Goal: Task Accomplishment & Management: Use online tool/utility

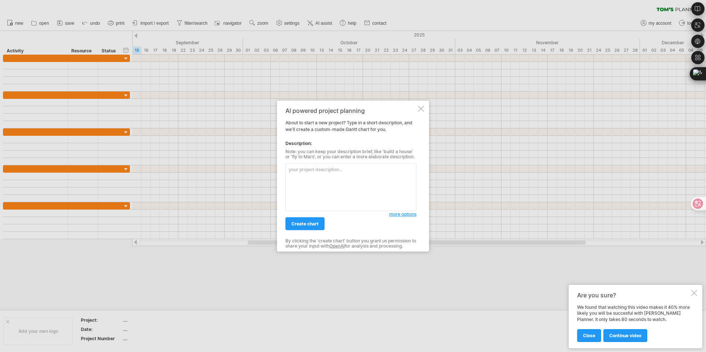
type textarea "ㄊ"
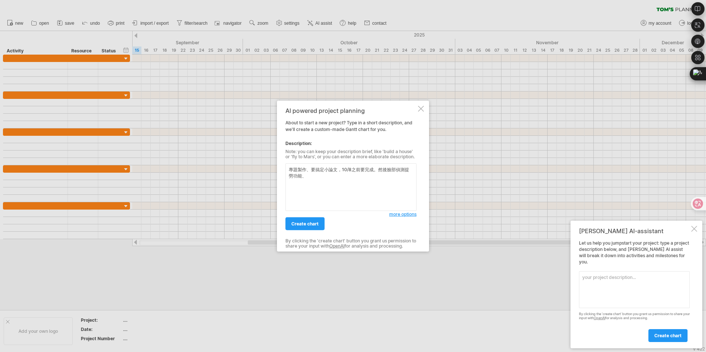
click at [386, 170] on textarea "專題製作、要搞定小論文，10/8之前要完成。然後臉部偵測提勞功能、" at bounding box center [351, 188] width 131 height 48
click at [363, 180] on textarea "專題製作、要搞定小論文，10/8之前要完成。專題內容要製作1.臉部偵測提勞功能、2.心律感測、3." at bounding box center [351, 188] width 131 height 48
drag, startPoint x: 365, startPoint y: 191, endPoint x: 291, endPoint y: 170, distance: 76.7
click at [291, 170] on textarea "專題製作、要搞定小論文，10/8之前要完成。專題內容要製作1.臉部偵測提勞功能、2.心律感測、3.酒精感測。這三個功能之中會有OLED要接來顯示臉部疲勞，心律…" at bounding box center [351, 188] width 131 height 48
click at [372, 192] on textarea "專題製作、要搞定小論文，10/8之前要完成。專題內容要製作1.臉部偵測提勞功能、2.心律感測、3.酒精感測。這三個功能之中會有OLED要接來顯示臉部疲勞，心律…" at bounding box center [351, 188] width 131 height 48
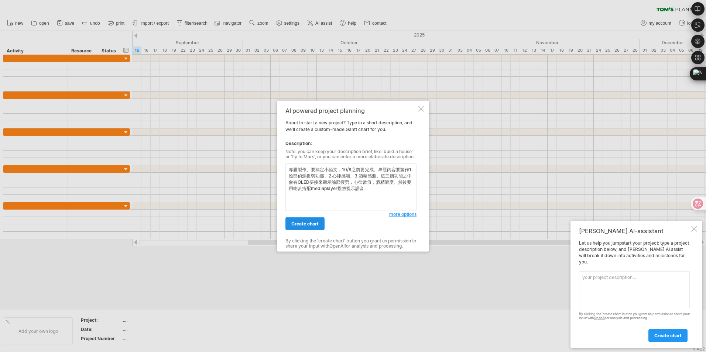
type textarea "專題製作、要搞定小論文，10/8之前要完成。專題內容要製作1.臉部偵測提勞功能、2.心律感測、3.酒精感測。這三個功能之中會有OLED要接來顯示臉部疲勞，心律…"
click at [308, 223] on span "create chart" at bounding box center [304, 224] width 27 height 6
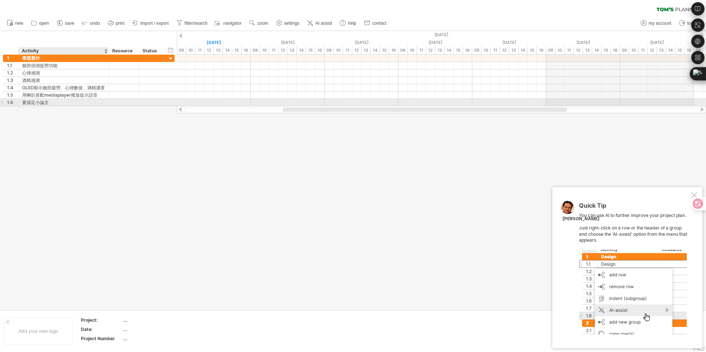
click at [42, 102] on div "要搞定小論文" at bounding box center [63, 102] width 83 height 7
click at [42, 102] on input "******" at bounding box center [63, 102] width 83 height 7
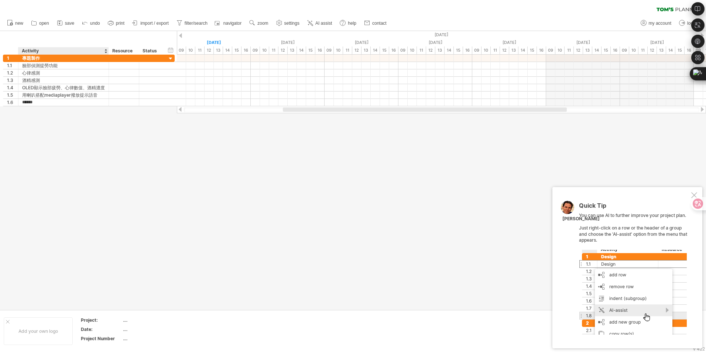
click at [34, 107] on div at bounding box center [353, 170] width 706 height 279
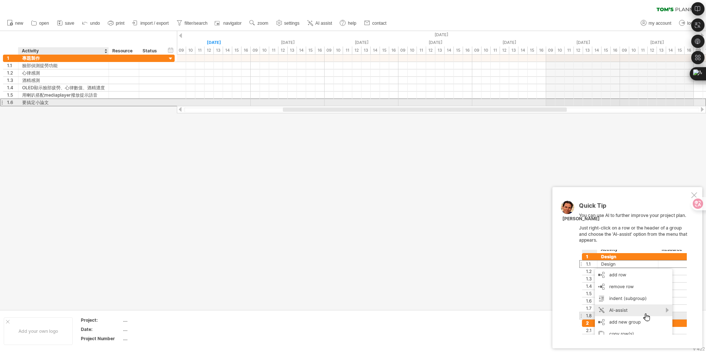
click at [28, 102] on div "要搞定小論文" at bounding box center [63, 102] width 83 height 7
click at [28, 102] on input "******" at bounding box center [63, 102] width 83 height 7
click at [27, 102] on input "******" at bounding box center [63, 102] width 83 height 7
type input "*****"
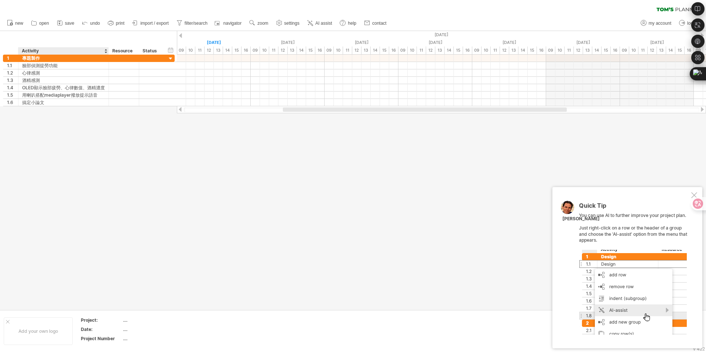
click at [83, 120] on div at bounding box center [353, 170] width 706 height 279
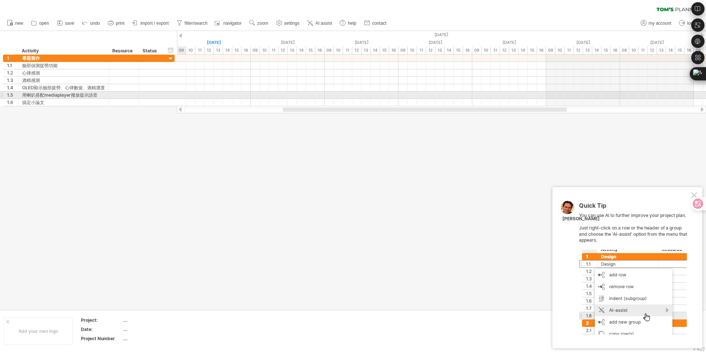
click at [0, 95] on div "**********" at bounding box center [87, 81] width 175 height 52
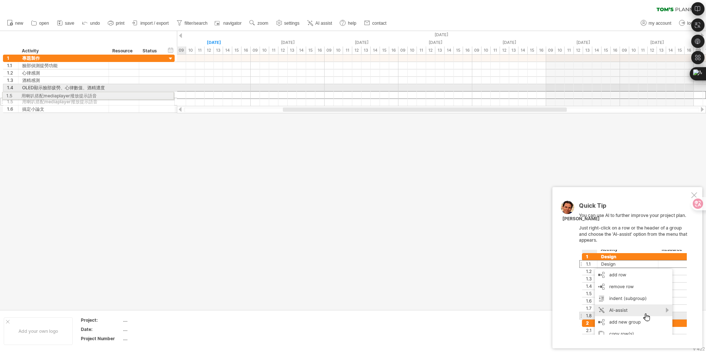
drag, startPoint x: 3, startPoint y: 93, endPoint x: -1, endPoint y: 96, distance: 5.2
click at [0, 96] on html "progress(100%) Trying to reach [DOMAIN_NAME] Connected again... 0% clear filter…" at bounding box center [353, 177] width 706 height 354
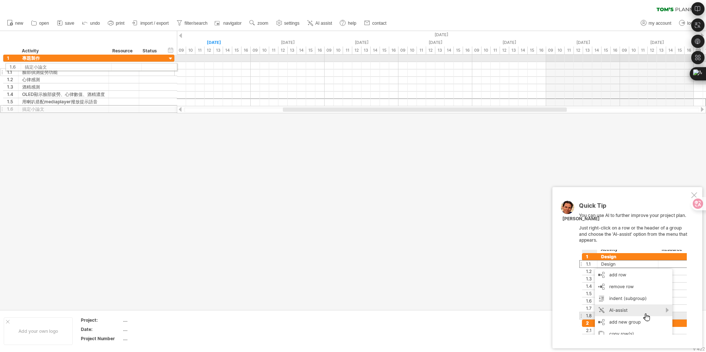
drag, startPoint x: 2, startPoint y: 100, endPoint x: 4, endPoint y: 66, distance: 34.8
click at [4, 66] on div "1.1" at bounding box center [10, 65] width 15 height 7
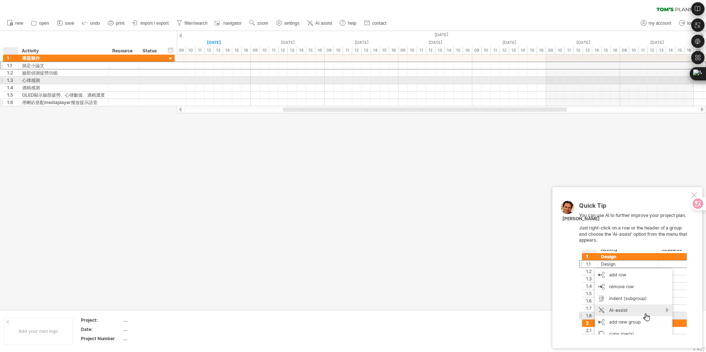
click at [21, 100] on div "**********" at bounding box center [63, 102] width 91 height 7
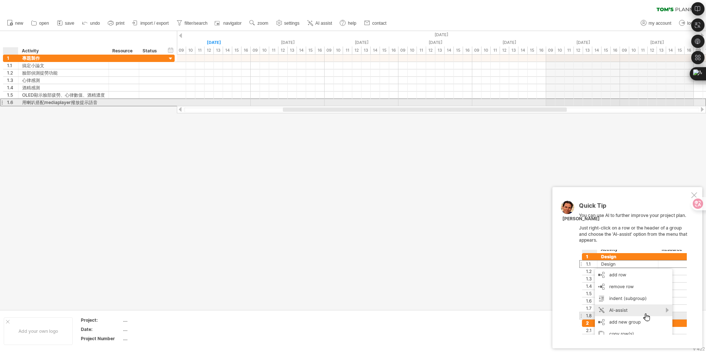
click at [18, 111] on div at bounding box center [353, 170] width 706 height 279
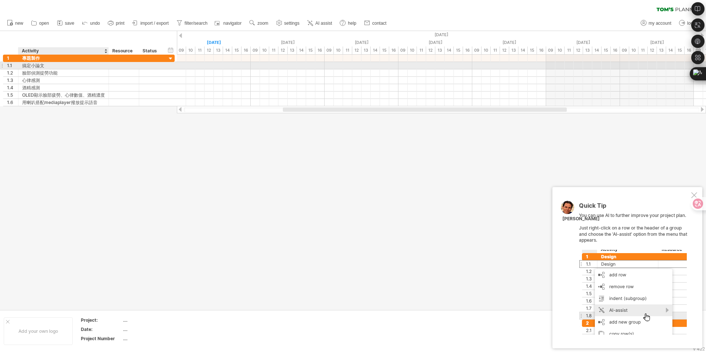
click at [30, 63] on div "搞定小論文" at bounding box center [63, 65] width 83 height 7
type input "***"
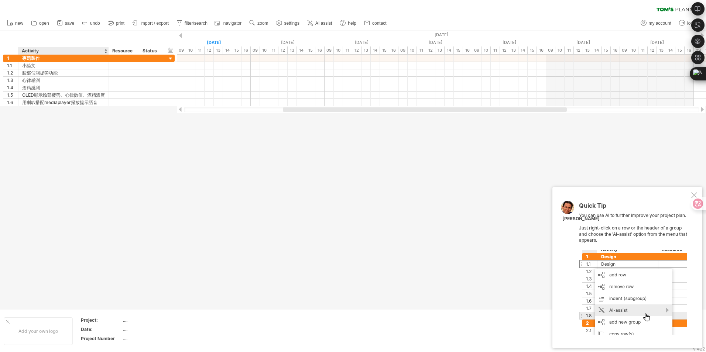
click at [81, 116] on div at bounding box center [353, 170] width 706 height 279
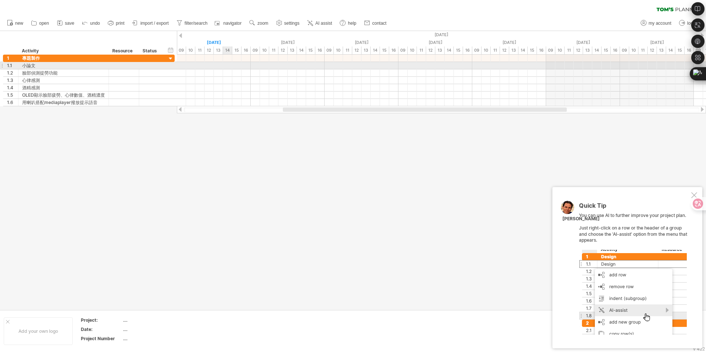
drag, startPoint x: 194, startPoint y: 69, endPoint x: 223, endPoint y: 64, distance: 30.1
click at [233, 68] on div "add time block" at bounding box center [252, 73] width 51 height 12
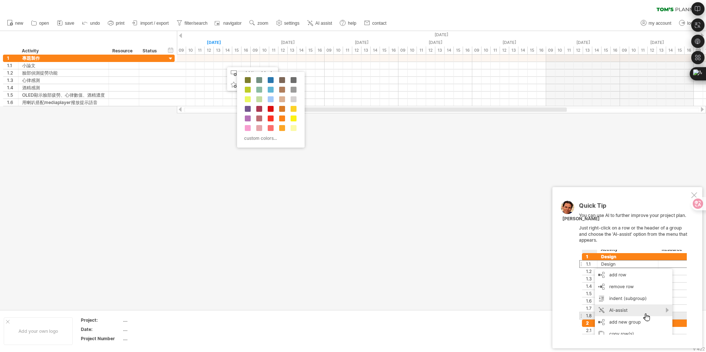
click at [214, 135] on div at bounding box center [353, 170] width 706 height 279
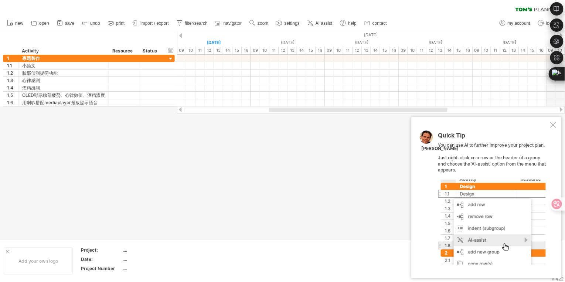
click at [548, 129] on div "Quick Tip You can use AI to further improve your project plan. Just right-click…" at bounding box center [486, 197] width 150 height 161
click at [551, 126] on div at bounding box center [553, 125] width 6 height 6
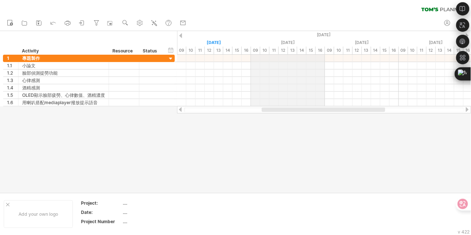
click at [295, 44] on div "[DATE]" at bounding box center [288, 43] width 74 height 8
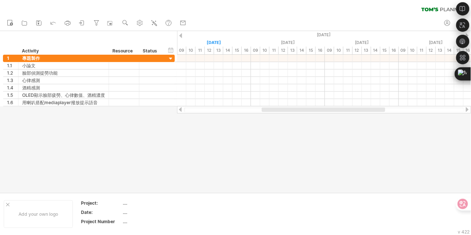
click at [333, 129] on div at bounding box center [235, 111] width 471 height 161
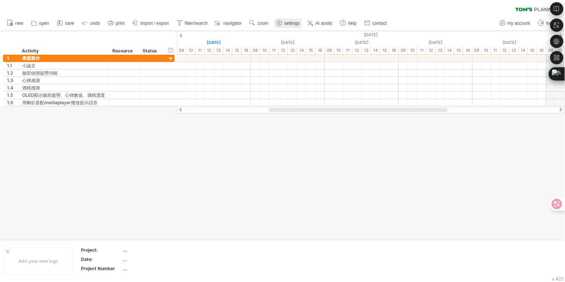
click at [290, 22] on span "settings" at bounding box center [291, 23] width 15 height 5
select select "*"
select select "**"
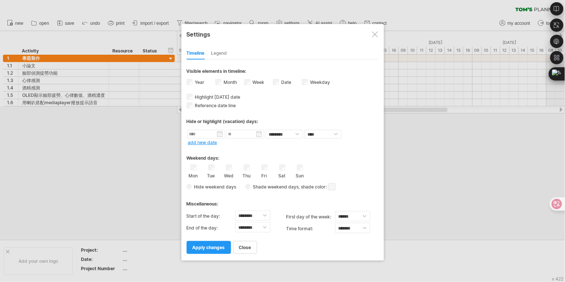
click at [436, 152] on div at bounding box center [282, 141] width 565 height 282
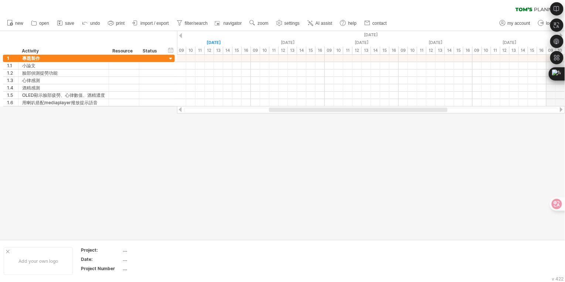
drag, startPoint x: 520, startPoint y: 0, endPoint x: 435, endPoint y: 130, distance: 155.8
click at [422, 143] on div at bounding box center [282, 135] width 565 height 208
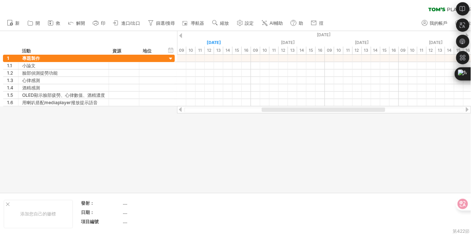
click at [181, 35] on div at bounding box center [180, 35] width 3 height 5
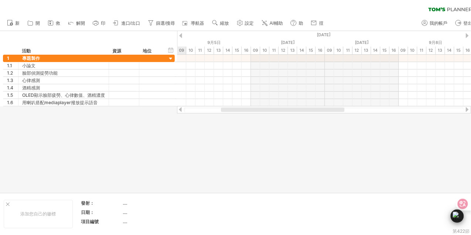
drag, startPoint x: 463, startPoint y: 72, endPoint x: 457, endPoint y: 215, distance: 143.1
click at [457, 217] on div "Ctrl+M" at bounding box center [452, 215] width 35 height 13
click at [466, 34] on div at bounding box center [466, 35] width 3 height 5
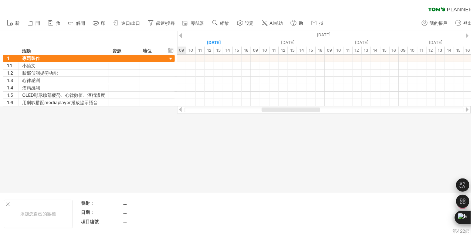
click at [468, 34] on div at bounding box center [466, 35] width 3 height 5
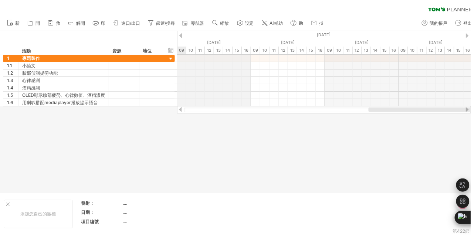
click at [180, 34] on div at bounding box center [180, 35] width 3 height 5
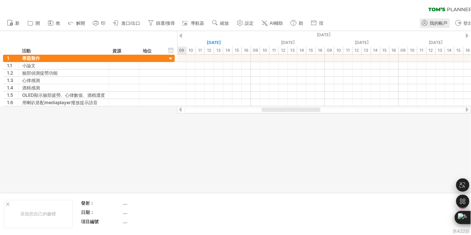
click at [433, 20] on link "我的帳戶" at bounding box center [435, 23] width 30 height 10
type input "**********"
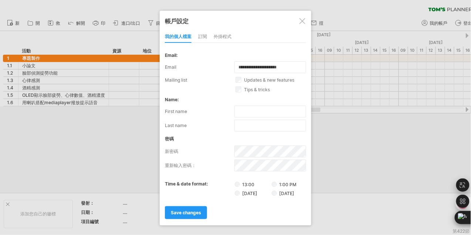
click at [359, 147] on div at bounding box center [235, 117] width 471 height 235
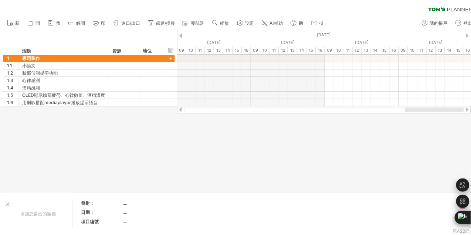
drag, startPoint x: 267, startPoint y: 110, endPoint x: 472, endPoint y: 113, distance: 204.3
click at [471, 113] on html "progress(100%) Trying to reach [DOMAIN_NAME] Connected again... 0% clear filter…" at bounding box center [235, 118] width 471 height 236
click at [201, 129] on div at bounding box center [235, 111] width 471 height 161
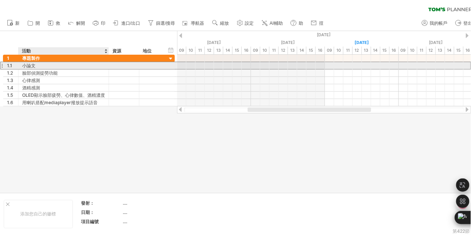
click at [45, 64] on div "小論文" at bounding box center [63, 65] width 83 height 7
click at [3, 65] on div at bounding box center [1, 66] width 3 height 8
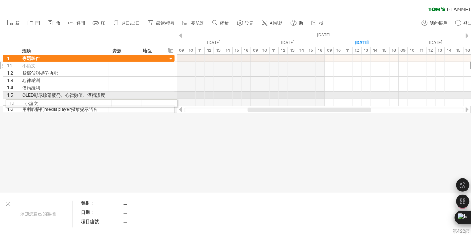
drag, startPoint x: 2, startPoint y: 67, endPoint x: 3, endPoint y: 102, distance: 35.1
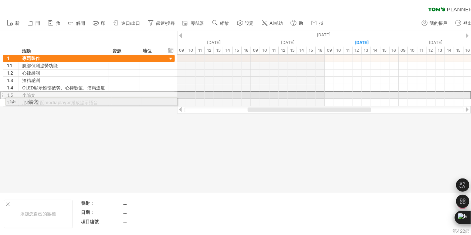
drag, startPoint x: 2, startPoint y: 95, endPoint x: 2, endPoint y: 101, distance: 5.9
click at [2, 101] on div "**********" at bounding box center [87, 81] width 175 height 52
drag, startPoint x: 3, startPoint y: 94, endPoint x: 3, endPoint y: 102, distance: 7.8
click at [3, 102] on div "**********" at bounding box center [89, 81] width 172 height 52
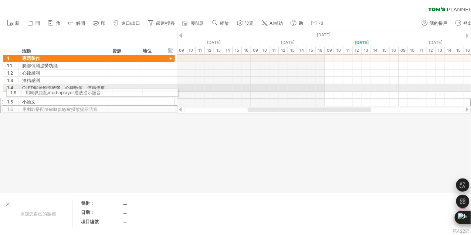
drag, startPoint x: 2, startPoint y: 98, endPoint x: 3, endPoint y: 91, distance: 6.7
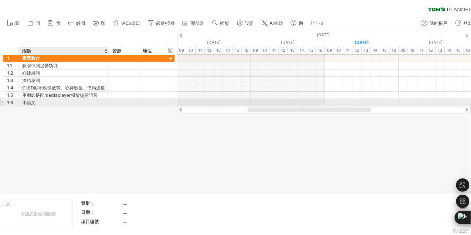
click at [55, 106] on div "小論文" at bounding box center [63, 102] width 83 height 7
click at [52, 105] on input "***" at bounding box center [63, 102] width 83 height 7
click at [54, 117] on div at bounding box center [235, 111] width 471 height 161
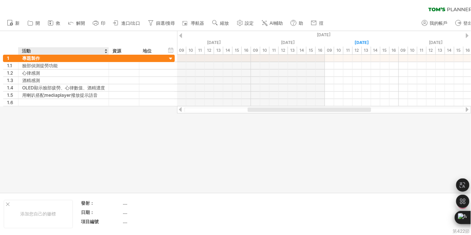
click at [178, 141] on div at bounding box center [235, 111] width 471 height 161
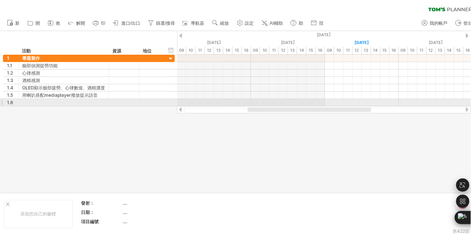
click at [4, 100] on div "1.6" at bounding box center [10, 102] width 15 height 7
click at [1, 102] on div at bounding box center [1, 103] width 3 height 8
click at [3, 101] on div at bounding box center [1, 103] width 3 height 8
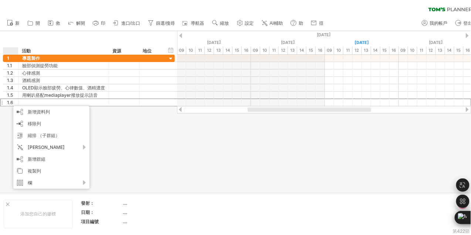
click at [122, 161] on div at bounding box center [235, 111] width 471 height 161
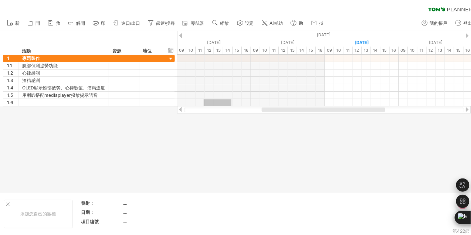
drag, startPoint x: 231, startPoint y: 99, endPoint x: 203, endPoint y: 127, distance: 39.2
click at [203, 127] on div "Trying to reach [DOMAIN_NAME] Connected again... 0% clear filter 新 1" at bounding box center [235, 117] width 471 height 235
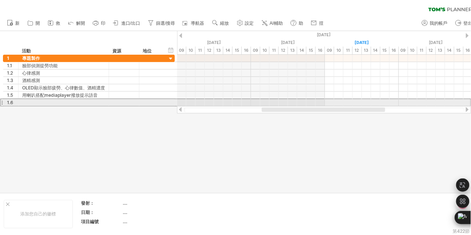
click at [3, 103] on div "1.6" at bounding box center [89, 103] width 172 height 8
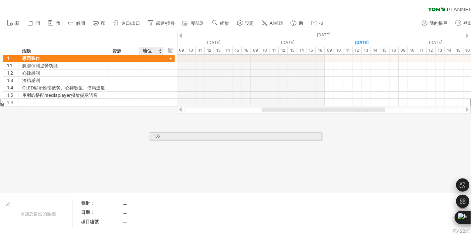
drag, startPoint x: 2, startPoint y: 102, endPoint x: 146, endPoint y: 135, distance: 148.0
click at [146, 135] on div "Trying to reach [DOMAIN_NAME] Connected again... 0% clear filter 新 1" at bounding box center [235, 117] width 471 height 235
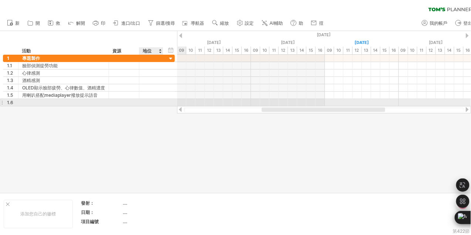
click at [144, 99] on div at bounding box center [151, 102] width 16 height 7
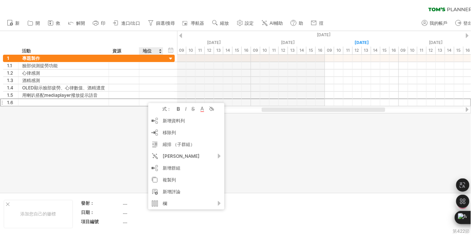
click at [260, 133] on div at bounding box center [235, 111] width 471 height 161
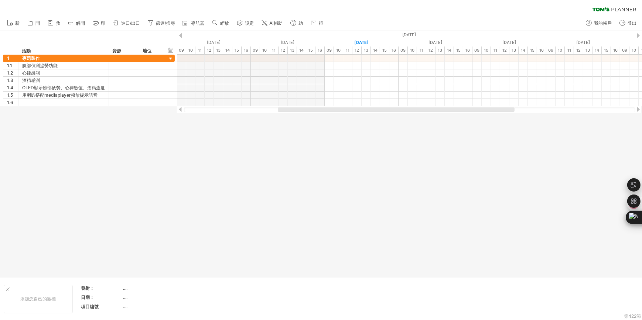
click at [235, 154] on div at bounding box center [321, 154] width 642 height 247
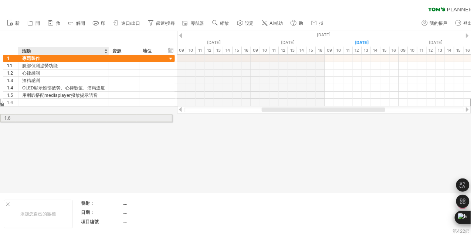
drag, startPoint x: 58, startPoint y: 102, endPoint x: 51, endPoint y: 117, distance: 15.9
click at [51, 117] on div "Trying to reach [DOMAIN_NAME] Connected again... 0% clear filter 新 1" at bounding box center [235, 117] width 471 height 235
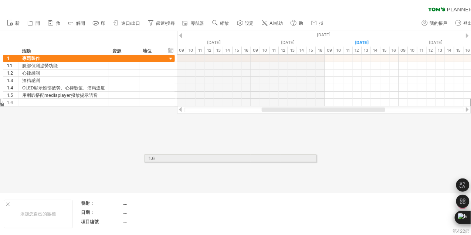
drag, startPoint x: 64, startPoint y: 102, endPoint x: 208, endPoint y: 157, distance: 154.9
click at [208, 157] on div "Trying to reach [DOMAIN_NAME] Connected again... 0% clear filter 新 1" at bounding box center [235, 117] width 471 height 235
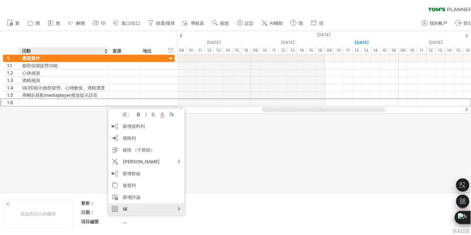
click at [155, 212] on div "欄" at bounding box center [146, 209] width 76 height 12
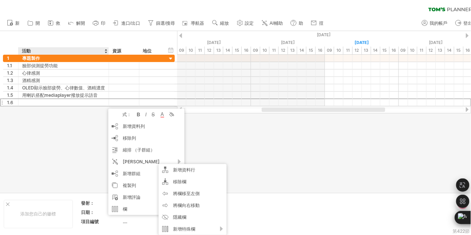
click at [253, 153] on div at bounding box center [235, 111] width 471 height 161
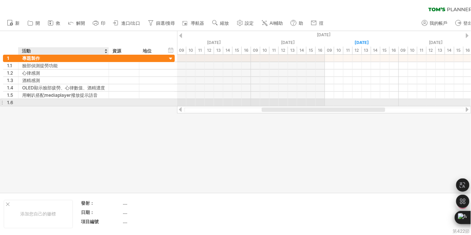
click at [69, 102] on div at bounding box center [63, 102] width 83 height 7
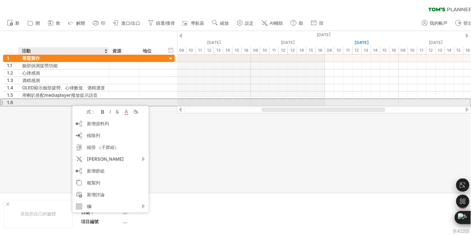
click at [48, 104] on div at bounding box center [63, 102] width 83 height 7
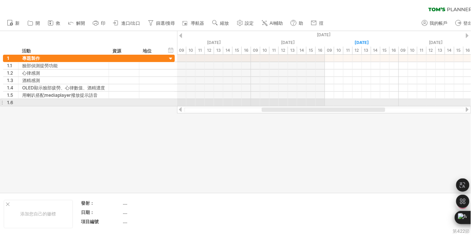
click at [2, 100] on div at bounding box center [1, 103] width 3 height 8
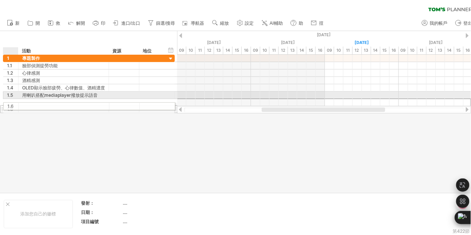
drag, startPoint x: 2, startPoint y: 101, endPoint x: 5, endPoint y: 105, distance: 5.0
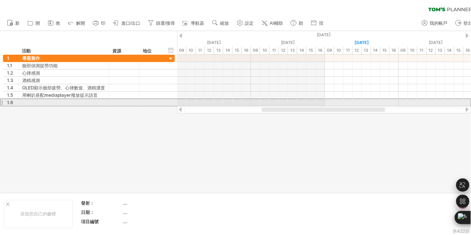
click at [2, 103] on div at bounding box center [1, 103] width 3 height 8
click at [123, 101] on div at bounding box center [124, 102] width 23 height 7
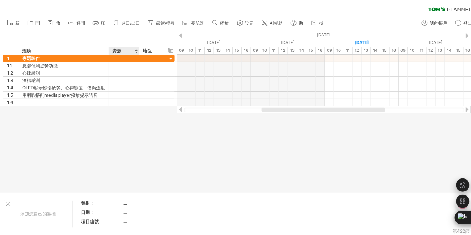
click at [116, 119] on div at bounding box center [235, 111] width 471 height 161
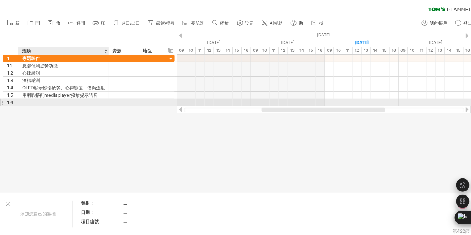
click at [67, 103] on div at bounding box center [63, 102] width 83 height 7
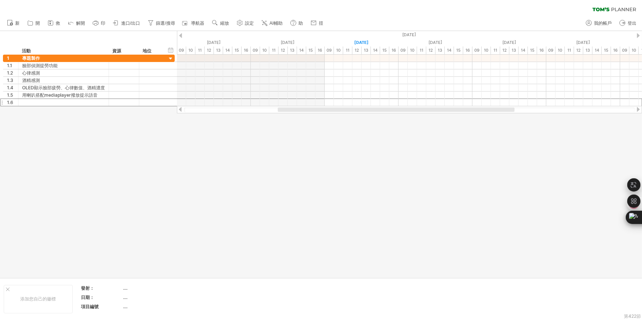
drag, startPoint x: 246, startPoint y: 194, endPoint x: 322, endPoint y: 244, distance: 91.5
click at [248, 195] on div at bounding box center [321, 154] width 642 height 247
click at [358, 8] on div "clear filter reapply filter" at bounding box center [321, 8] width 642 height 16
click at [213, 153] on div at bounding box center [321, 154] width 642 height 247
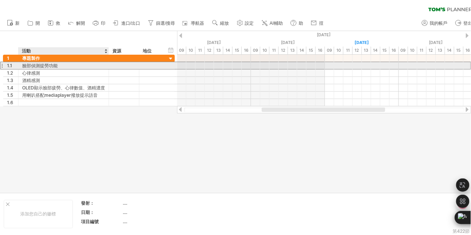
click at [40, 64] on div "臉部偵測提勞功能" at bounding box center [63, 65] width 83 height 7
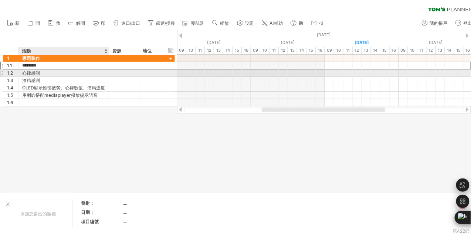
click at [50, 73] on div "心律感測" at bounding box center [63, 72] width 83 height 7
click at [49, 78] on div "酒精感測" at bounding box center [63, 80] width 83 height 7
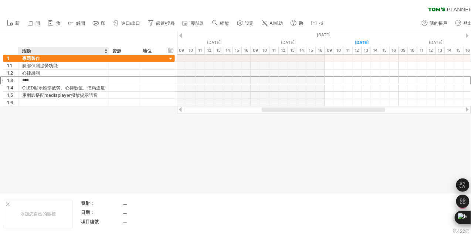
click at [87, 107] on div at bounding box center [235, 111] width 471 height 161
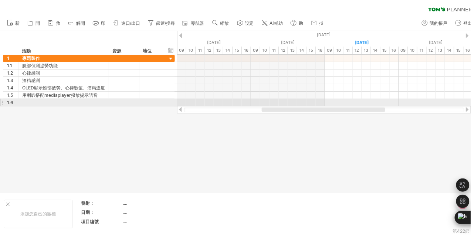
click at [0, 103] on div "**********" at bounding box center [87, 81] width 175 height 52
click at [2, 102] on div at bounding box center [1, 103] width 3 height 8
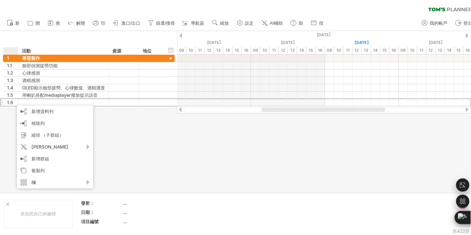
click at [127, 128] on div at bounding box center [235, 111] width 471 height 161
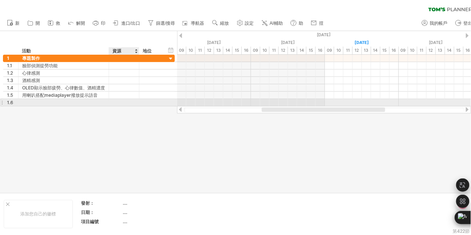
click at [133, 99] on div at bounding box center [124, 102] width 23 height 7
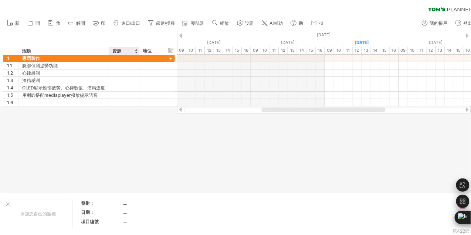
click at [119, 133] on div at bounding box center [235, 111] width 471 height 161
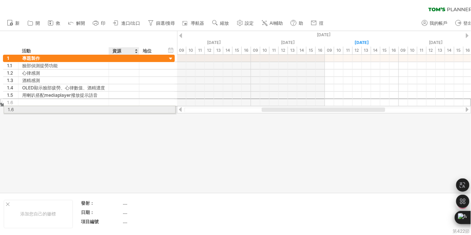
click at [132, 109] on div "Trying to reach [DOMAIN_NAME] Connected again... 0% clear filter 新 1" at bounding box center [235, 117] width 471 height 235
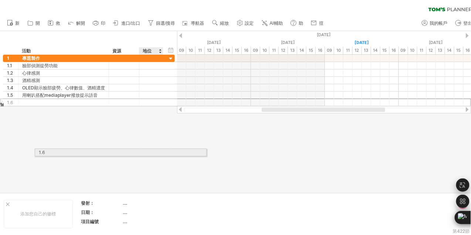
drag, startPoint x: 132, startPoint y: 102, endPoint x: 157, endPoint y: 126, distance: 34.7
click at [162, 151] on div "Trying to reach [DOMAIN_NAME] Connected again... 0% clear filter 新 1" at bounding box center [235, 117] width 471 height 235
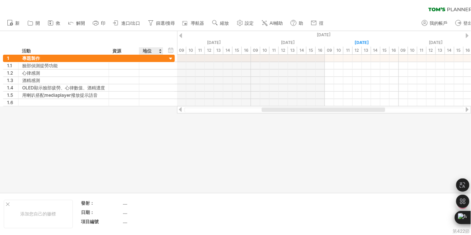
click at [147, 136] on div at bounding box center [235, 111] width 471 height 161
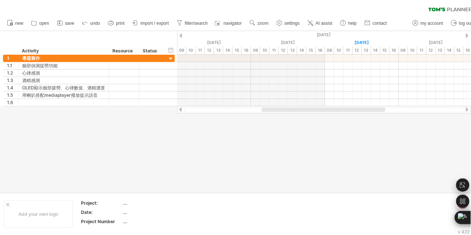
click at [100, 151] on div at bounding box center [235, 111] width 471 height 161
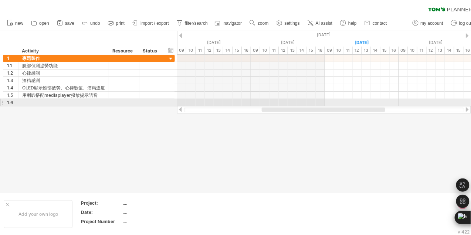
click at [0, 101] on div at bounding box center [1, 103] width 3 height 8
click at [2, 102] on div at bounding box center [1, 103] width 3 height 8
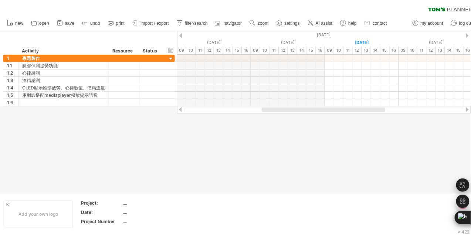
click at [217, 143] on div at bounding box center [235, 111] width 471 height 161
click at [17, 21] on span "new" at bounding box center [19, 23] width 8 height 5
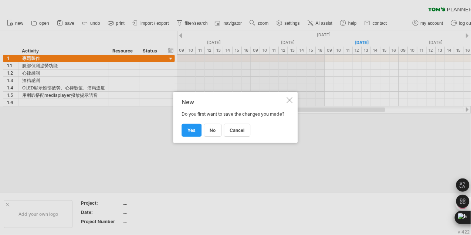
click at [291, 97] on div at bounding box center [290, 100] width 6 height 6
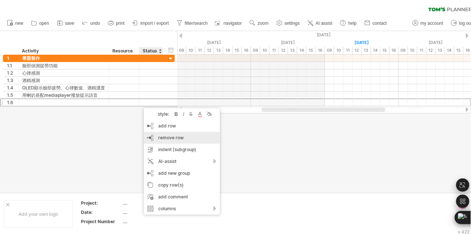
click at [143, 130] on div "Trying to reach [DOMAIN_NAME] Connected again... 0% clear filter new 1" at bounding box center [235, 117] width 471 height 235
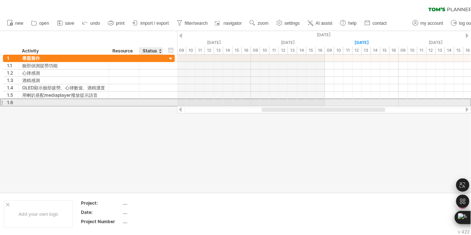
click at [127, 106] on div at bounding box center [124, 102] width 23 height 7
click at [130, 103] on input "text" at bounding box center [124, 102] width 23 height 7
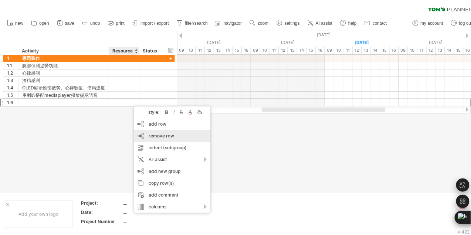
click at [155, 134] on span "remove row" at bounding box center [160, 136] width 25 height 6
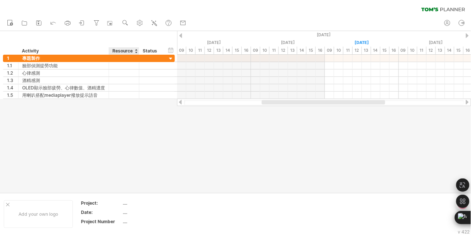
click at [134, 133] on div at bounding box center [235, 111] width 471 height 161
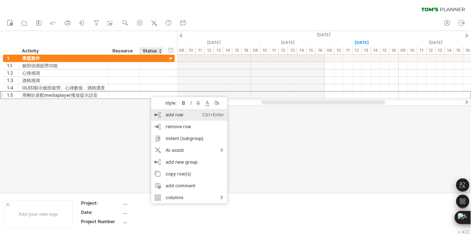
click at [161, 113] on div "add row Ctrl+Enter Cmd+Enter" at bounding box center [189, 115] width 76 height 12
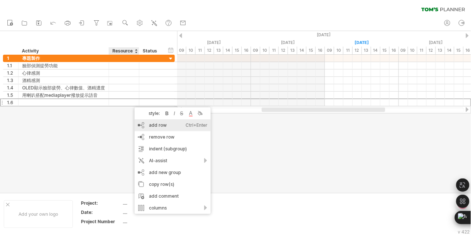
click at [142, 123] on div "add row Ctrl+Enter Cmd+Enter" at bounding box center [172, 125] width 76 height 12
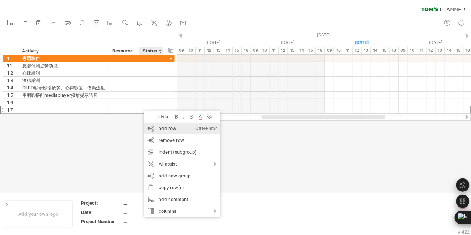
click at [150, 127] on div "add row Ctrl+Enter Cmd+Enter" at bounding box center [182, 129] width 76 height 12
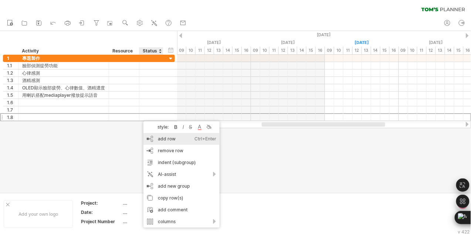
click at [160, 136] on div "add row Ctrl+Enter Cmd+Enter" at bounding box center [181, 139] width 76 height 12
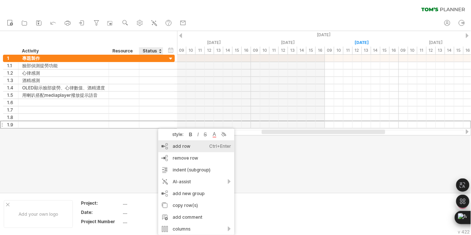
click at [165, 146] on div "add row Ctrl+Enter Cmd+Enter" at bounding box center [196, 146] width 76 height 12
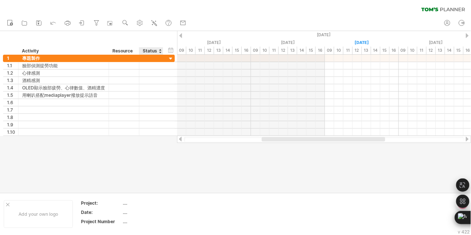
click at [143, 147] on div at bounding box center [235, 111] width 471 height 161
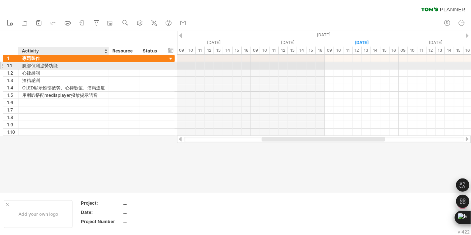
click at [51, 66] on div "臉部偵測提勞功能" at bounding box center [63, 65] width 83 height 7
click at [45, 65] on input "********" at bounding box center [63, 65] width 83 height 7
type input "********"
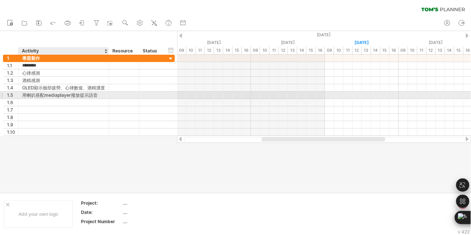
click at [96, 156] on div at bounding box center [235, 111] width 471 height 161
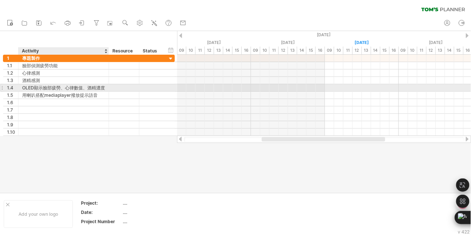
click at [62, 89] on div "OLED顯示臉部疲勞、心律數值、酒精濃度" at bounding box center [63, 87] width 83 height 7
click at [98, 89] on input "**********" at bounding box center [63, 87] width 83 height 7
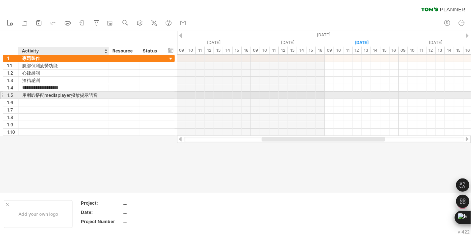
click at [25, 93] on div "用喇叭搭配mediaplayer撥放提示語音" at bounding box center [63, 95] width 83 height 7
drag, startPoint x: 34, startPoint y: 95, endPoint x: 91, endPoint y: 91, distance: 57.4
click at [91, 91] on div "**********" at bounding box center [89, 95] width 172 height 81
click at [104, 96] on div "用喇叭搭配mediaplayer撥放提示語音" at bounding box center [63, 95] width 83 height 7
click at [104, 102] on div at bounding box center [63, 102] width 83 height 7
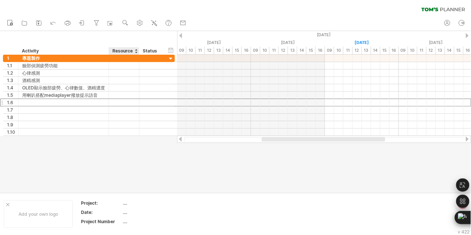
click at [139, 146] on div at bounding box center [235, 111] width 471 height 161
drag, startPoint x: 327, startPoint y: 139, endPoint x: 314, endPoint y: 138, distance: 13.3
click at [314, 138] on div at bounding box center [309, 139] width 123 height 4
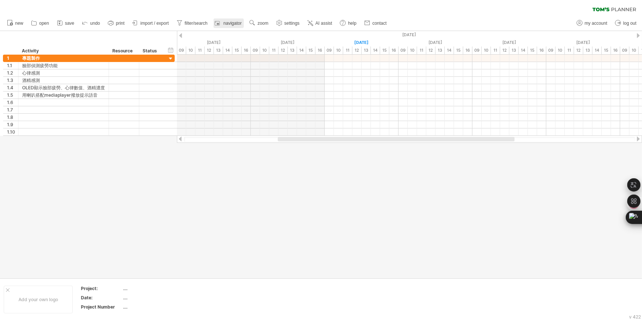
click at [238, 27] on link "navigator" at bounding box center [229, 23] width 30 height 10
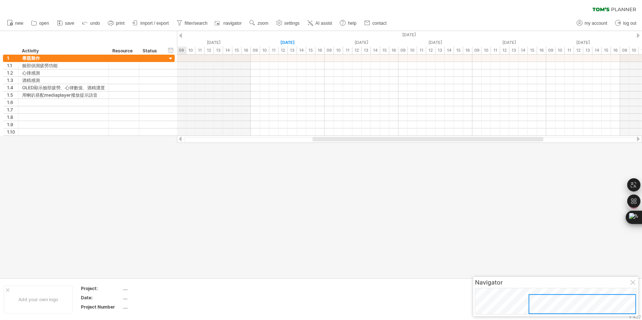
drag, startPoint x: 528, startPoint y: 299, endPoint x: 552, endPoint y: 301, distance: 24.5
click at [552, 301] on div at bounding box center [582, 304] width 107 height 20
click at [633, 280] on div at bounding box center [634, 283] width 6 height 6
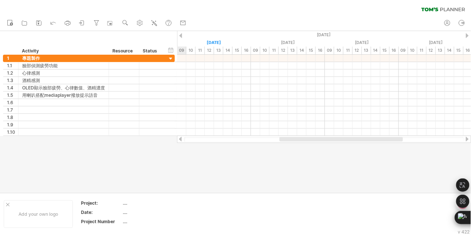
drag, startPoint x: 283, startPoint y: 137, endPoint x: 300, endPoint y: 144, distance: 18.9
click at [300, 144] on div "Trying to reach [DOMAIN_NAME] Connected again... 0% clear filter new 1" at bounding box center [235, 117] width 471 height 235
click at [299, 164] on div at bounding box center [235, 111] width 471 height 161
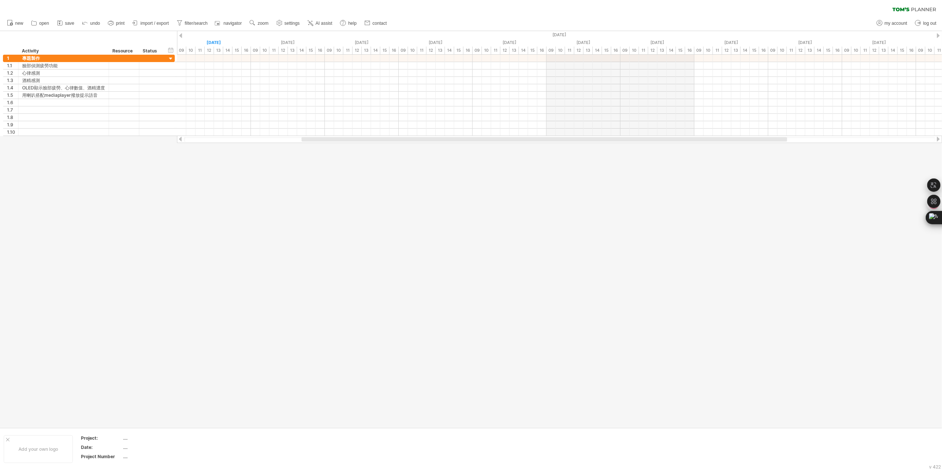
drag, startPoint x: 491, startPoint y: 141, endPoint x: 522, endPoint y: 137, distance: 31.4
click at [522, 137] on div at bounding box center [559, 139] width 765 height 7
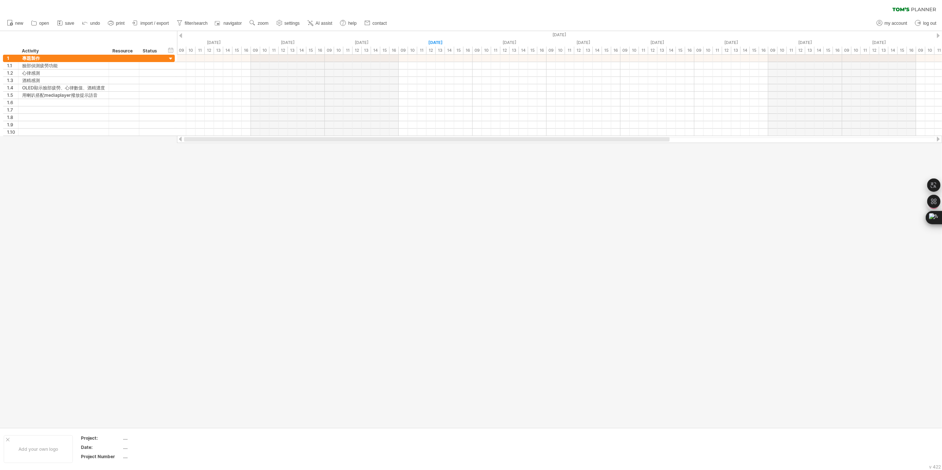
drag, startPoint x: 518, startPoint y: 140, endPoint x: 382, endPoint y: 148, distance: 136.6
click at [382, 148] on div "Trying to reach [DOMAIN_NAME] Connected again... 0% clear filter new 1" at bounding box center [471, 235] width 942 height 470
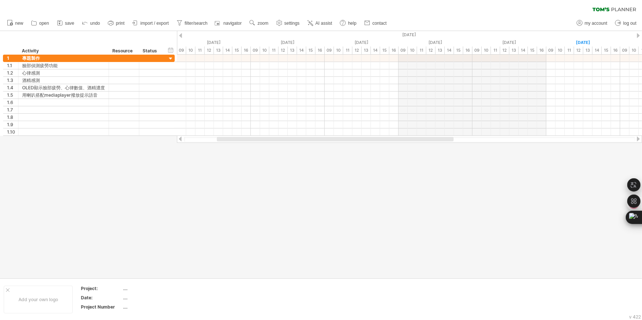
drag, startPoint x: 287, startPoint y: 139, endPoint x: 226, endPoint y: 149, distance: 61.8
click at [226, 149] on div "Trying to reach [DOMAIN_NAME] Connected again... 0% clear filter new 1" at bounding box center [321, 160] width 642 height 320
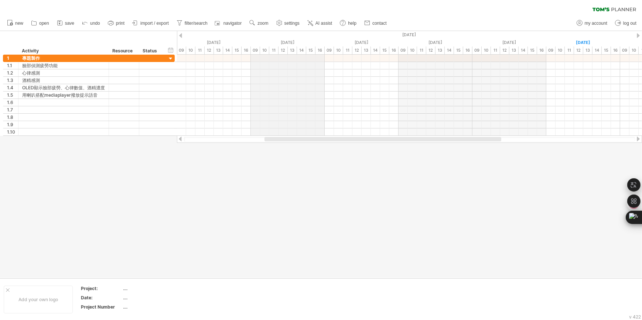
click at [288, 38] on div "[DATE]" at bounding box center [620, 35] width 2216 height 8
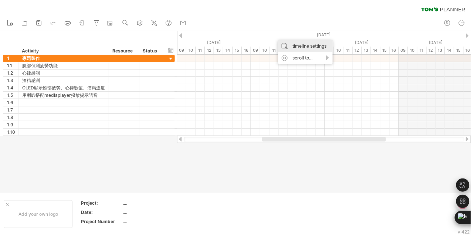
click at [285, 42] on div "timeline settings" at bounding box center [305, 46] width 55 height 12
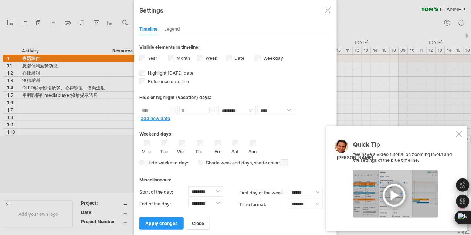
drag, startPoint x: 178, startPoint y: 47, endPoint x: 229, endPoint y: 46, distance: 51.3
click at [229, 46] on div "Visible elements in timeline:" at bounding box center [235, 48] width 192 height 8
click at [159, 227] on link "apply changes" at bounding box center [161, 223] width 44 height 13
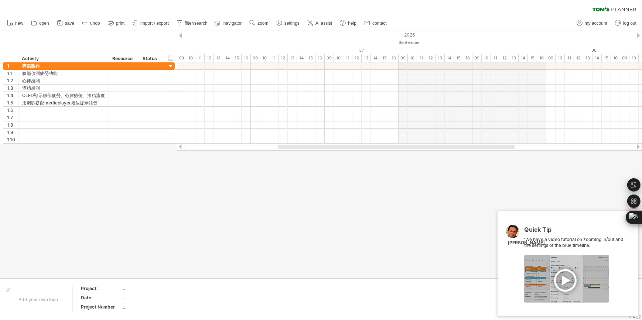
drag, startPoint x: 313, startPoint y: 149, endPoint x: 259, endPoint y: 151, distance: 54.0
click at [259, 151] on div "Trying to reach [DOMAIN_NAME] Connected again... 0% clear filter new 1" at bounding box center [321, 160] width 642 height 320
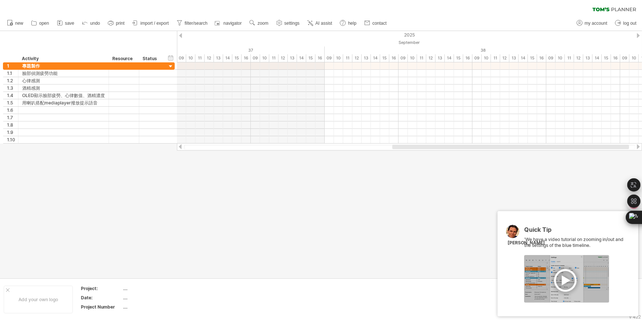
drag, startPoint x: 285, startPoint y: 147, endPoint x: 400, endPoint y: 150, distance: 114.6
click at [400, 150] on div at bounding box center [409, 146] width 465 height 7
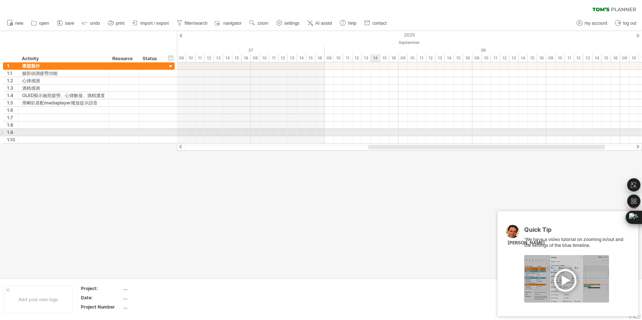
click at [375, 120] on div at bounding box center [409, 117] width 465 height 7
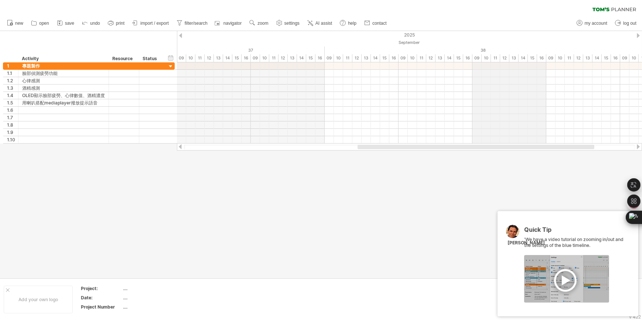
click at [484, 48] on div "38" at bounding box center [583, 51] width 517 height 8
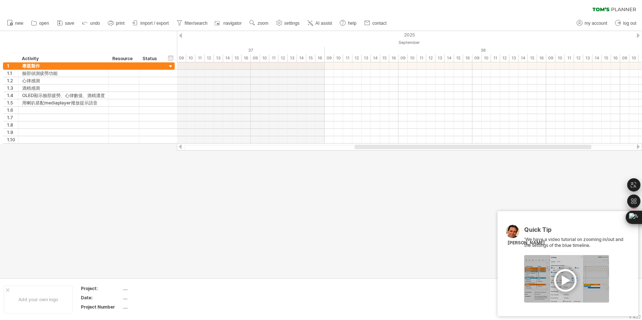
drag, startPoint x: 361, startPoint y: 147, endPoint x: 358, endPoint y: 163, distance: 16.5
click at [358, 163] on div "Trying to reach [DOMAIN_NAME] Connected again... 0% clear filter new 1" at bounding box center [321, 160] width 642 height 320
click at [287, 21] on span "settings" at bounding box center [291, 23] width 15 height 5
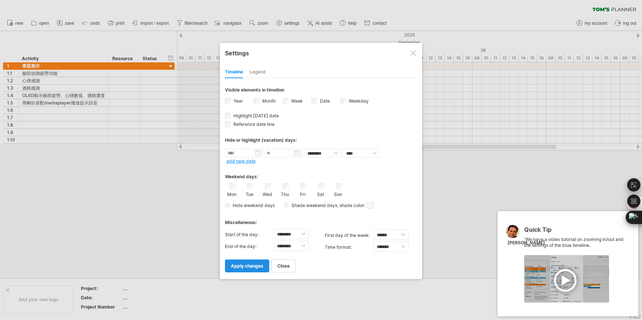
click at [235, 263] on span "apply changes" at bounding box center [247, 266] width 33 height 6
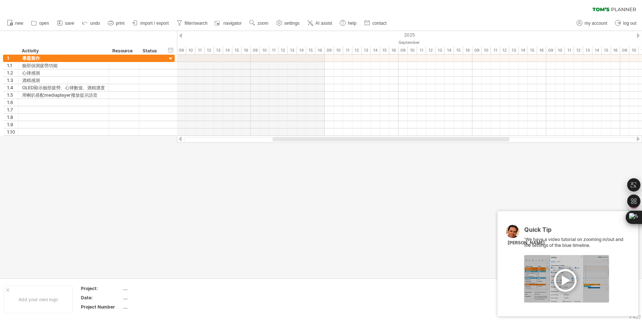
drag, startPoint x: 305, startPoint y: 139, endPoint x: 300, endPoint y: 148, distance: 9.9
click at [300, 148] on div "Trying to reach [DOMAIN_NAME] Connected again... 0% clear filter new 1" at bounding box center [321, 160] width 642 height 320
click at [638, 33] on div "2025" at bounding box center [546, 35] width 2069 height 8
click at [641, 36] on div "2025" at bounding box center [546, 35] width 2069 height 8
click at [639, 36] on div at bounding box center [638, 35] width 3 height 5
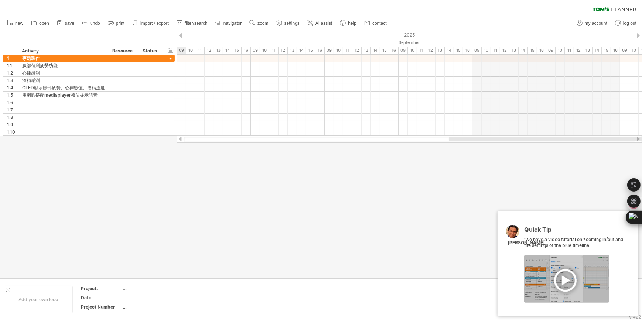
click at [638, 35] on div at bounding box center [638, 35] width 3 height 5
click at [296, 25] on span "settings" at bounding box center [291, 23] width 15 height 5
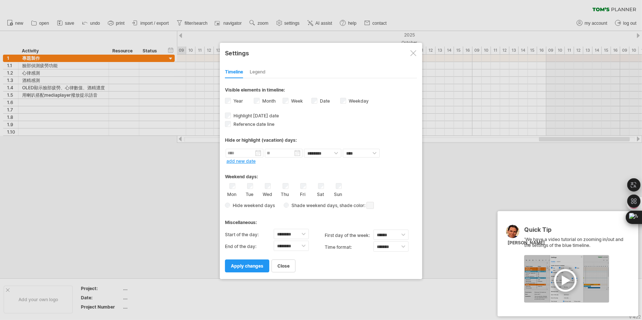
click at [174, 106] on div at bounding box center [321, 160] width 642 height 320
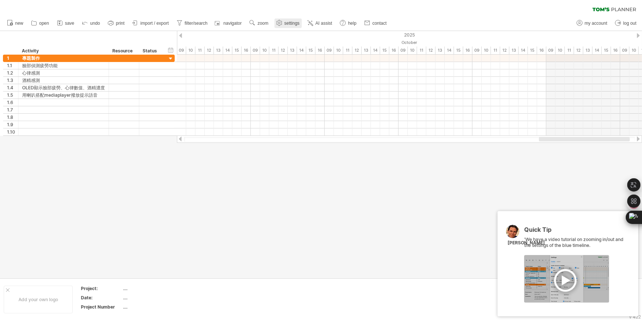
click at [289, 25] on span "settings" at bounding box center [291, 23] width 15 height 5
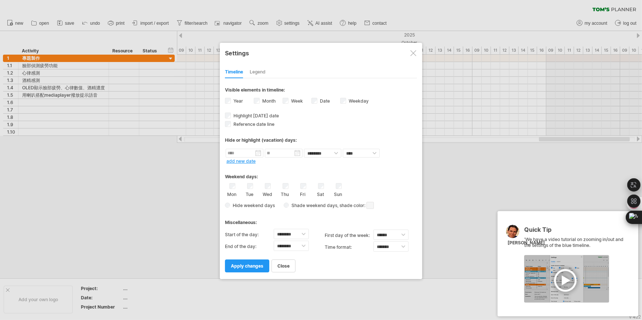
click at [261, 71] on div "Legend" at bounding box center [258, 72] width 16 height 12
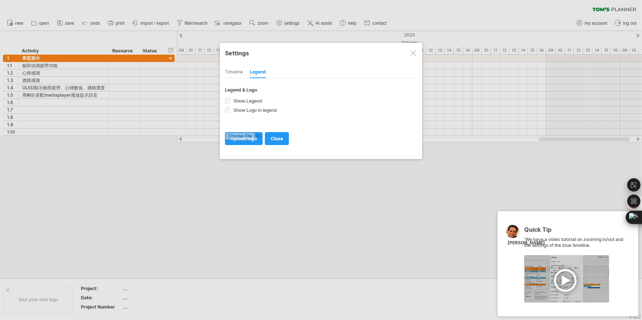
click at [234, 74] on div "Timeline" at bounding box center [234, 72] width 18 height 12
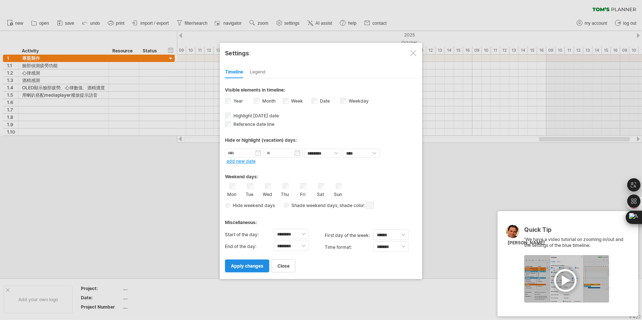
click at [231, 264] on span "apply changes" at bounding box center [247, 266] width 33 height 6
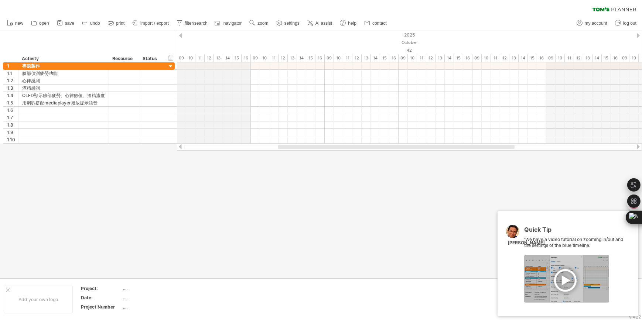
click at [181, 33] on div "2025" at bounding box center [546, 35] width 2069 height 8
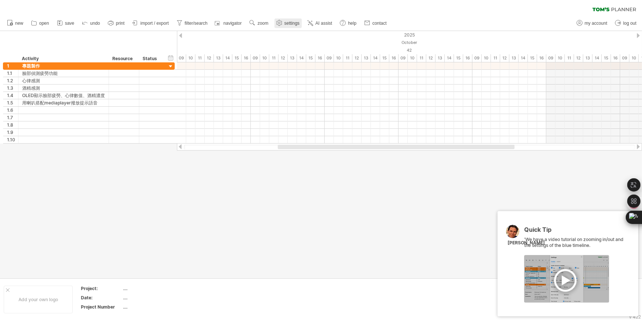
click at [281, 19] on link "settings" at bounding box center [287, 23] width 27 height 10
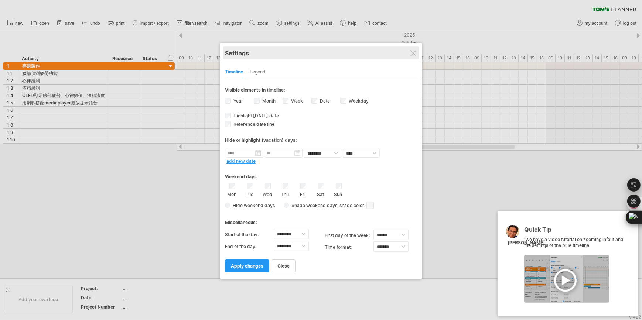
click at [410, 51] on div "Settings" at bounding box center [321, 52] width 192 height 13
click at [416, 50] on div "Settings" at bounding box center [321, 52] width 192 height 13
click at [416, 50] on div "**********" at bounding box center [321, 161] width 202 height 236
click at [414, 52] on div at bounding box center [413, 53] width 6 height 6
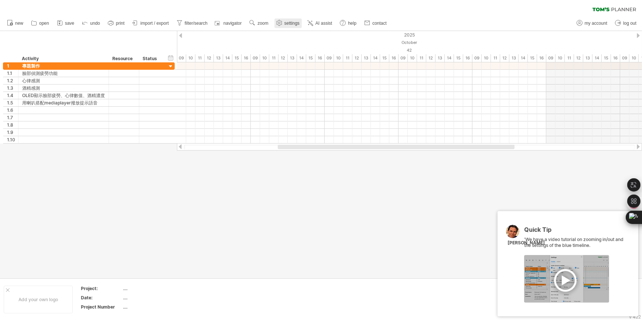
click at [290, 22] on span "settings" at bounding box center [291, 23] width 15 height 5
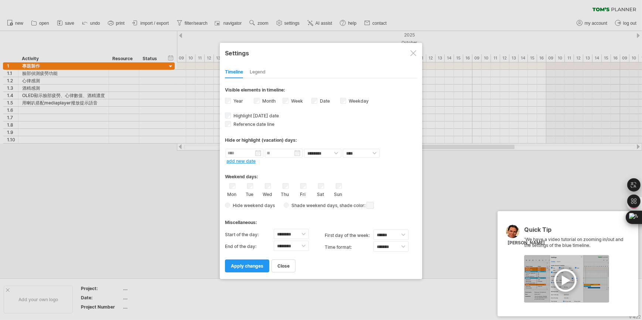
click at [317, 100] on div "Date visibility of date Currently there is not enough space horizontally to dis…" at bounding box center [325, 102] width 29 height 10
click at [233, 261] on link "apply changes" at bounding box center [247, 266] width 44 height 13
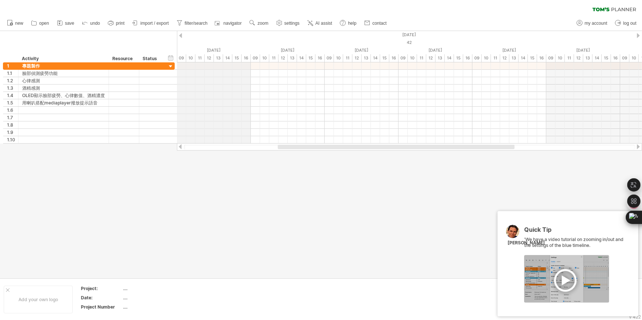
click at [182, 34] on div "[DATE]" at bounding box center [546, 35] width 2069 height 8
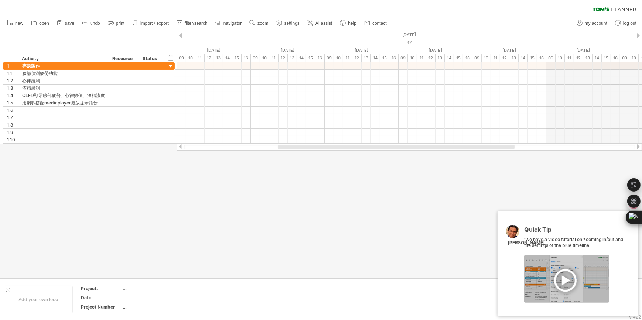
click at [180, 34] on div at bounding box center [180, 35] width 3 height 5
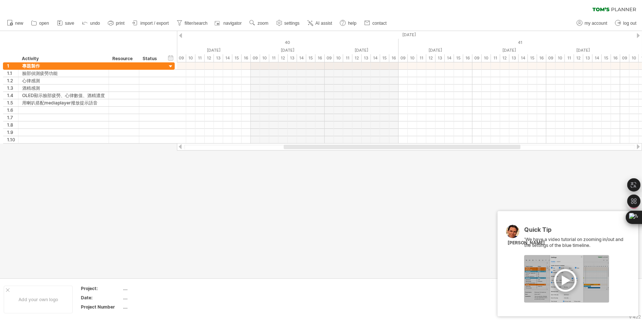
click at [281, 17] on ul "new open" at bounding box center [196, 24] width 386 height 16
click at [280, 20] on icon at bounding box center [279, 23] width 6 height 6
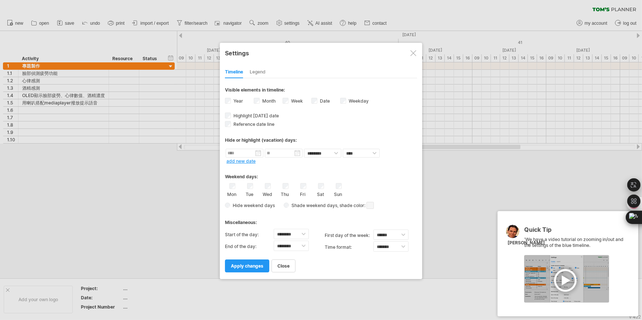
click at [311, 103] on div "Date visibility of date Currently there is not enough space horizontally to dis…" at bounding box center [325, 102] width 29 height 10
click at [233, 263] on span "apply changes" at bounding box center [247, 266] width 33 height 6
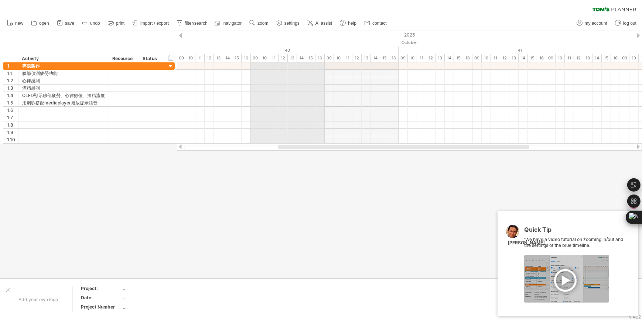
click at [290, 57] on div "13" at bounding box center [292, 58] width 9 height 8
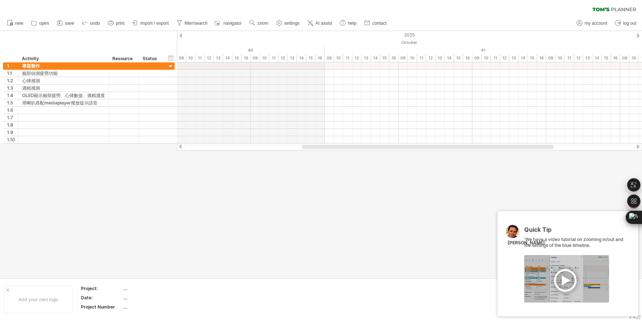
drag, startPoint x: 308, startPoint y: 147, endPoint x: 336, endPoint y: 146, distance: 28.1
click at [336, 146] on div at bounding box center [427, 147] width 251 height 4
click at [171, 58] on div "hide start/end/duration show start/end/duration" at bounding box center [170, 58] width 7 height 8
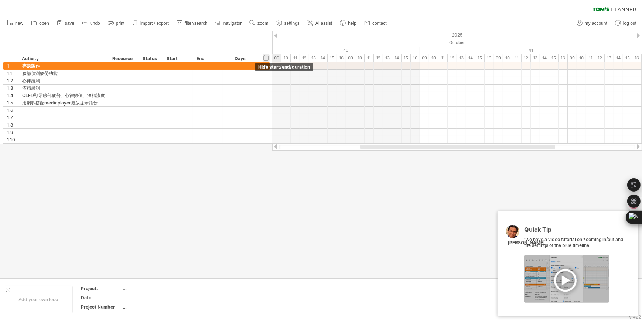
click at [266, 57] on div "hide start/end/duration show start/end/duration" at bounding box center [266, 58] width 7 height 8
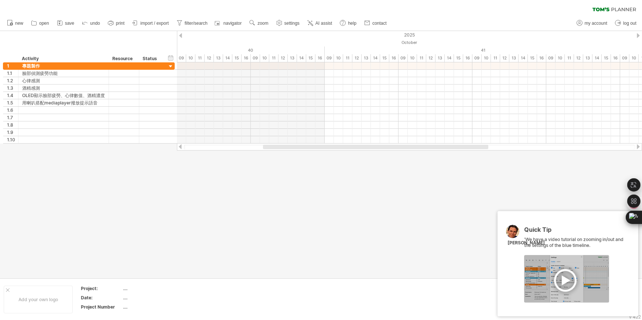
drag, startPoint x: 481, startPoint y: 146, endPoint x: 469, endPoint y: 161, distance: 19.4
click at [469, 161] on div "Trying to reach [DOMAIN_NAME] Connected again... 0% clear filter new 1" at bounding box center [321, 160] width 642 height 320
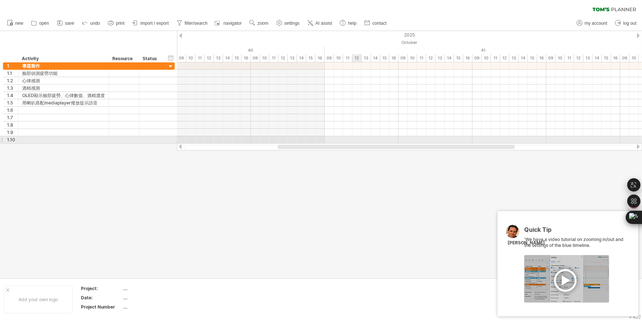
click at [344, 96] on div at bounding box center [409, 95] width 465 height 7
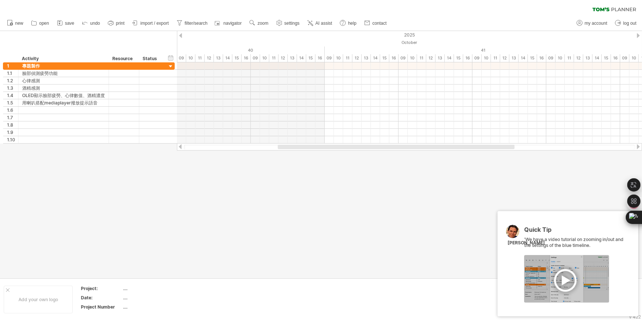
click at [268, 197] on div at bounding box center [321, 154] width 642 height 247
click at [636, 34] on div "2025" at bounding box center [546, 35] width 2069 height 8
click at [639, 33] on div at bounding box center [638, 35] width 3 height 5
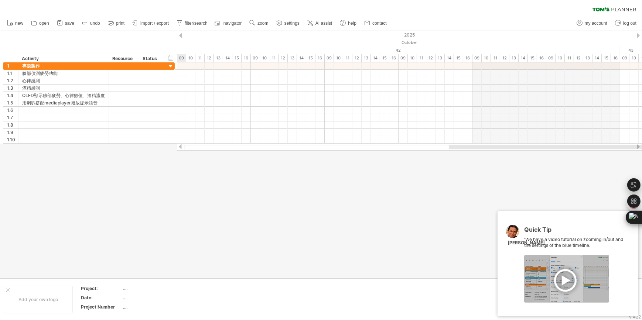
click at [639, 33] on div at bounding box center [638, 35] width 3 height 5
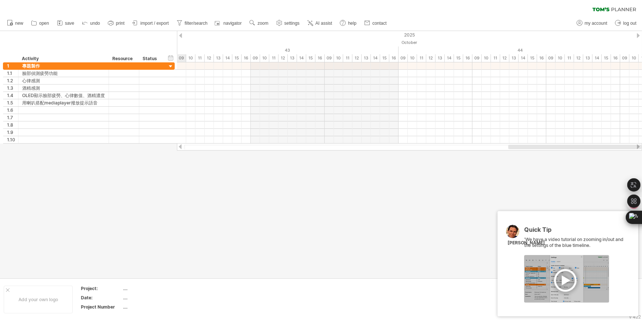
click at [639, 33] on div at bounding box center [638, 35] width 3 height 5
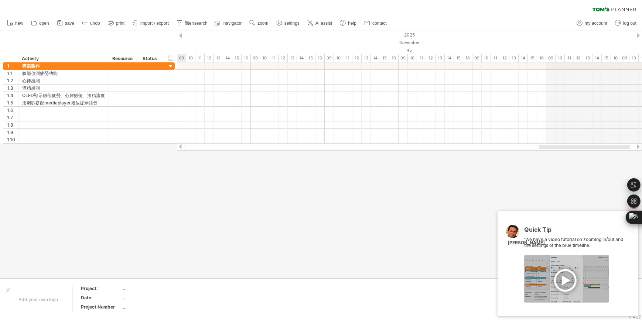
click at [639, 33] on div at bounding box center [638, 35] width 3 height 5
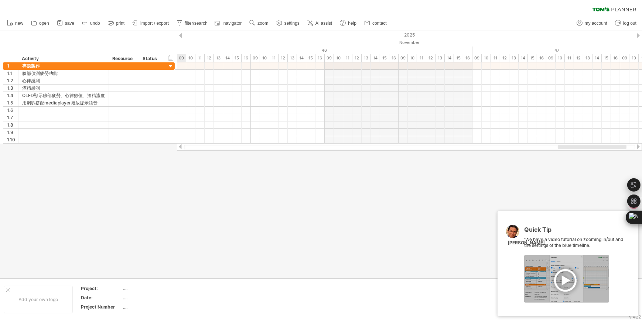
click at [639, 33] on div at bounding box center [638, 35] width 3 height 5
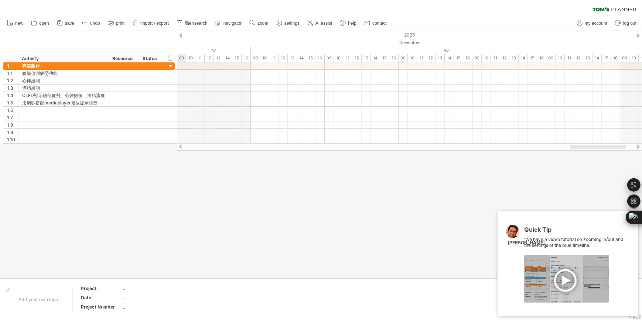
click at [639, 33] on div at bounding box center [638, 35] width 3 height 5
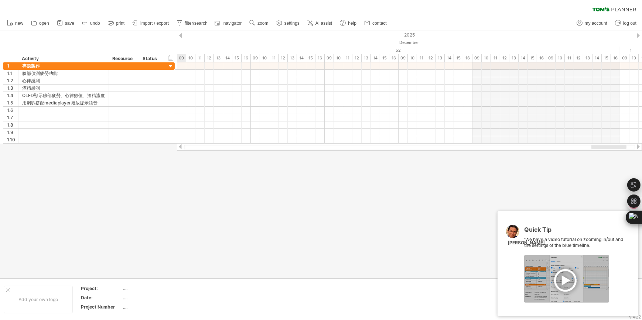
click at [639, 33] on div at bounding box center [638, 35] width 3 height 5
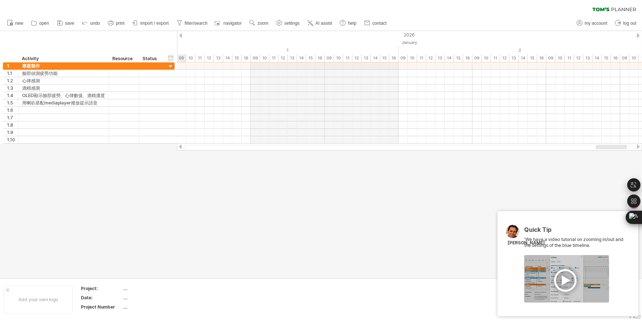
click at [182, 35] on div at bounding box center [180, 35] width 3 height 5
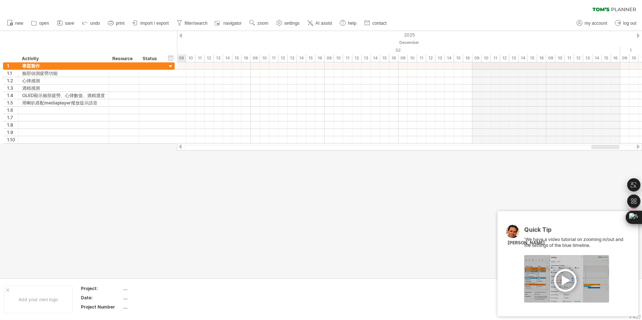
click at [637, 33] on div at bounding box center [638, 35] width 3 height 5
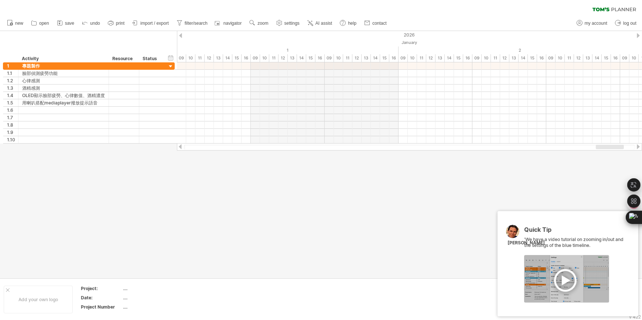
click at [181, 34] on div at bounding box center [180, 35] width 3 height 5
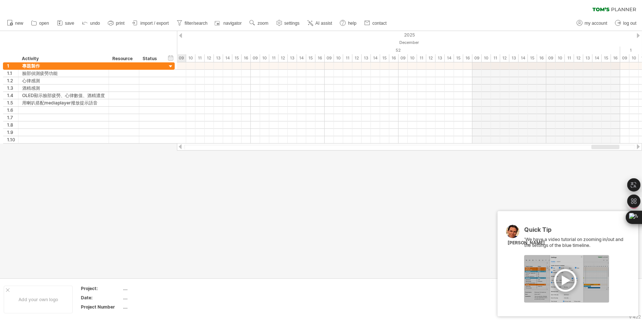
click at [181, 34] on div at bounding box center [180, 35] width 3 height 5
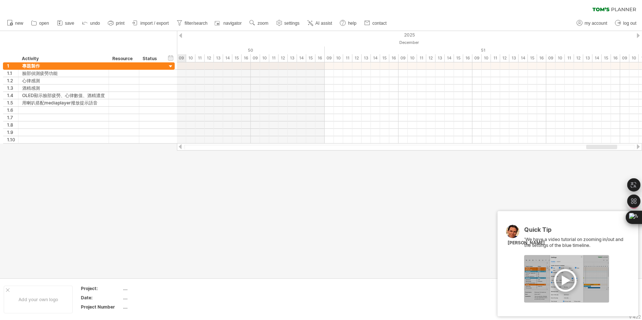
click at [181, 34] on div at bounding box center [180, 35] width 3 height 5
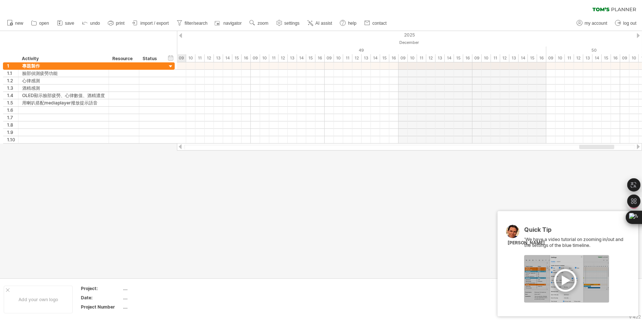
click at [181, 34] on div at bounding box center [180, 35] width 3 height 5
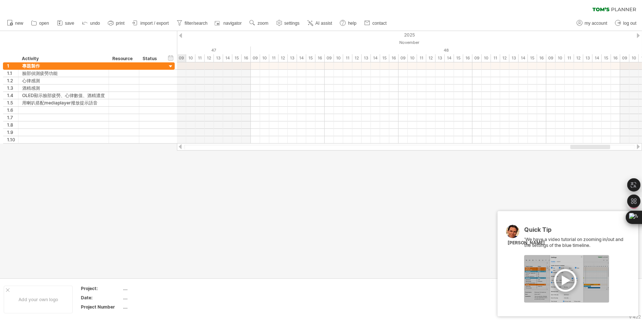
click at [181, 34] on div at bounding box center [180, 35] width 3 height 5
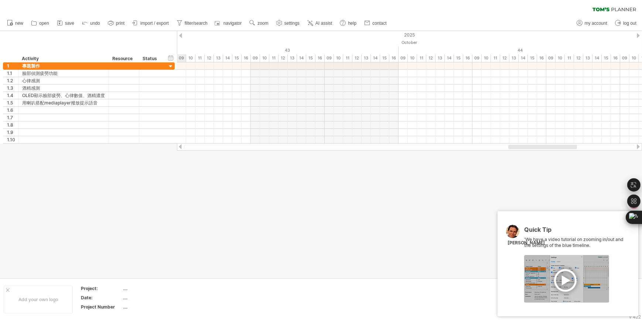
click at [181, 34] on div at bounding box center [180, 35] width 3 height 5
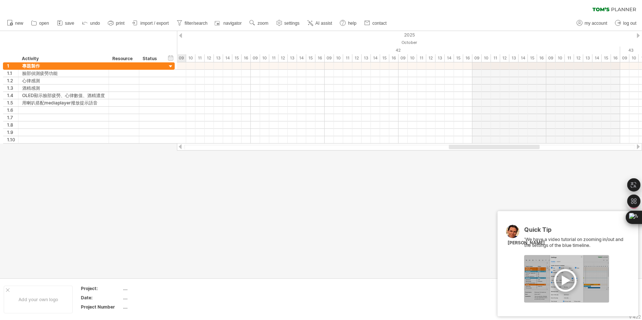
click at [181, 34] on div at bounding box center [180, 35] width 3 height 5
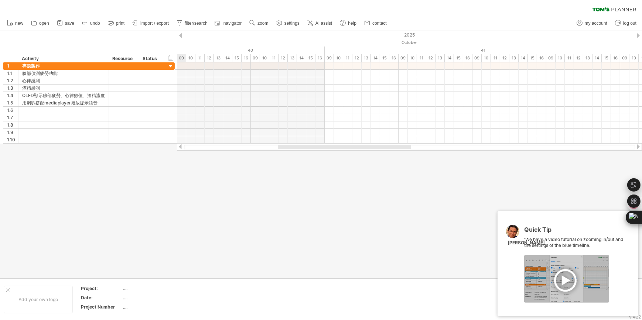
click at [181, 34] on div at bounding box center [180, 35] width 3 height 5
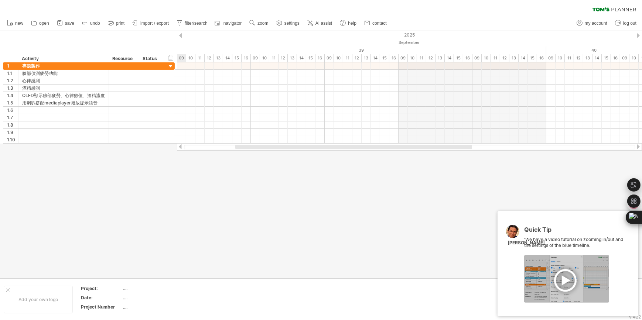
click at [181, 34] on div at bounding box center [180, 35] width 3 height 5
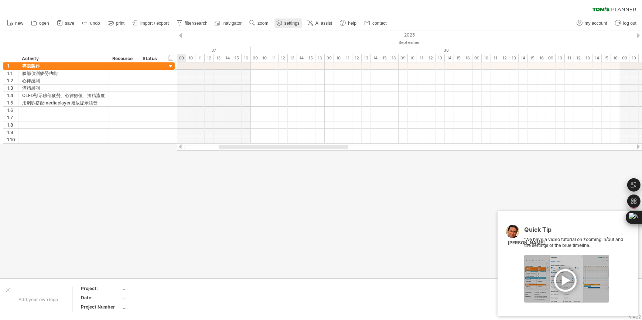
click at [281, 20] on use at bounding box center [279, 22] width 7 height 7
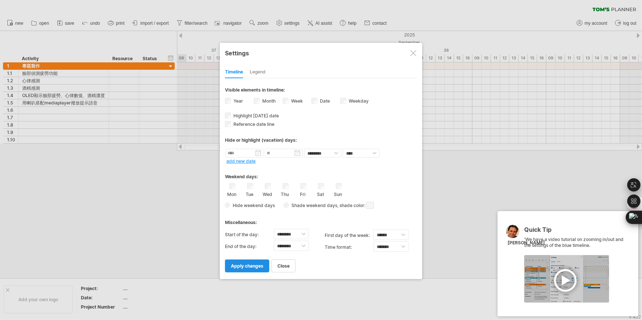
click at [246, 265] on span "apply changes" at bounding box center [247, 266] width 33 height 6
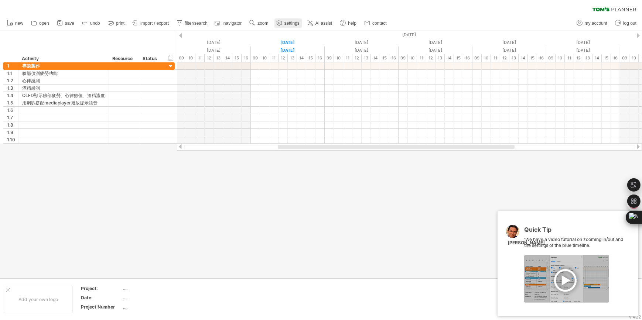
click at [292, 24] on span "settings" at bounding box center [291, 23] width 15 height 5
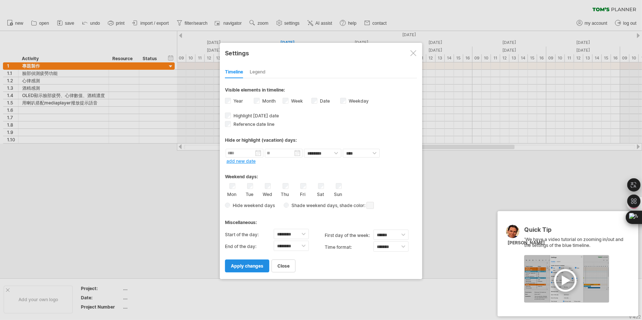
click at [240, 266] on span "apply changes" at bounding box center [247, 266] width 33 height 6
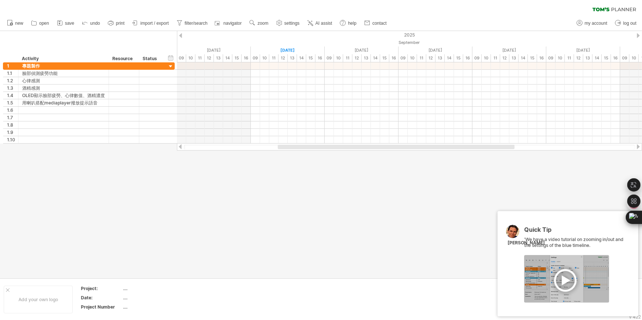
click at [181, 34] on div at bounding box center [180, 35] width 3 height 5
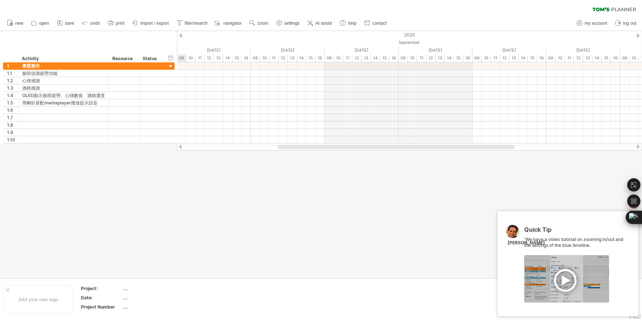
click at [638, 34] on div at bounding box center [638, 35] width 3 height 5
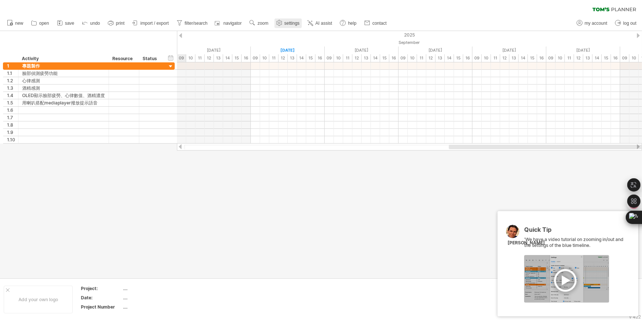
click at [294, 20] on link "settings" at bounding box center [287, 23] width 27 height 10
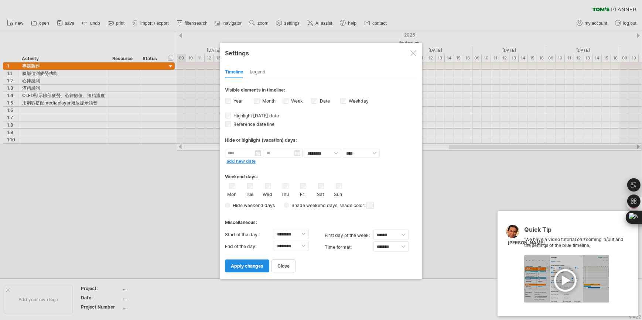
click at [256, 260] on link "apply changes" at bounding box center [247, 266] width 44 height 13
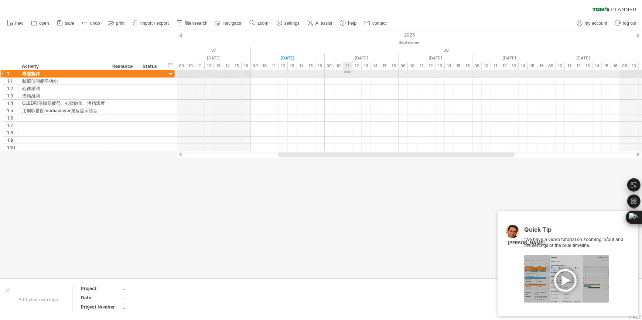
drag, startPoint x: 344, startPoint y: 73, endPoint x: 351, endPoint y: 71, distance: 6.9
click at [351, 71] on div at bounding box center [409, 73] width 465 height 7
click at [361, 78] on div "add time block" at bounding box center [379, 81] width 51 height 12
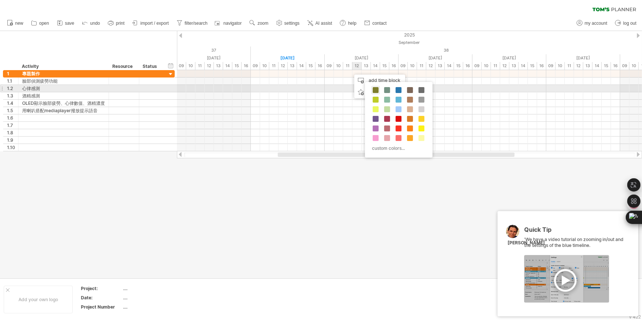
click at [376, 90] on span at bounding box center [376, 90] width 6 height 6
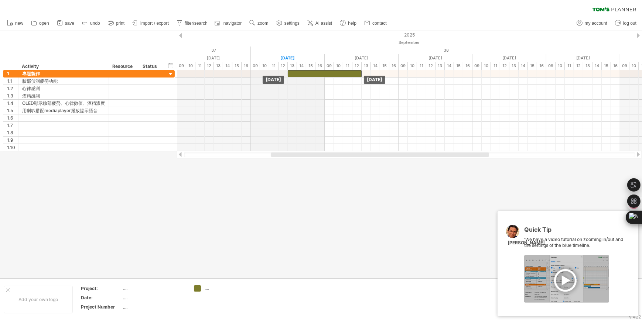
drag, startPoint x: 369, startPoint y: 74, endPoint x: 301, endPoint y: 68, distance: 67.8
click at [301, 68] on div "Trying to reach [DOMAIN_NAME] Connected again... 0% clear filter new 1" at bounding box center [321, 160] width 642 height 320
click at [291, 21] on span "settings" at bounding box center [291, 23] width 15 height 5
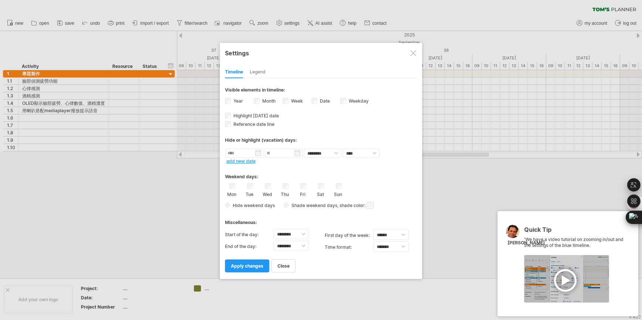
click at [347, 102] on div "Weekday visibility of weekday Currently there is not enough space horizontally …" at bounding box center [354, 102] width 29 height 10
click at [257, 263] on span "apply changes" at bounding box center [247, 266] width 33 height 6
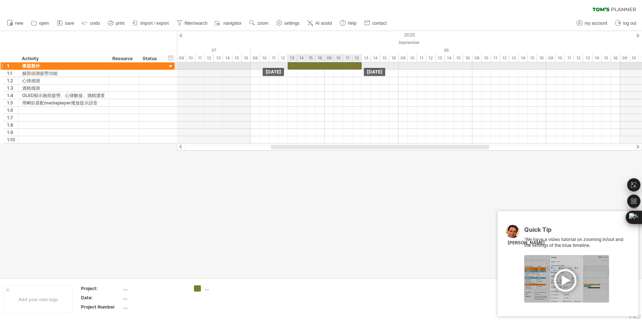
drag, startPoint x: 328, startPoint y: 66, endPoint x: 337, endPoint y: 66, distance: 8.9
click at [337, 66] on div at bounding box center [325, 65] width 74 height 7
drag, startPoint x: 337, startPoint y: 66, endPoint x: 343, endPoint y: 66, distance: 6.7
click at [343, 66] on div at bounding box center [325, 65] width 74 height 7
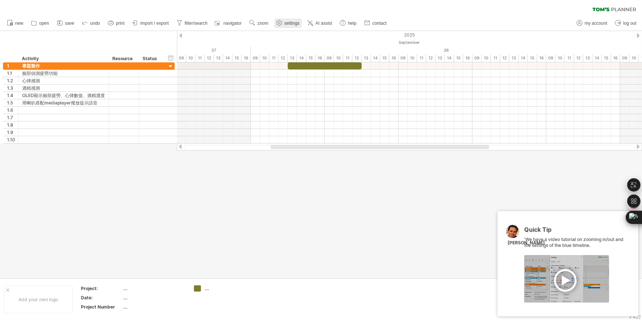
click at [292, 26] on link "settings" at bounding box center [287, 23] width 27 height 10
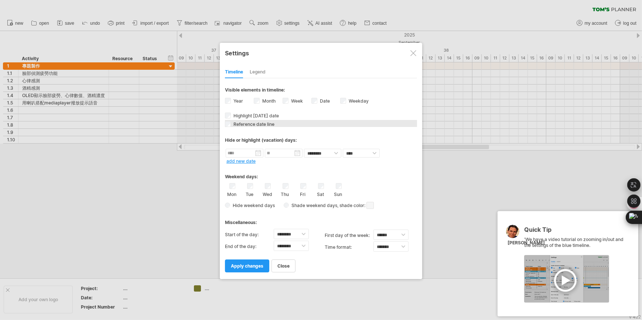
click at [252, 124] on span "Reference date line" at bounding box center [253, 125] width 42 height 6
click at [265, 75] on div "Legend" at bounding box center [258, 72] width 16 height 12
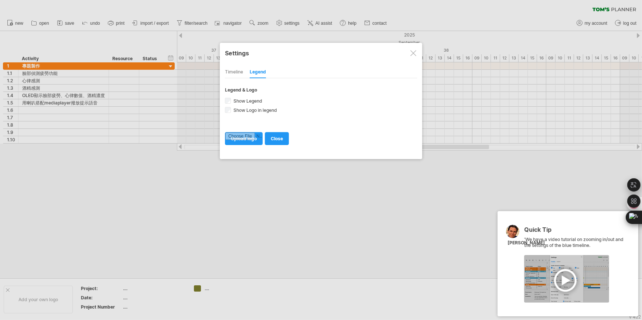
click at [227, 72] on div "Timeline" at bounding box center [234, 72] width 18 height 12
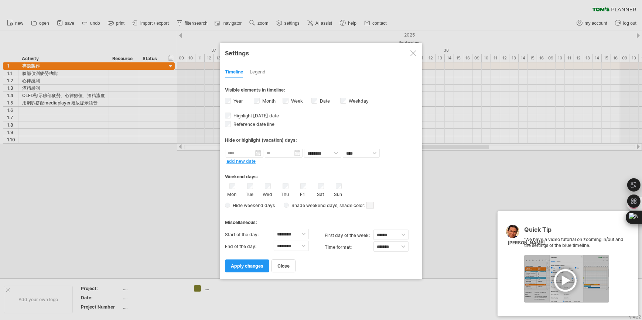
click at [369, 205] on span at bounding box center [369, 205] width 7 height 7
click at [375, 202] on div "Hide weekend days Shade weekend days , shade color: You can choose to shade the…" at bounding box center [321, 205] width 192 height 11
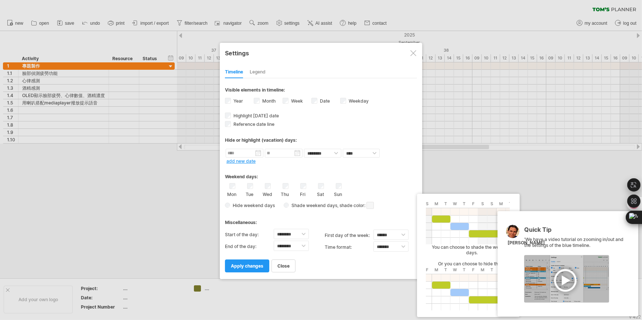
click at [372, 204] on span at bounding box center [369, 205] width 7 height 7
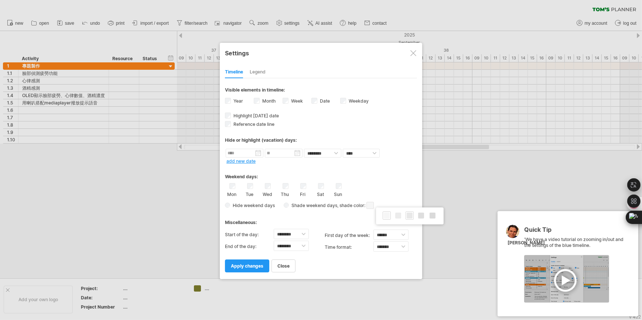
click at [409, 217] on span at bounding box center [410, 216] width 6 height 6
click at [399, 200] on div "Hide weekend days Shade weekend days , shade color: You can choose to shade the…" at bounding box center [321, 205] width 192 height 11
click at [281, 218] on div "Miscellaneous:" at bounding box center [321, 220] width 192 height 14
click at [255, 263] on span "apply changes" at bounding box center [247, 266] width 33 height 6
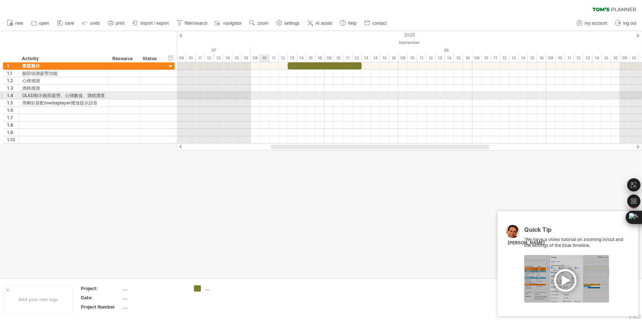
click at [260, 93] on div at bounding box center [409, 95] width 465 height 7
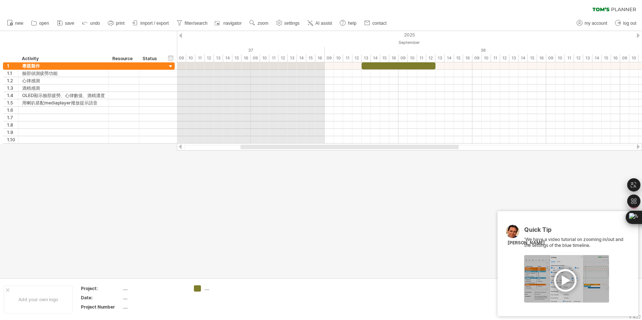
drag, startPoint x: 284, startPoint y: 148, endPoint x: 253, endPoint y: 153, distance: 30.8
click at [253, 153] on div "Trying to reach [DOMAIN_NAME] Connected again... 0% clear filter new 1" at bounding box center [321, 160] width 642 height 320
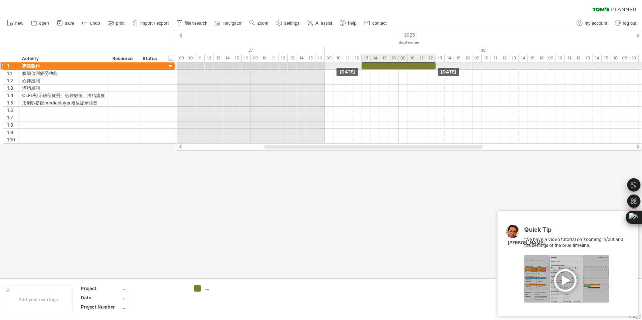
drag, startPoint x: 334, startPoint y: 68, endPoint x: 369, endPoint y: 65, distance: 34.9
click at [369, 65] on div at bounding box center [399, 65] width 74 height 7
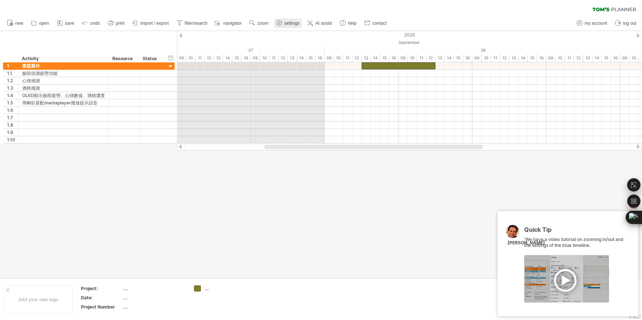
click at [290, 23] on span "settings" at bounding box center [291, 23] width 15 height 5
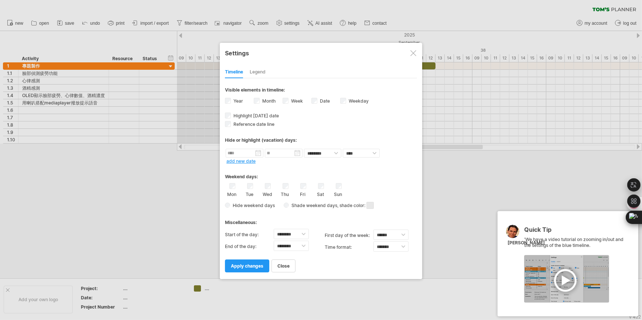
click at [348, 102] on label "Weekday visibility of weekday Currently there is not enough space horizontally …" at bounding box center [357, 101] width 21 height 6
click at [239, 260] on link "apply changes" at bounding box center [247, 266] width 44 height 13
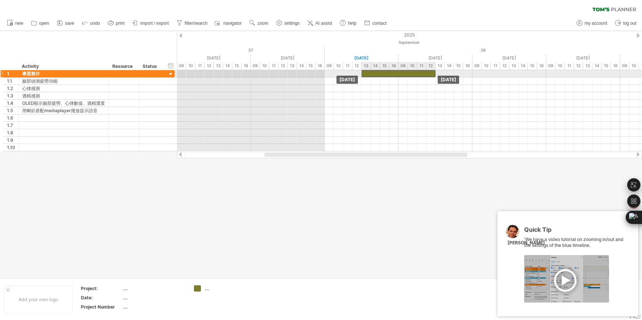
drag, startPoint x: 366, startPoint y: 71, endPoint x: 370, endPoint y: 74, distance: 4.5
click at [370, 74] on div at bounding box center [399, 73] width 74 height 7
click at [365, 76] on div at bounding box center [399, 73] width 74 height 7
click at [368, 74] on div at bounding box center [399, 73] width 74 height 7
drag, startPoint x: 368, startPoint y: 74, endPoint x: 357, endPoint y: 74, distance: 10.7
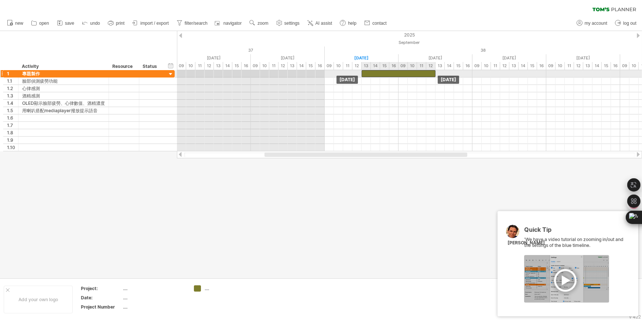
click at [357, 74] on div "[DATE] [DATE]" at bounding box center [409, 110] width 465 height 81
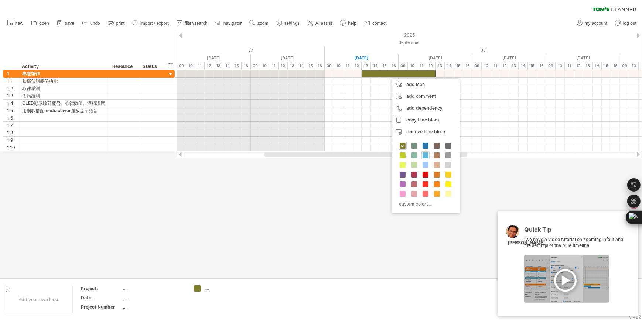
click at [426, 153] on span at bounding box center [426, 156] width 6 height 6
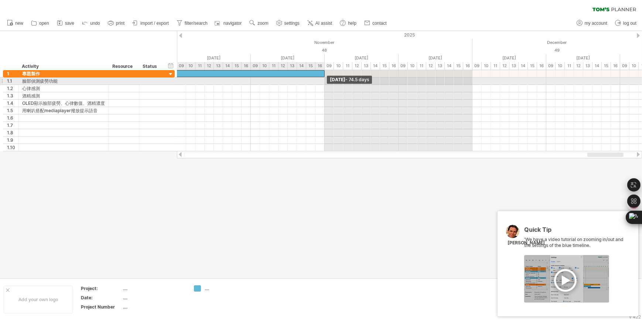
drag, startPoint x: 437, startPoint y: 73, endPoint x: 335, endPoint y: 81, distance: 101.9
click at [335, 81] on div "[DATE] - 74.5 days [DATE]" at bounding box center [409, 110] width 465 height 81
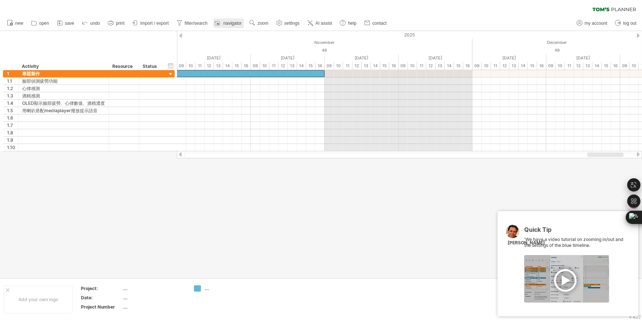
click at [235, 27] on link "navigator" at bounding box center [229, 23] width 30 height 10
drag, startPoint x: 631, startPoint y: 214, endPoint x: 643, endPoint y: 98, distance: 116.6
click at [642, 154] on div "Ctrl+M" at bounding box center [624, 160] width 35 height 13
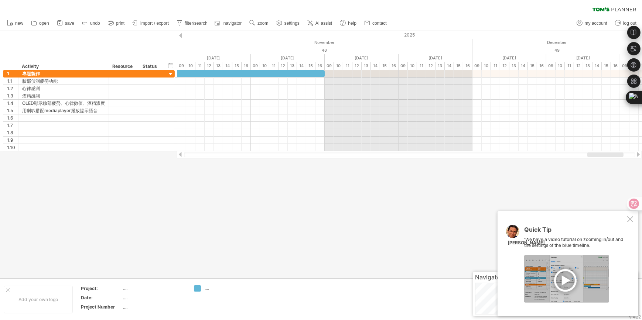
click at [628, 220] on div at bounding box center [630, 219] width 6 height 6
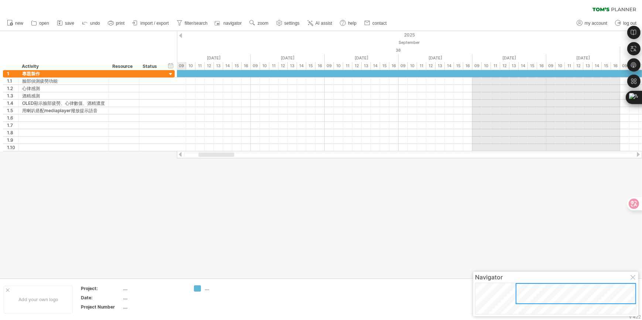
drag, startPoint x: 530, startPoint y: 293, endPoint x: 580, endPoint y: 288, distance: 50.1
click at [580, 288] on div at bounding box center [576, 293] width 120 height 21
click at [632, 274] on div "Navigator" at bounding box center [555, 277] width 161 height 7
click at [633, 275] on div at bounding box center [634, 278] width 6 height 6
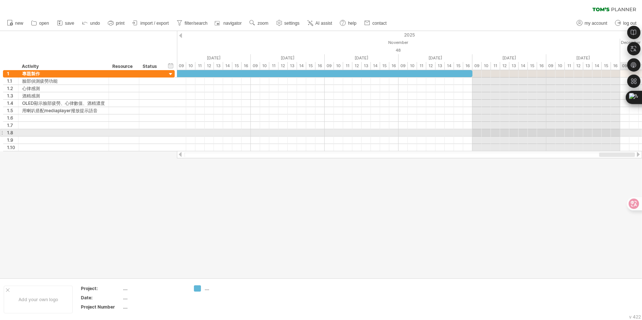
drag, startPoint x: 212, startPoint y: 155, endPoint x: 621, endPoint y: 131, distance: 409.3
click at [621, 131] on div "Trying to reach [DOMAIN_NAME] Connected again... 0% clear filter new 1" at bounding box center [321, 160] width 642 height 320
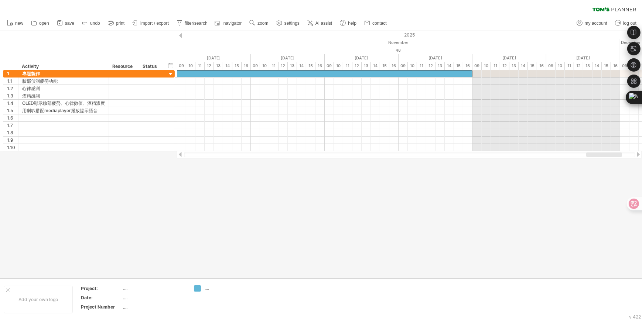
drag, startPoint x: 331, startPoint y: 155, endPoint x: 325, endPoint y: 157, distance: 6.7
click at [325, 157] on div at bounding box center [409, 154] width 465 height 7
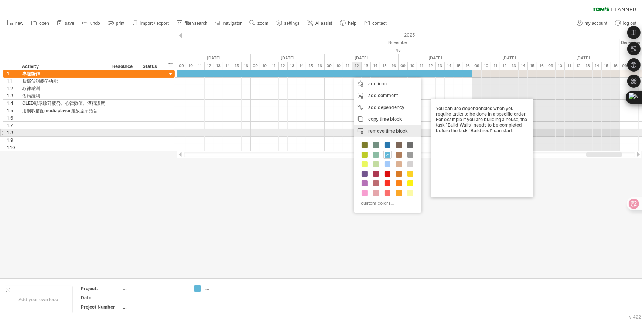
click at [359, 130] on div "remove time block remove selected items" at bounding box center [388, 131] width 68 height 12
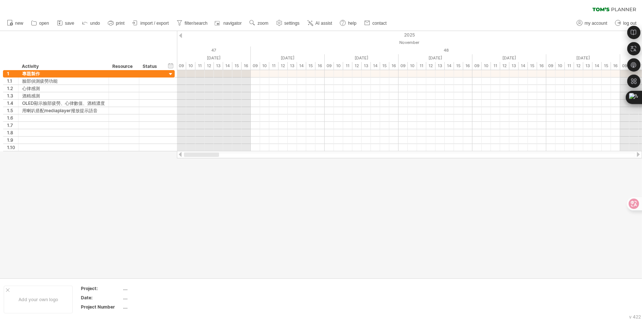
drag, startPoint x: 305, startPoint y: 154, endPoint x: 211, endPoint y: 158, distance: 95.0
click at [211, 158] on div at bounding box center [409, 154] width 465 height 7
drag, startPoint x: 321, startPoint y: 158, endPoint x: 283, endPoint y: 161, distance: 38.5
click at [283, 161] on div at bounding box center [321, 154] width 642 height 247
click at [285, 156] on div at bounding box center [380, 155] width 237 height 4
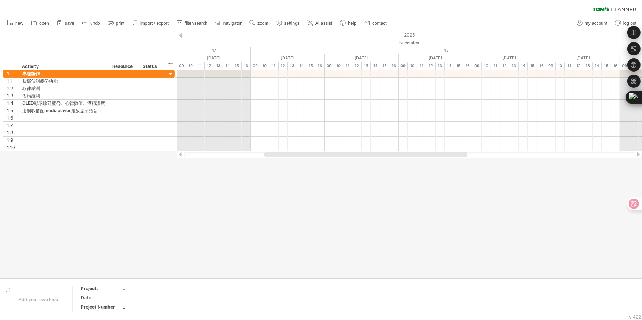
click at [283, 170] on div at bounding box center [321, 154] width 642 height 247
click at [287, 169] on div at bounding box center [321, 154] width 642 height 247
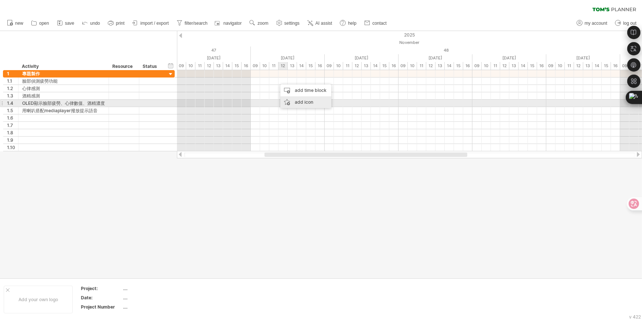
click at [286, 100] on div "add icon" at bounding box center [305, 102] width 51 height 12
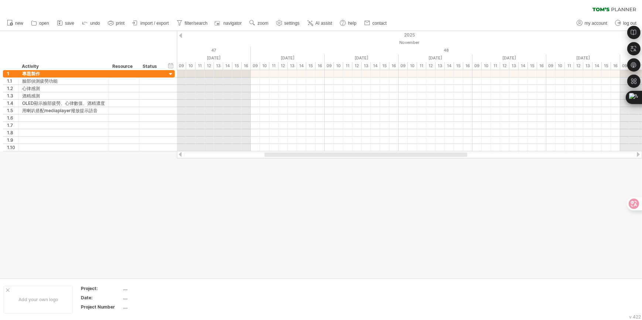
click at [410, 211] on div at bounding box center [321, 154] width 642 height 247
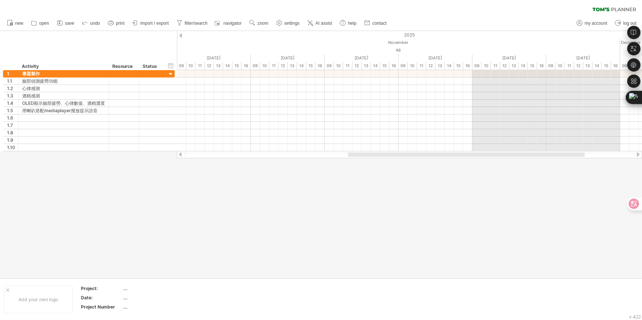
drag, startPoint x: 288, startPoint y: 153, endPoint x: 358, endPoint y: 154, distance: 70.2
click at [358, 154] on div at bounding box center [466, 155] width 237 height 4
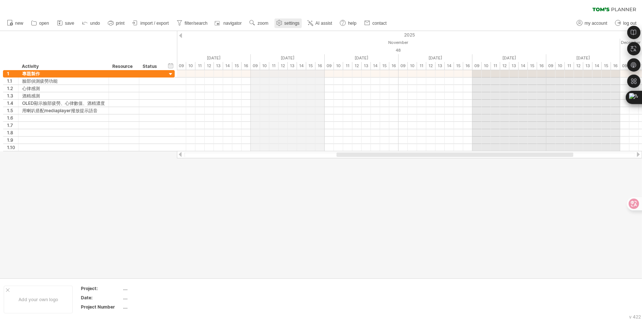
click at [292, 28] on link "settings" at bounding box center [287, 23] width 27 height 10
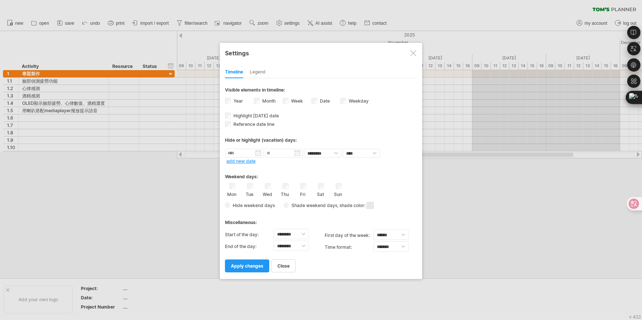
click at [509, 160] on div at bounding box center [321, 160] width 642 height 320
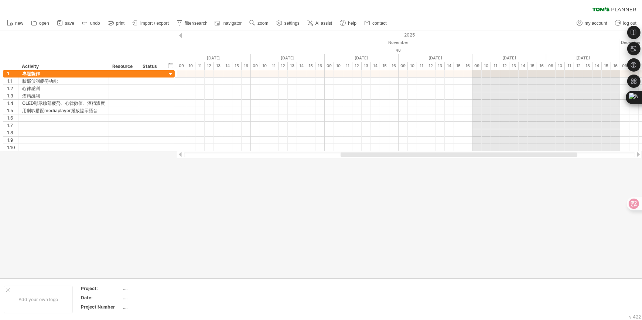
drag, startPoint x: 360, startPoint y: 154, endPoint x: 364, endPoint y: 153, distance: 4.1
click at [364, 153] on div at bounding box center [459, 155] width 237 height 4
click at [284, 22] on link "settings" at bounding box center [287, 23] width 27 height 10
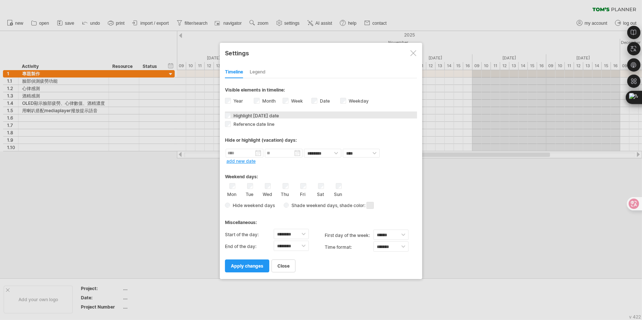
click at [198, 127] on div at bounding box center [321, 160] width 642 height 320
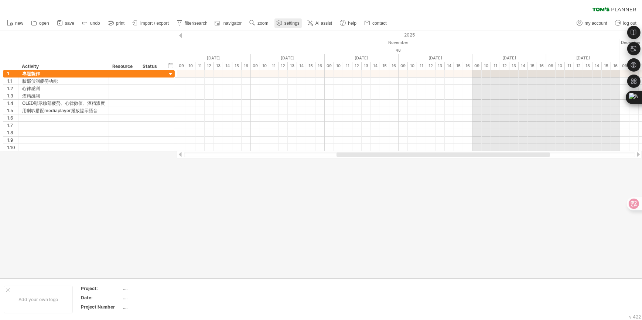
click at [284, 20] on link "settings" at bounding box center [287, 23] width 27 height 10
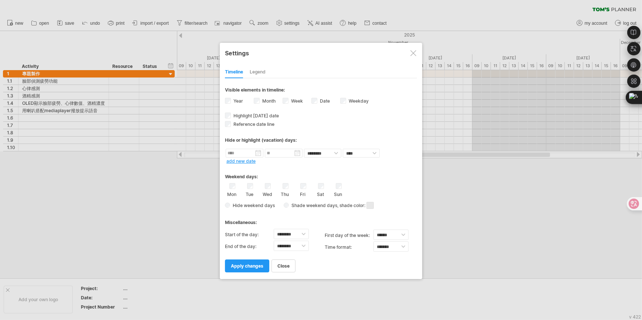
click at [453, 45] on div at bounding box center [321, 160] width 642 height 320
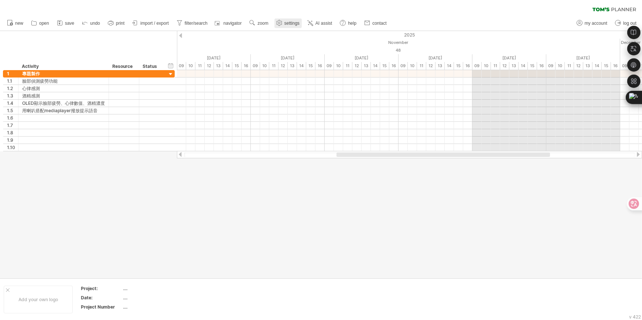
click at [277, 21] on use at bounding box center [279, 22] width 7 height 7
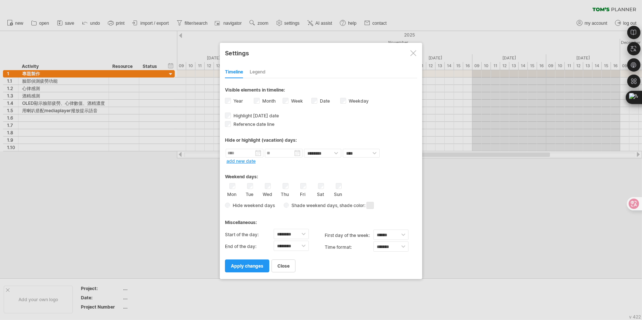
click at [229, 103] on div "Year" at bounding box center [239, 102] width 29 height 10
click at [270, 103] on label "Month" at bounding box center [268, 101] width 15 height 6
click at [258, 264] on span "apply changes" at bounding box center [247, 266] width 33 height 6
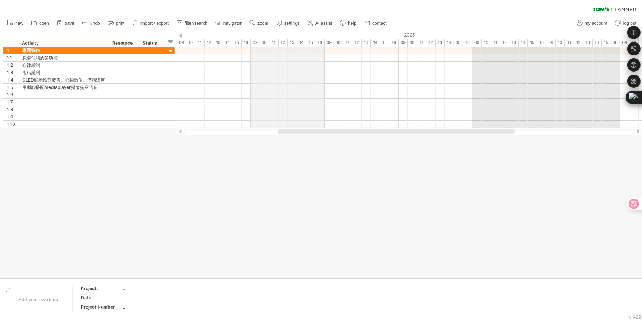
click at [259, 39] on div "09" at bounding box center [255, 43] width 9 height 8
click at [256, 41] on div "09" at bounding box center [255, 43] width 9 height 8
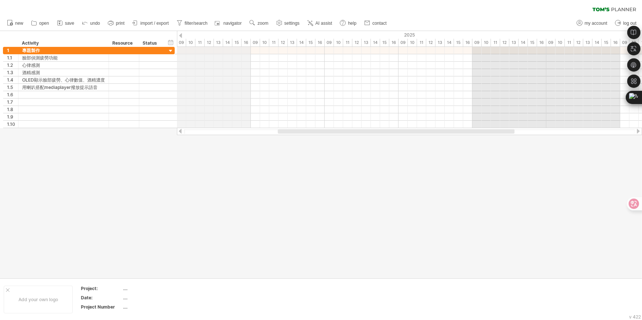
drag, startPoint x: 252, startPoint y: 43, endPoint x: 249, endPoint y: 46, distance: 3.9
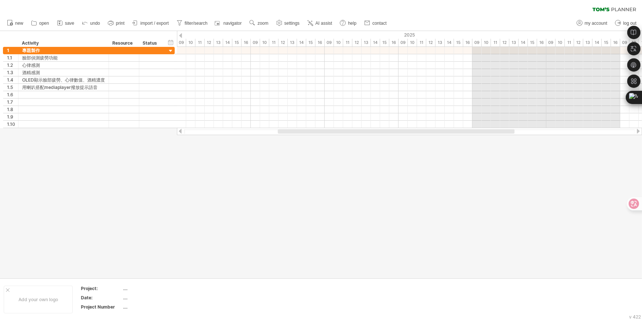
click at [283, 16] on ul "new open" at bounding box center [196, 24] width 386 height 16
click at [279, 20] on use at bounding box center [279, 22] width 7 height 7
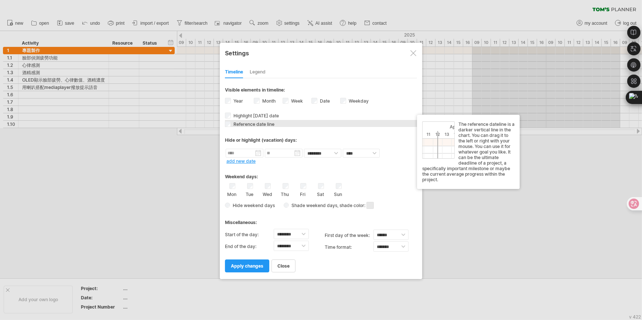
click at [249, 125] on span "Reference date line" at bounding box center [253, 125] width 42 height 6
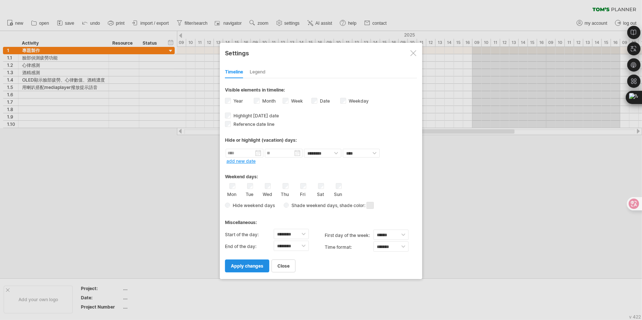
click at [243, 261] on link "apply changes" at bounding box center [247, 266] width 44 height 13
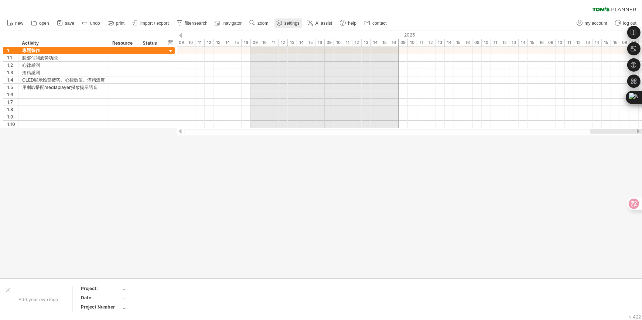
click at [281, 22] on use at bounding box center [279, 22] width 7 height 7
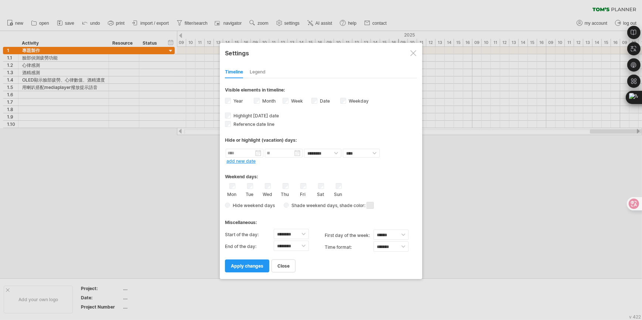
click at [260, 99] on div "Month" at bounding box center [268, 102] width 29 height 10
click at [246, 264] on span "apply changes" at bounding box center [247, 266] width 33 height 6
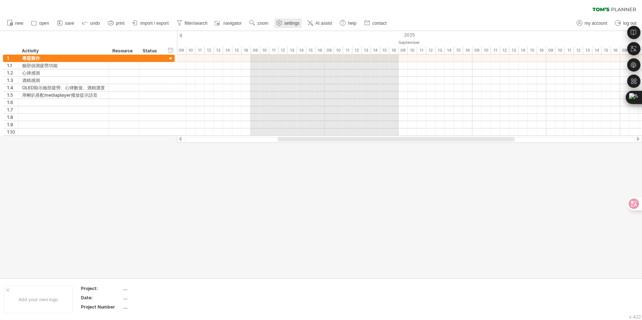
click at [285, 28] on link "settings" at bounding box center [287, 23] width 27 height 10
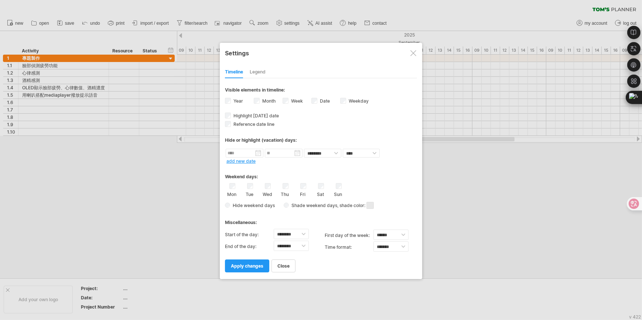
click at [290, 99] on label "Week visibility of weeknumbers Currently there is not enough space horizontally…" at bounding box center [296, 101] width 13 height 6
click at [236, 265] on span "apply changes" at bounding box center [247, 266] width 33 height 6
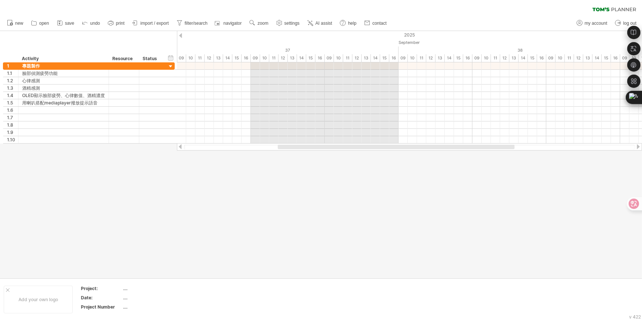
click at [288, 10] on div "clear filter reapply filter" at bounding box center [321, 8] width 642 height 16
click at [283, 22] on link "settings" at bounding box center [287, 23] width 27 height 10
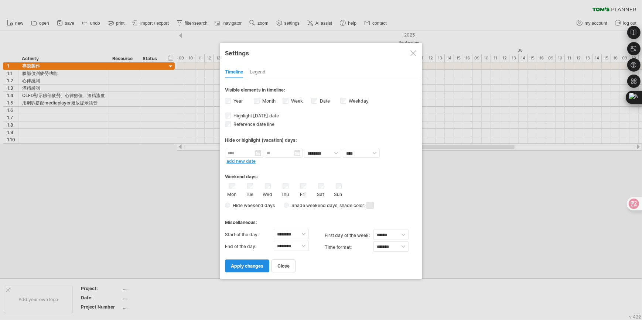
click at [253, 260] on link "apply changes" at bounding box center [247, 266] width 44 height 13
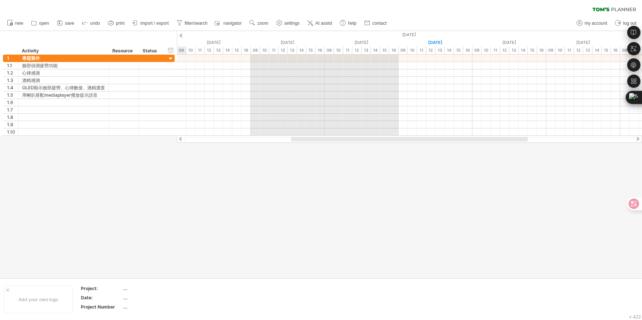
drag, startPoint x: 356, startPoint y: 139, endPoint x: 369, endPoint y: 139, distance: 13.3
click at [369, 139] on div at bounding box center [409, 139] width 237 height 4
click at [283, 23] on use at bounding box center [279, 22] width 7 height 7
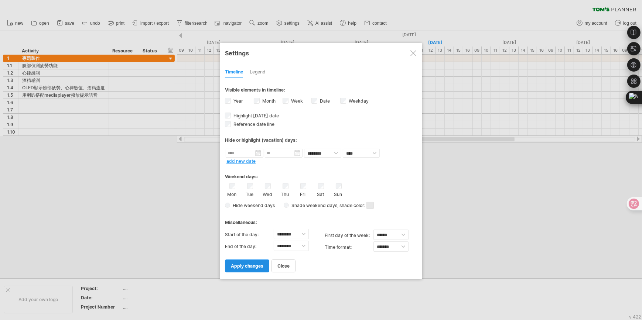
click at [243, 261] on link "apply changes" at bounding box center [247, 266] width 44 height 13
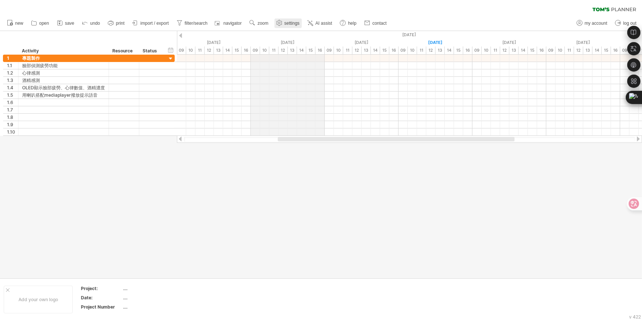
click at [291, 24] on span "settings" at bounding box center [291, 23] width 15 height 5
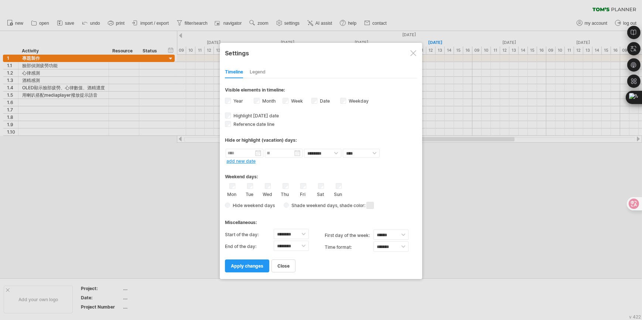
click at [317, 187] on div "Sat" at bounding box center [320, 190] width 9 height 14
click at [375, 232] on select "****** ****** ********" at bounding box center [390, 235] width 35 height 10
click at [345, 226] on div "**********" at bounding box center [321, 175] width 192 height 194
click at [321, 154] on select "******** ********" at bounding box center [322, 153] width 37 height 9
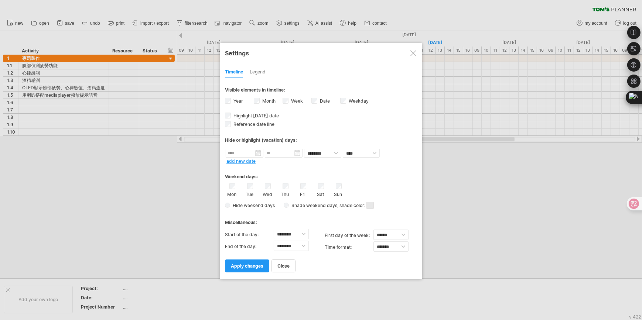
click at [330, 116] on div "Highlight [DATE] date [DATE] date in the timeline will be colored blue and, whe…" at bounding box center [321, 115] width 192 height 7
click at [259, 74] on div "Legend" at bounding box center [258, 72] width 16 height 12
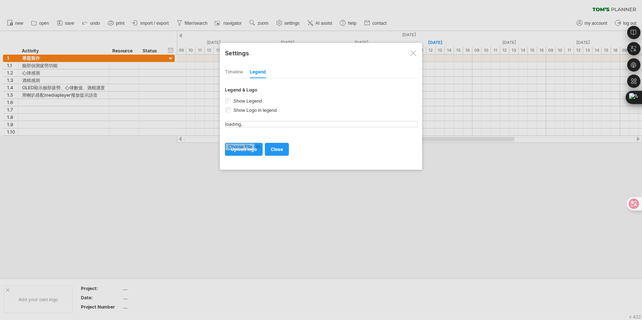
click at [228, 70] on div "Timeline" at bounding box center [234, 72] width 18 height 12
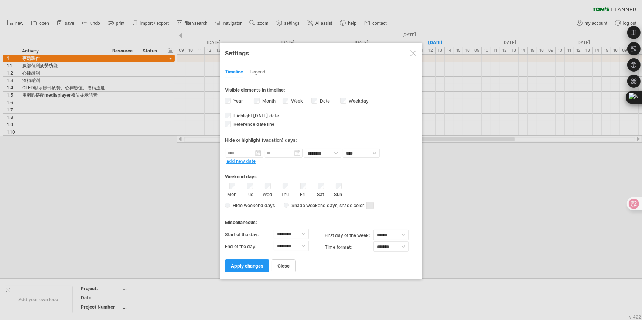
click at [339, 101] on div "Date visibility of date Currently there is not enough space horizontally to dis…" at bounding box center [325, 102] width 29 height 10
click at [256, 267] on link "apply changes" at bounding box center [247, 266] width 44 height 13
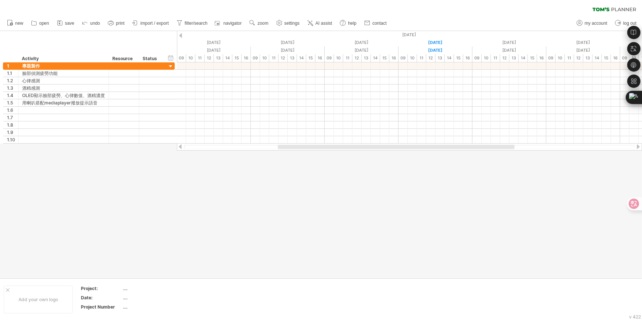
click at [282, 18] on ul "new open" at bounding box center [196, 24] width 386 height 16
click at [287, 21] on span "settings" at bounding box center [291, 23] width 15 height 5
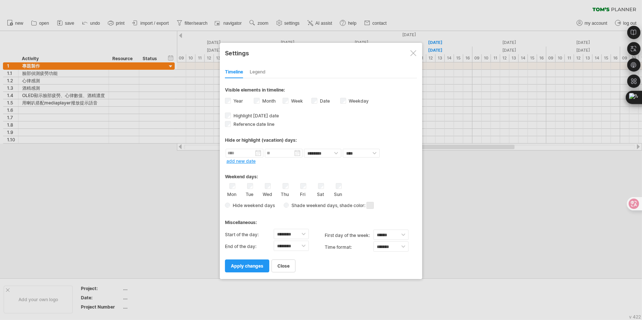
click at [308, 16] on div at bounding box center [321, 160] width 642 height 320
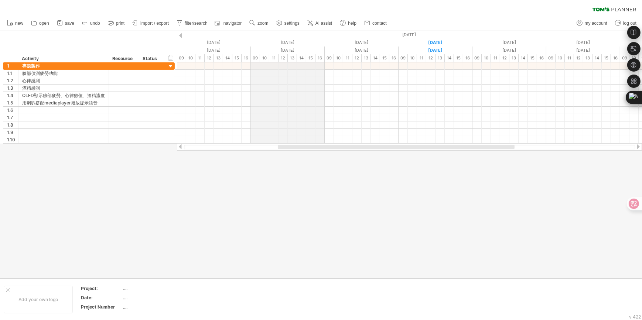
click at [285, 40] on div "[DATE]" at bounding box center [288, 43] width 74 height 8
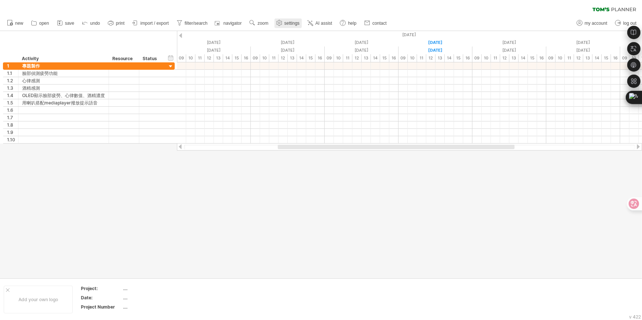
click at [286, 23] on span "settings" at bounding box center [291, 23] width 15 height 5
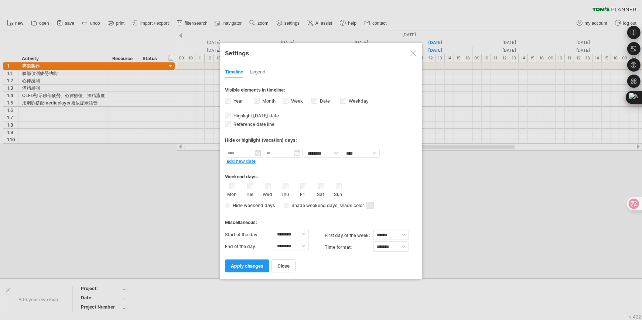
click at [346, 102] on div "Weekday visibility of weekday Currently there is not enough space horizontally …" at bounding box center [354, 102] width 29 height 10
click at [287, 103] on div "Week visibility of weeknumbers Currently there is not enough space horizontally…" at bounding box center [297, 102] width 29 height 10
click at [241, 260] on link "apply changes" at bounding box center [247, 266] width 44 height 13
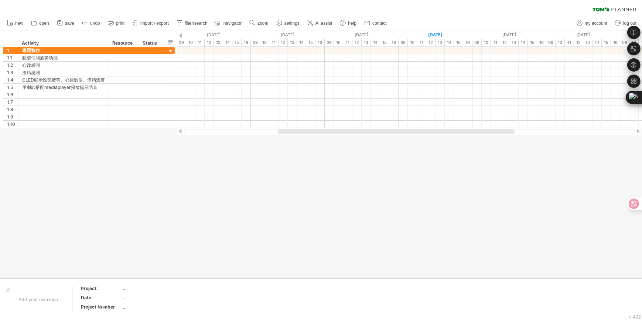
drag, startPoint x: 298, startPoint y: 134, endPoint x: 255, endPoint y: 134, distance: 43.6
click at [255, 134] on div at bounding box center [409, 131] width 465 height 7
drag, startPoint x: 293, startPoint y: 134, endPoint x: 286, endPoint y: 133, distance: 6.7
click at [286, 133] on div at bounding box center [409, 131] width 451 height 5
drag, startPoint x: 290, startPoint y: 131, endPoint x: 250, endPoint y: 134, distance: 39.7
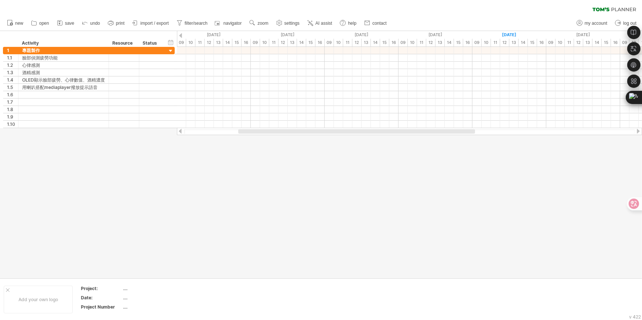
click at [250, 134] on div at bounding box center [409, 131] width 465 height 7
click at [262, 25] on span "zoom" at bounding box center [262, 23] width 11 height 5
click at [293, 45] on div "Week" at bounding box center [285, 47] width 41 height 12
click at [260, 24] on span "zoom" at bounding box center [262, 23] width 11 height 5
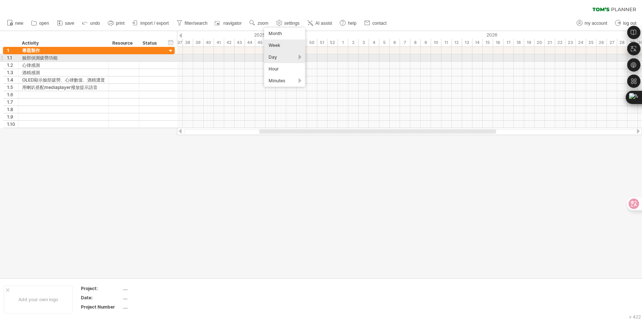
click at [274, 60] on div "Day" at bounding box center [284, 57] width 41 height 12
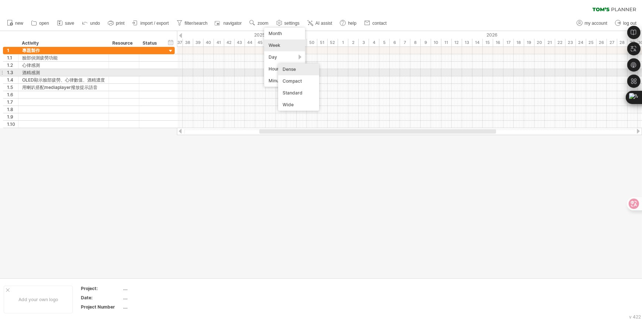
click at [301, 69] on div "Dense" at bounding box center [298, 70] width 41 height 12
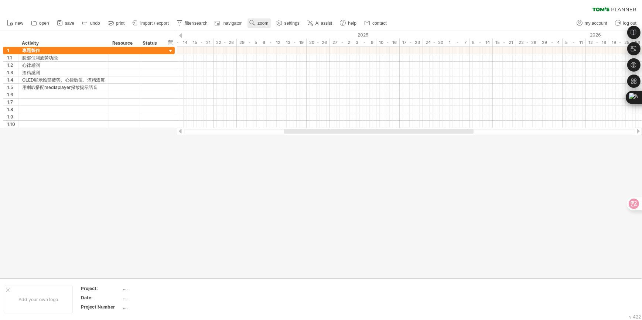
click at [258, 22] on span "zoom" at bounding box center [262, 23] width 11 height 5
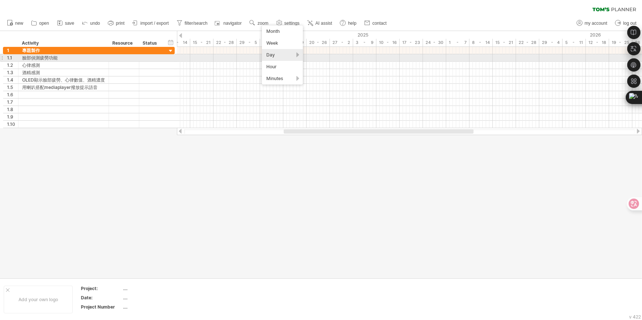
click at [275, 55] on div "Day" at bounding box center [282, 55] width 41 height 12
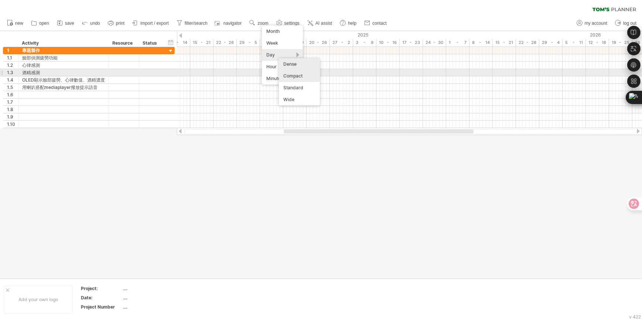
click at [298, 71] on div "Compact" at bounding box center [299, 76] width 41 height 12
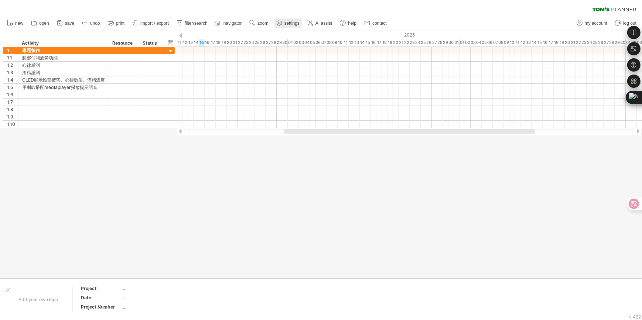
click at [279, 25] on icon at bounding box center [279, 23] width 6 height 6
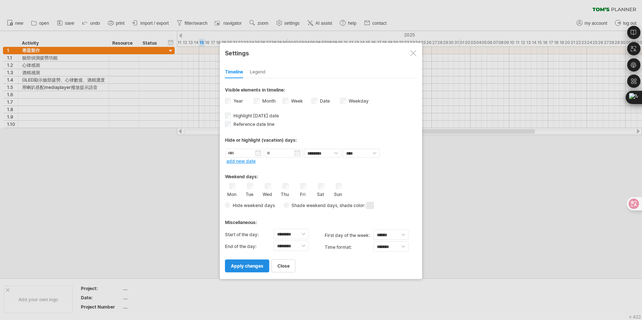
click at [258, 263] on span "apply changes" at bounding box center [247, 266] width 33 height 6
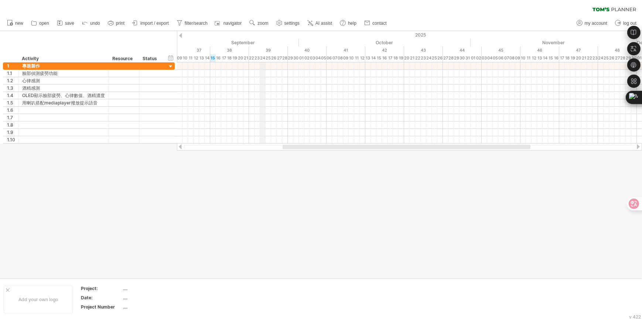
drag, startPoint x: 253, startPoint y: 58, endPoint x: 263, endPoint y: 57, distance: 10.4
click at [263, 57] on div "24" at bounding box center [263, 58] width 6 height 8
drag, startPoint x: 263, startPoint y: 57, endPoint x: 346, endPoint y: 55, distance: 82.8
click at [346, 55] on div "24" at bounding box center [346, 58] width 6 height 8
click at [290, 21] on span "settings" at bounding box center [291, 23] width 15 height 5
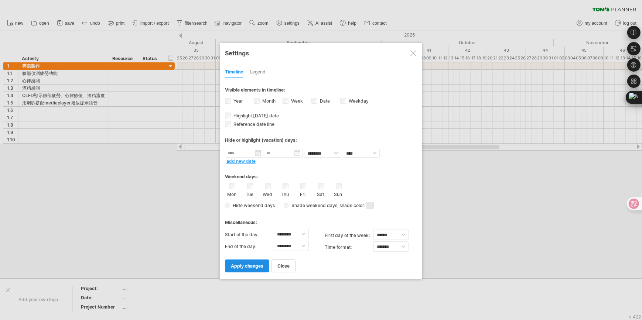
click at [248, 263] on span "apply changes" at bounding box center [247, 266] width 33 height 6
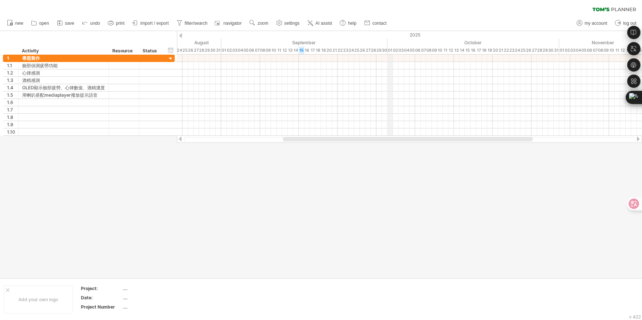
drag, startPoint x: 382, startPoint y: 48, endPoint x: 389, endPoint y: 48, distance: 6.3
click at [389, 48] on div "01" at bounding box center [390, 51] width 6 height 8
click at [297, 24] on span "settings" at bounding box center [291, 23] width 15 height 5
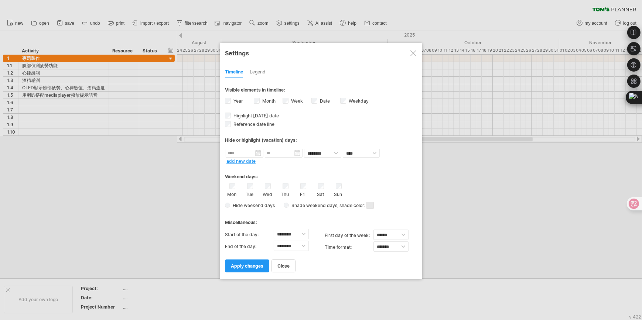
click at [254, 68] on div "Legend" at bounding box center [258, 72] width 16 height 12
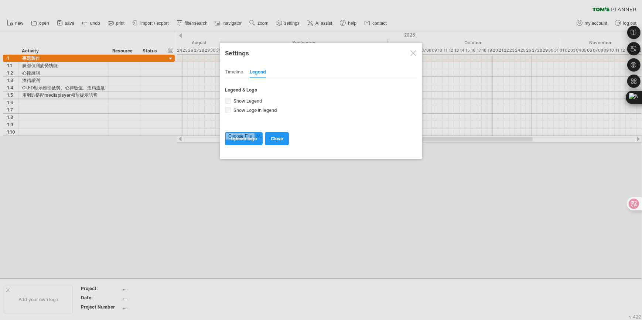
click at [236, 72] on div "Timeline" at bounding box center [234, 72] width 18 height 12
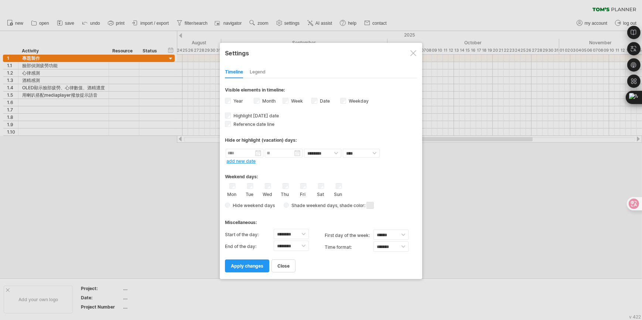
click at [455, 81] on div at bounding box center [321, 160] width 642 height 320
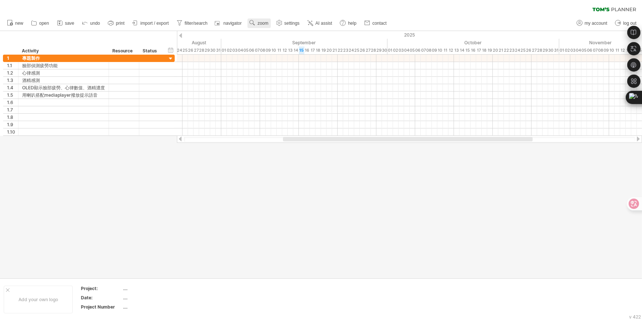
click at [256, 25] on link "zoom" at bounding box center [258, 23] width 23 height 10
click at [281, 36] on div "Month" at bounding box center [280, 34] width 41 height 12
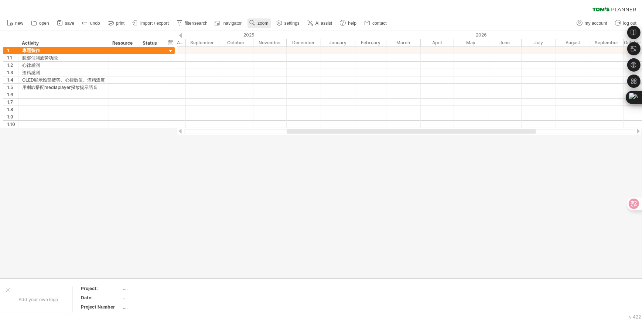
click at [262, 23] on span "zoom" at bounding box center [262, 23] width 11 height 5
click at [271, 43] on div "Week" at bounding box center [286, 44] width 41 height 12
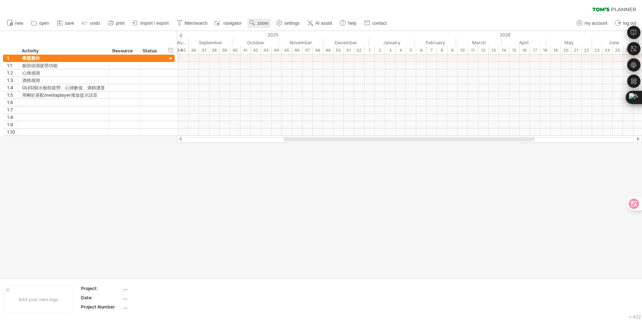
click at [257, 25] on link "zoom" at bounding box center [258, 23] width 23 height 10
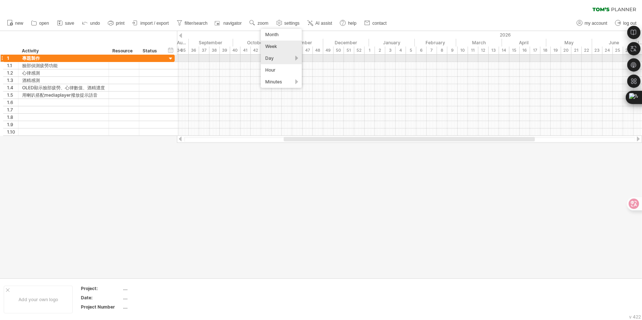
click at [267, 59] on div "Day" at bounding box center [281, 58] width 41 height 12
click at [281, 66] on div "Dense" at bounding box center [290, 68] width 41 height 12
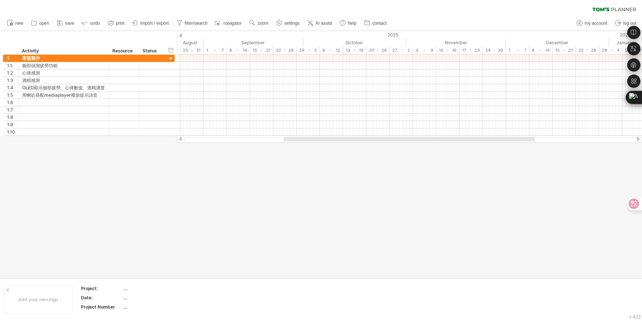
click at [266, 30] on ul "new open" at bounding box center [196, 24] width 386 height 16
click at [267, 26] on link "zoom" at bounding box center [258, 23] width 23 height 10
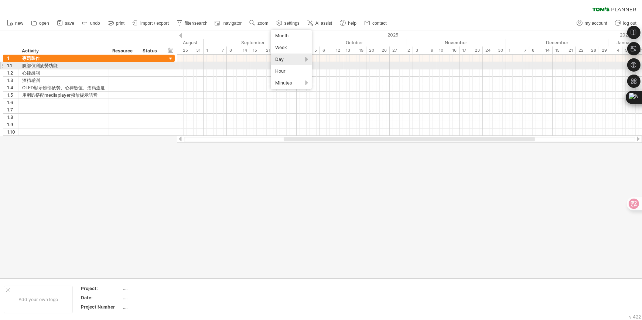
click at [284, 63] on div "Day" at bounding box center [291, 60] width 41 height 12
click at [284, 67] on div "Hour" at bounding box center [291, 71] width 41 height 12
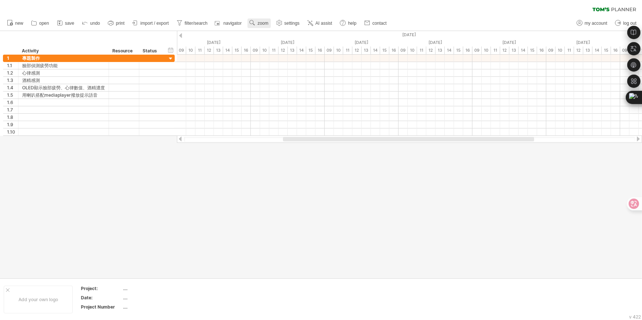
click at [261, 24] on span "zoom" at bounding box center [262, 23] width 11 height 5
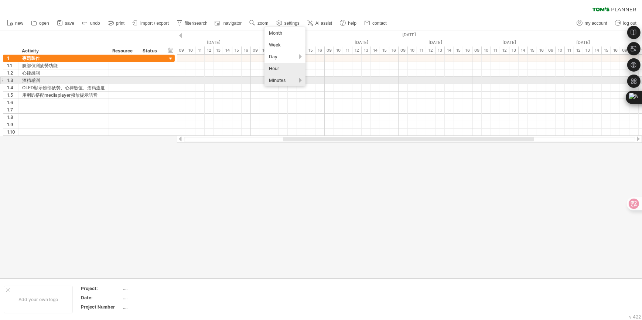
click at [276, 80] on div "Minutes" at bounding box center [284, 81] width 41 height 12
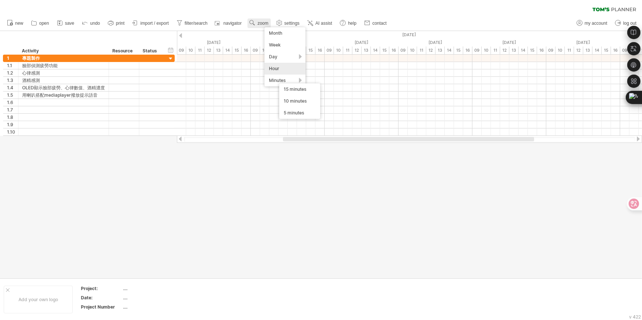
click at [264, 21] on span "zoom" at bounding box center [262, 23] width 11 height 5
click at [273, 38] on div "Week" at bounding box center [288, 43] width 41 height 12
click at [262, 23] on span "zoom" at bounding box center [262, 23] width 11 height 5
click at [280, 55] on div "Day" at bounding box center [285, 56] width 41 height 12
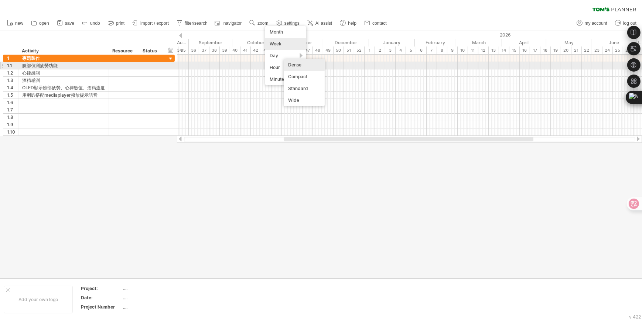
click at [296, 68] on div "Dense" at bounding box center [304, 65] width 41 height 12
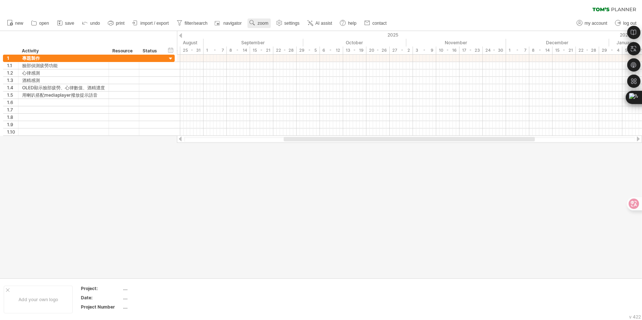
click at [255, 24] on use at bounding box center [252, 22] width 7 height 7
click at [278, 53] on div "Day" at bounding box center [279, 57] width 41 height 12
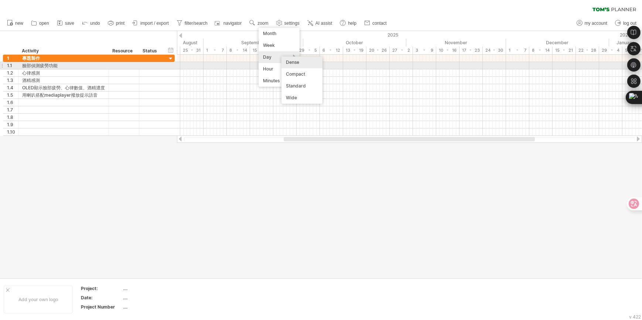
click at [301, 72] on div "Compact" at bounding box center [301, 74] width 41 height 12
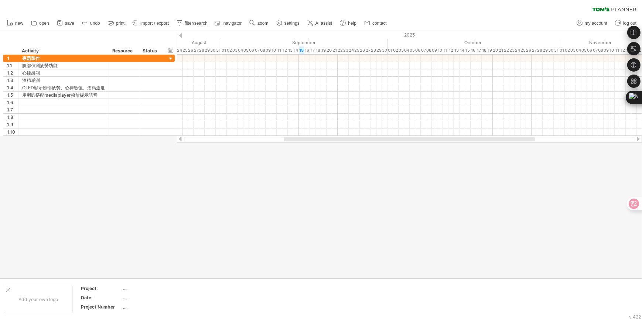
click at [270, 16] on ul "new open" at bounding box center [196, 24] width 386 height 16
click at [264, 23] on span "zoom" at bounding box center [262, 23] width 11 height 5
drag, startPoint x: 290, startPoint y: 51, endPoint x: 293, endPoint y: 54, distance: 4.2
click at [289, 51] on div "Day" at bounding box center [288, 57] width 41 height 12
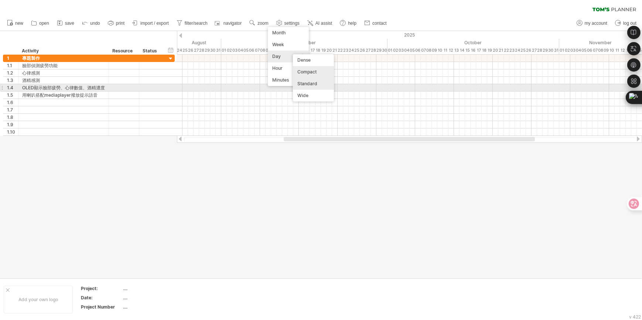
click at [321, 84] on div "Standard" at bounding box center [313, 84] width 41 height 12
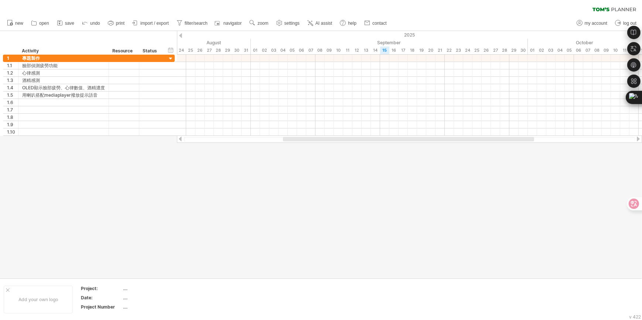
drag, startPoint x: 393, startPoint y: 141, endPoint x: 410, endPoint y: 139, distance: 17.6
click at [410, 139] on div at bounding box center [409, 139] width 451 height 5
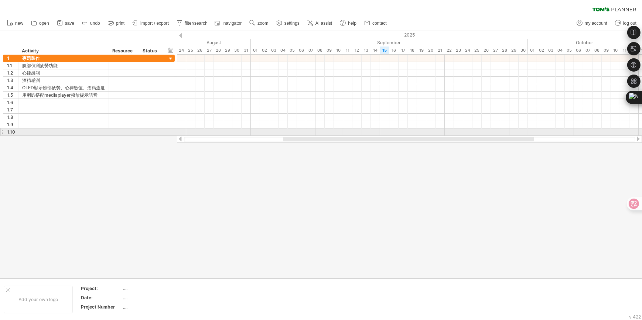
drag, startPoint x: 414, startPoint y: 136, endPoint x: 434, endPoint y: 136, distance: 19.6
click at [434, 136] on div at bounding box center [409, 139] width 465 height 7
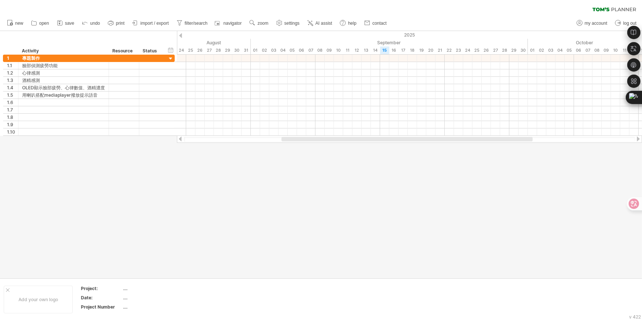
click at [436, 140] on div at bounding box center [406, 139] width 251 height 4
click at [290, 24] on span "settings" at bounding box center [291, 23] width 15 height 5
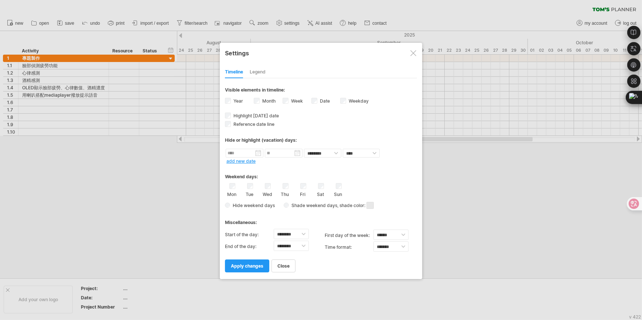
click at [290, 24] on div at bounding box center [321, 160] width 642 height 320
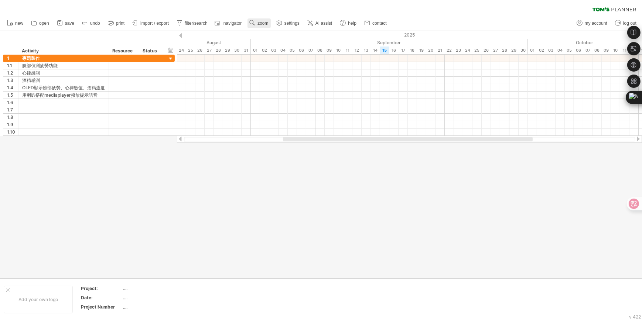
click at [257, 21] on link "zoom" at bounding box center [258, 23] width 23 height 10
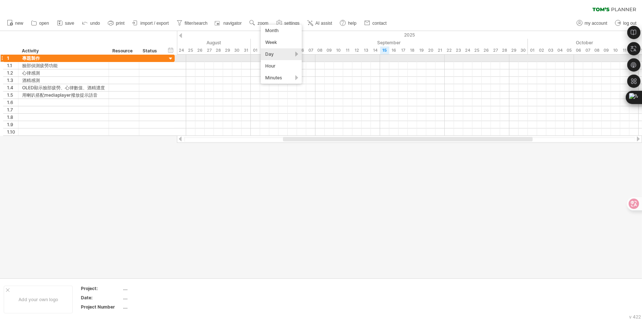
click at [294, 56] on div "Day" at bounding box center [281, 54] width 41 height 12
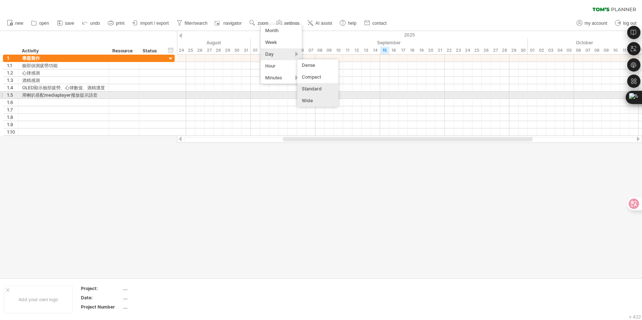
click at [312, 96] on div "Wide" at bounding box center [317, 101] width 41 height 12
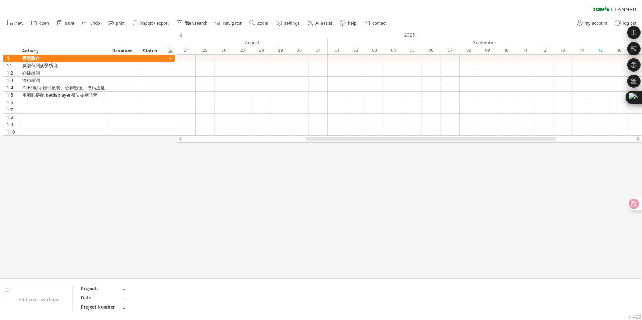
drag, startPoint x: 325, startPoint y: 138, endPoint x: 308, endPoint y: 138, distance: 17.4
click at [308, 138] on div at bounding box center [431, 139] width 250 height 4
click at [270, 21] on link "zoom" at bounding box center [258, 23] width 23 height 10
click at [290, 46] on div "Week" at bounding box center [293, 43] width 41 height 12
click at [259, 22] on span "zoom" at bounding box center [262, 23] width 11 height 5
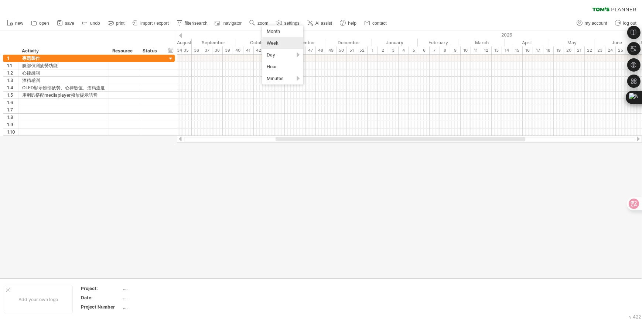
drag, startPoint x: 279, startPoint y: 49, endPoint x: 284, endPoint y: 51, distance: 5.3
click at [279, 49] on div "Day" at bounding box center [282, 55] width 41 height 12
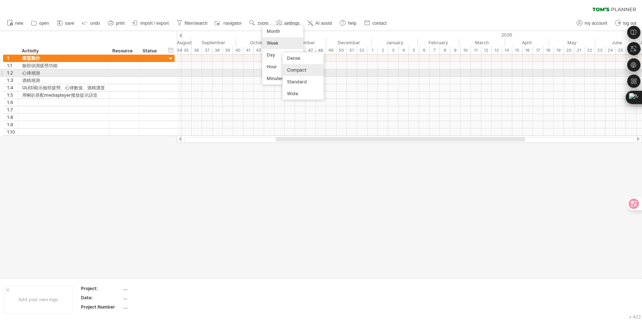
click at [314, 72] on div "Compact" at bounding box center [303, 70] width 41 height 12
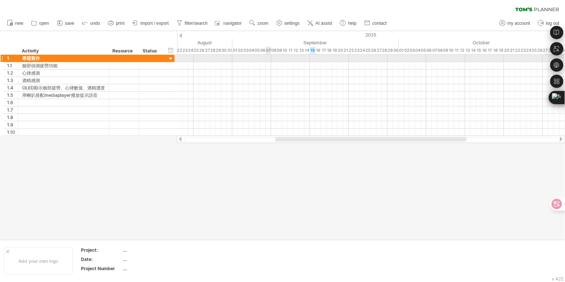
drag, startPoint x: 237, startPoint y: 55, endPoint x: 266, endPoint y: 55, distance: 28.8
click at [266, 55] on div at bounding box center [371, 58] width 388 height 7
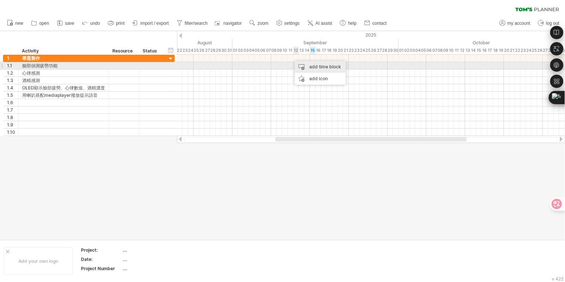
click at [299, 67] on div "add time block" at bounding box center [320, 67] width 51 height 12
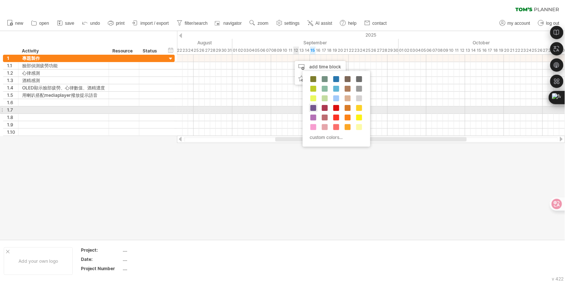
click at [314, 107] on span at bounding box center [313, 108] width 6 height 6
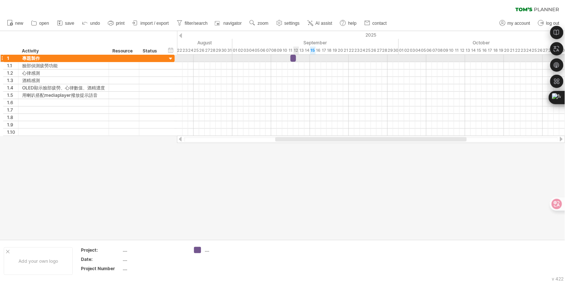
click at [294, 57] on div at bounding box center [293, 58] width 6 height 7
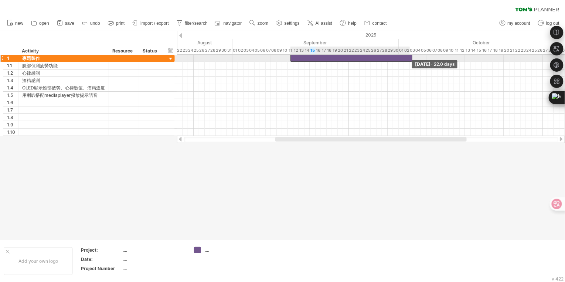
drag, startPoint x: 296, startPoint y: 58, endPoint x: 412, endPoint y: 55, distance: 115.3
click at [412, 55] on span at bounding box center [412, 58] width 3 height 7
click at [405, 57] on div at bounding box center [351, 58] width 122 height 7
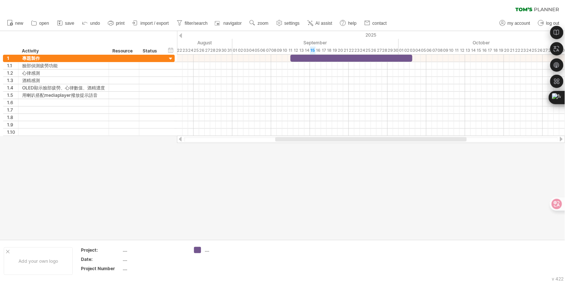
click at [363, 175] on div at bounding box center [282, 135] width 565 height 208
click at [355, 59] on div at bounding box center [351, 58] width 122 height 7
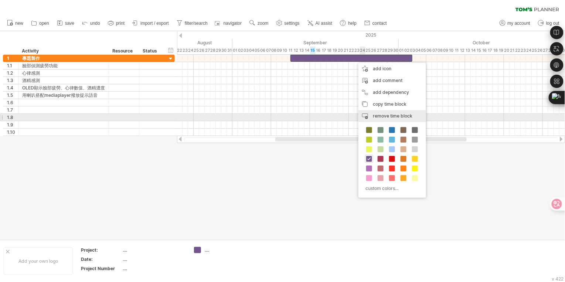
click at [371, 118] on div "remove time block remove selected items" at bounding box center [392, 116] width 68 height 12
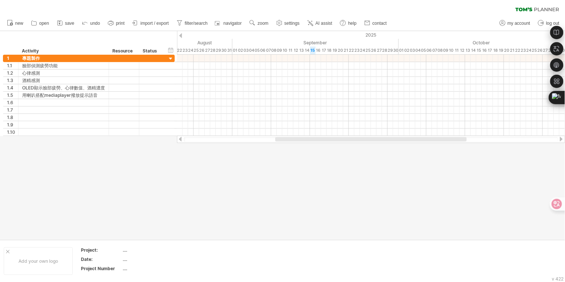
click at [295, 152] on div at bounding box center [282, 135] width 565 height 208
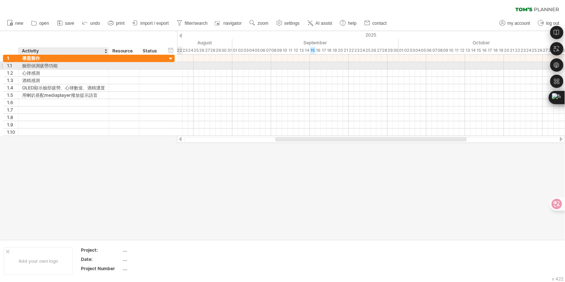
click at [45, 66] on div "臉部偵測疲勞功能" at bounding box center [63, 65] width 83 height 7
click at [35, 64] on input "********" at bounding box center [63, 65] width 83 height 7
click at [31, 66] on input "********" at bounding box center [63, 65] width 83 height 7
click at [38, 65] on input "********" at bounding box center [63, 65] width 83 height 7
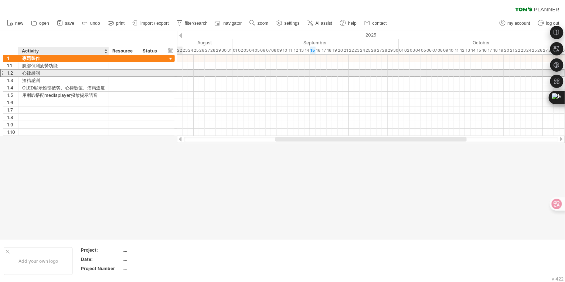
click at [42, 72] on div "心律感測" at bounding box center [63, 72] width 83 height 7
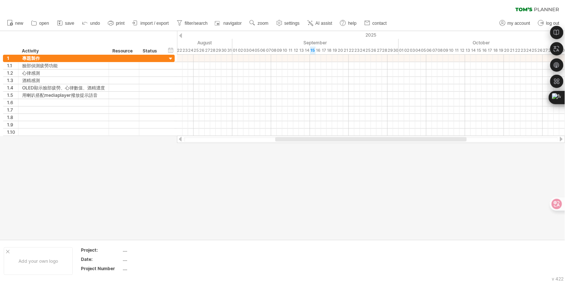
click at [212, 183] on div at bounding box center [282, 135] width 565 height 208
drag, startPoint x: 279, startPoint y: 140, endPoint x: 300, endPoint y: 143, distance: 21.0
click at [300, 143] on div "Trying to reach [DOMAIN_NAME] Connected again... 0% clear filter new 1" at bounding box center [282, 141] width 565 height 282
click at [148, 161] on div at bounding box center [282, 135] width 565 height 208
drag, startPoint x: 287, startPoint y: 139, endPoint x: 293, endPoint y: 138, distance: 5.2
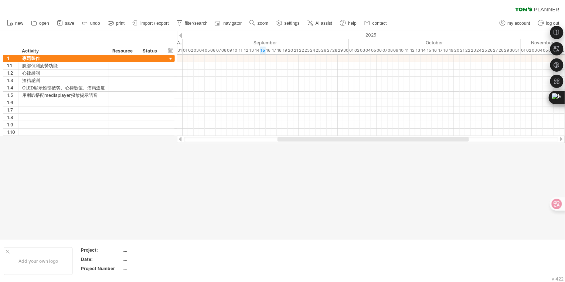
click at [293, 138] on div at bounding box center [372, 139] width 191 height 4
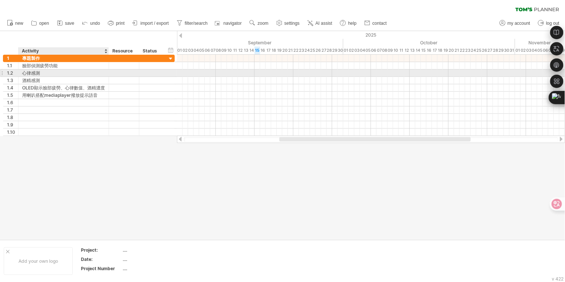
click at [47, 74] on div "心律感測" at bounding box center [63, 72] width 83 height 7
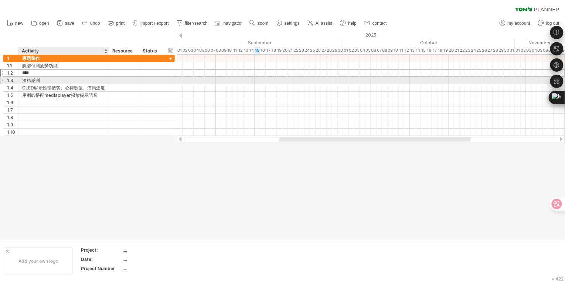
click at [47, 83] on div "酒精感測" at bounding box center [63, 80] width 83 height 7
click at [52, 79] on input "****" at bounding box center [63, 80] width 83 height 7
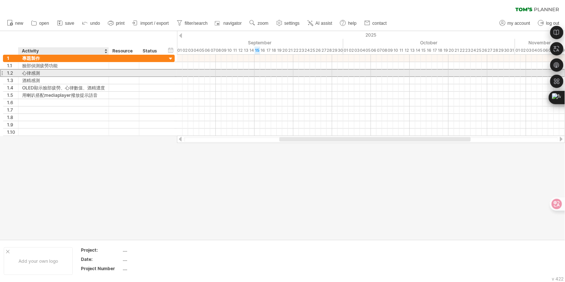
click at [54, 74] on div "心律感測" at bounding box center [63, 72] width 83 height 7
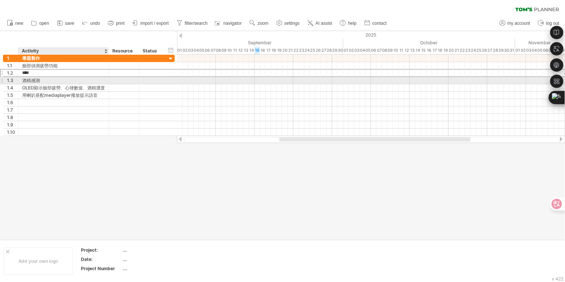
click at [52, 80] on div "酒精感測" at bounding box center [63, 80] width 83 height 7
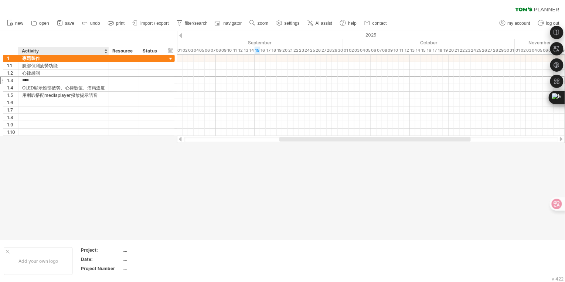
click at [96, 149] on div at bounding box center [282, 135] width 565 height 208
click at [275, 140] on div at bounding box center [369, 139] width 191 height 4
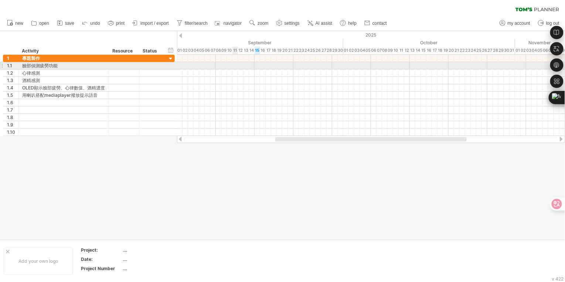
click at [237, 68] on div at bounding box center [371, 65] width 388 height 7
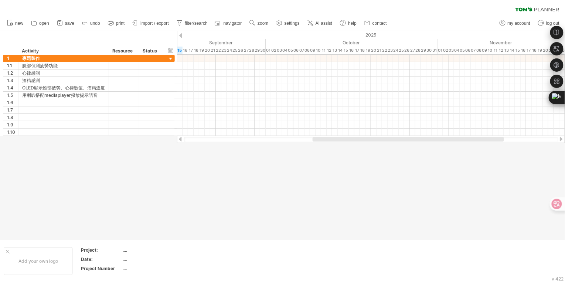
drag, startPoint x: 277, startPoint y: 140, endPoint x: 315, endPoint y: 143, distance: 37.4
click at [315, 143] on div at bounding box center [371, 139] width 388 height 7
click at [391, 205] on div at bounding box center [282, 135] width 565 height 208
drag, startPoint x: 361, startPoint y: 258, endPoint x: 500, endPoint y: 286, distance: 141.4
click at [500, 283] on html "progress(100%) Trying to reach [DOMAIN_NAME] Connected again... 0% clear filter…" at bounding box center [282, 141] width 565 height 283
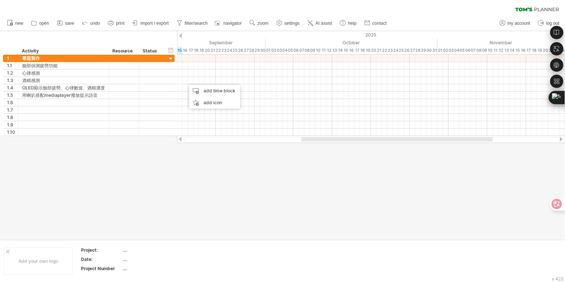
click at [193, 148] on div at bounding box center [282, 135] width 565 height 208
click at [304, 138] on div at bounding box center [398, 139] width 191 height 4
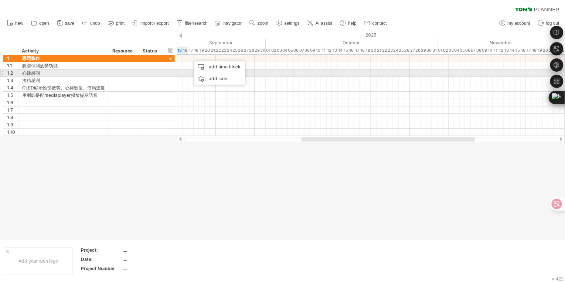
click at [187, 71] on div at bounding box center [371, 72] width 388 height 7
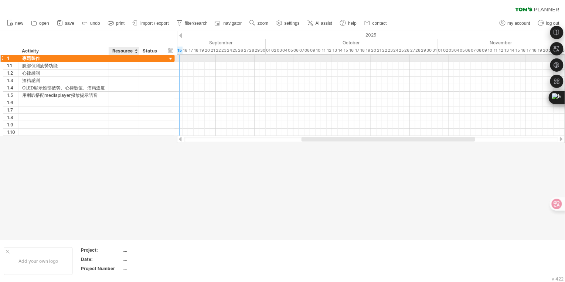
click at [139, 61] on div at bounding box center [151, 58] width 24 height 7
click at [141, 57] on div at bounding box center [151, 58] width 24 height 7
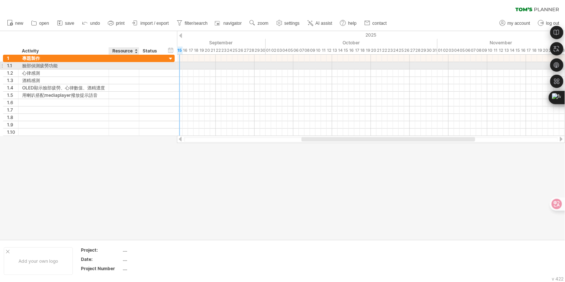
click at [133, 64] on div at bounding box center [124, 65] width 23 height 7
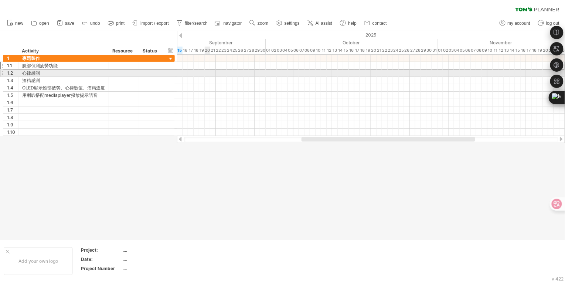
click at [209, 74] on div at bounding box center [371, 72] width 388 height 7
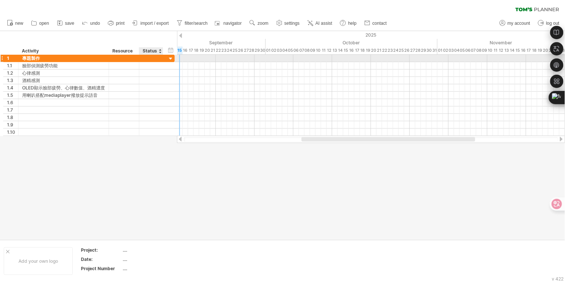
click at [173, 57] on div at bounding box center [170, 58] width 7 height 7
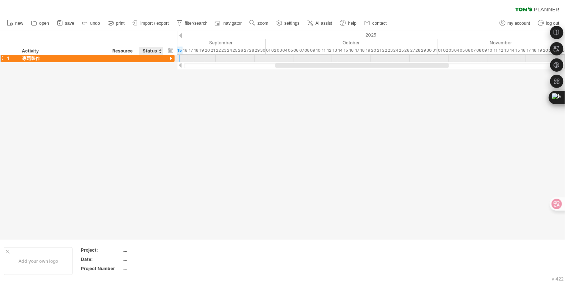
click at [170, 58] on div at bounding box center [170, 58] width 7 height 7
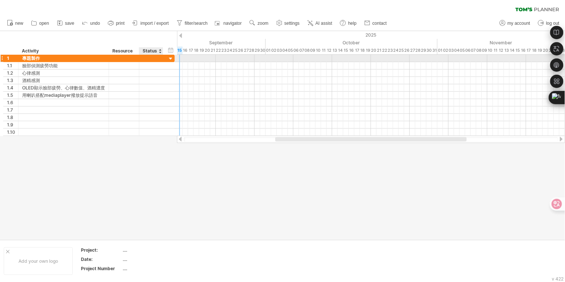
click at [170, 58] on div at bounding box center [170, 58] width 7 height 7
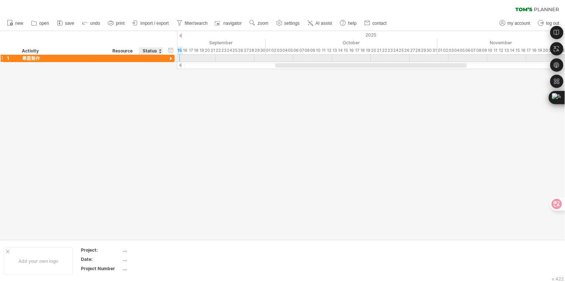
click at [170, 58] on div at bounding box center [170, 58] width 7 height 7
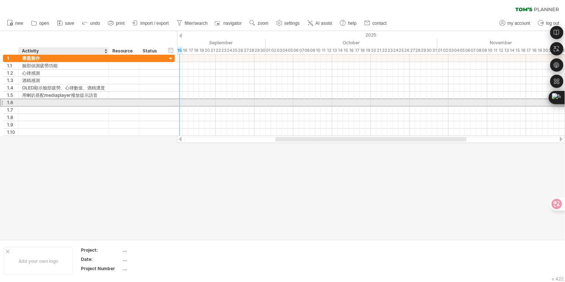
click at [38, 105] on div at bounding box center [63, 102] width 83 height 7
click at [38, 105] on input "text" at bounding box center [63, 102] width 83 height 7
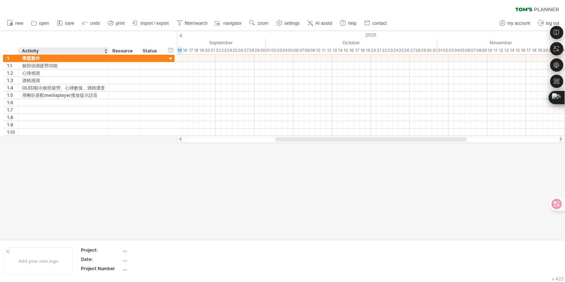
click at [40, 147] on div at bounding box center [282, 135] width 565 height 208
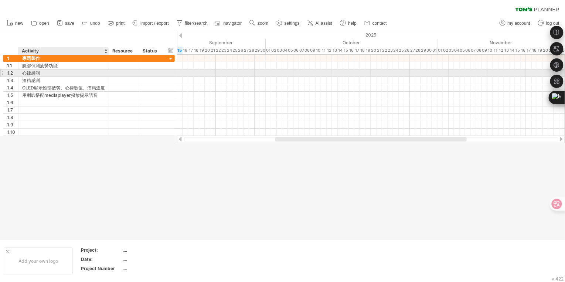
click at [39, 72] on div "心律感測" at bounding box center [63, 72] width 83 height 7
click at [39, 72] on input "****" at bounding box center [63, 72] width 83 height 7
click at [44, 74] on input "****" at bounding box center [63, 72] width 83 height 7
click at [24, 72] on input "****" at bounding box center [63, 72] width 83 height 7
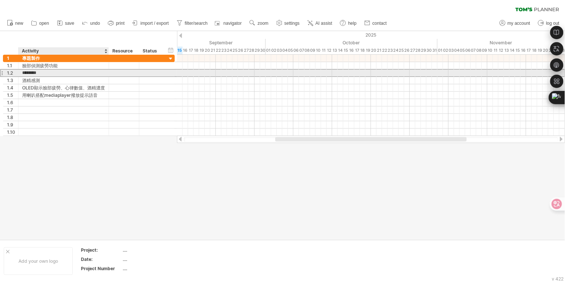
click at [61, 71] on input "********" at bounding box center [63, 72] width 83 height 7
type input "*"
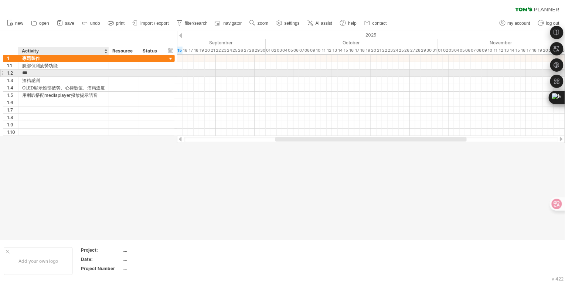
type input "*"
type input "**********"
click at [47, 78] on div "酒精感測" at bounding box center [63, 80] width 83 height 7
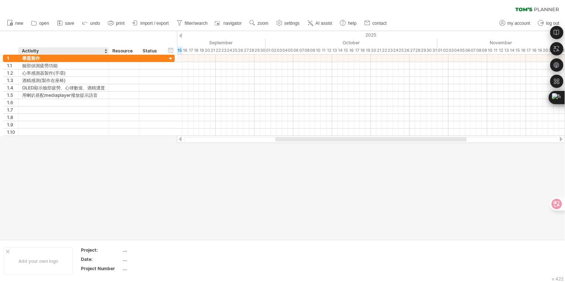
drag, startPoint x: 90, startPoint y: 152, endPoint x: 91, endPoint y: 148, distance: 3.8
click at [90, 151] on div at bounding box center [282, 135] width 565 height 208
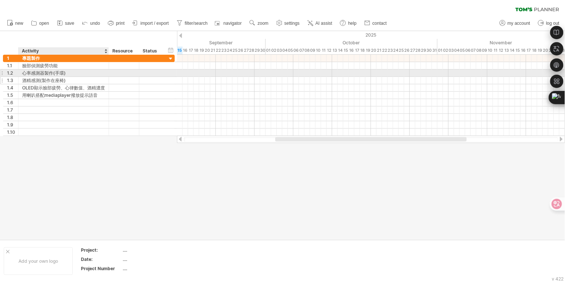
click at [60, 78] on div "酒精感測(製作在座椅)" at bounding box center [63, 80] width 83 height 7
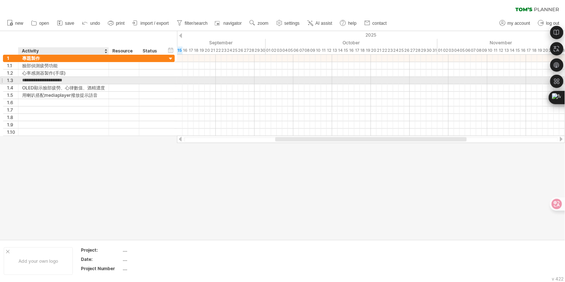
type input "**********"
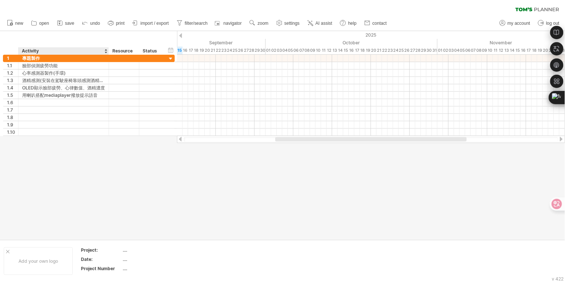
click at [64, 146] on div at bounding box center [282, 135] width 565 height 208
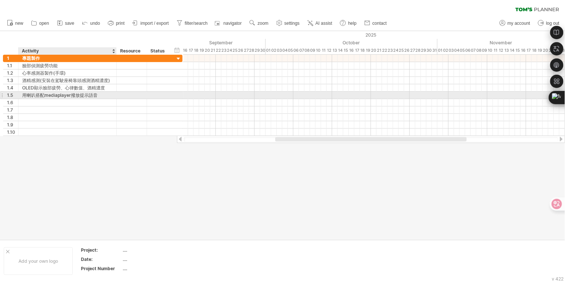
drag, startPoint x: 107, startPoint y: 92, endPoint x: 115, endPoint y: 92, distance: 7.8
click at [115, 92] on div at bounding box center [116, 95] width 4 height 7
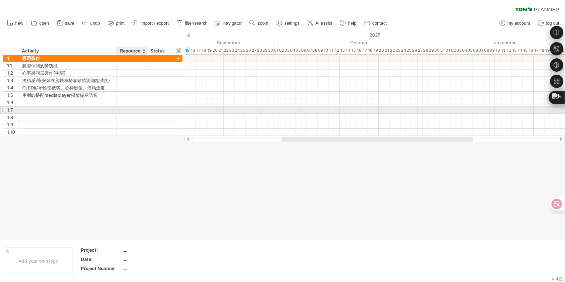
click at [161, 155] on div at bounding box center [282, 135] width 565 height 208
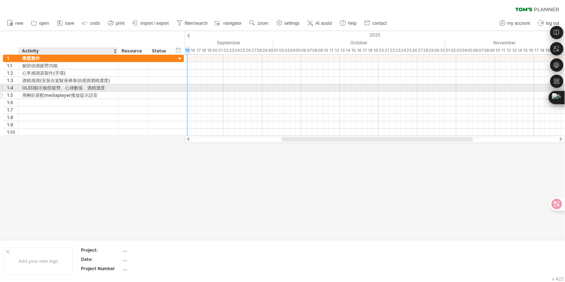
drag, startPoint x: 116, startPoint y: 86, endPoint x: 115, endPoint y: 98, distance: 12.6
click at [115, 98] on div "**********" at bounding box center [93, 95] width 181 height 81
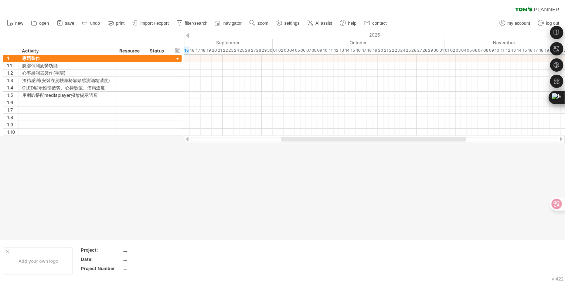
click at [117, 179] on div at bounding box center [282, 135] width 565 height 208
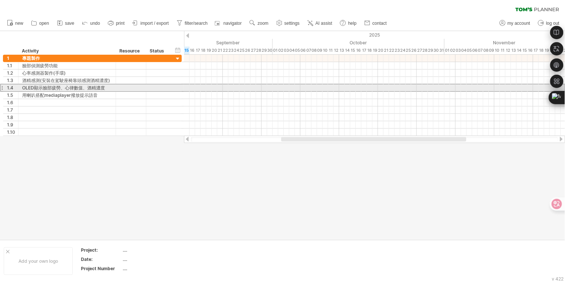
click at [42, 86] on div "OLED顯示臉部疲勞、心律數值、酒精濃度" at bounding box center [67, 87] width 90 height 7
click at [38, 88] on input "**********" at bounding box center [67, 87] width 90 height 7
click at [41, 88] on input "**********" at bounding box center [67, 87] width 90 height 7
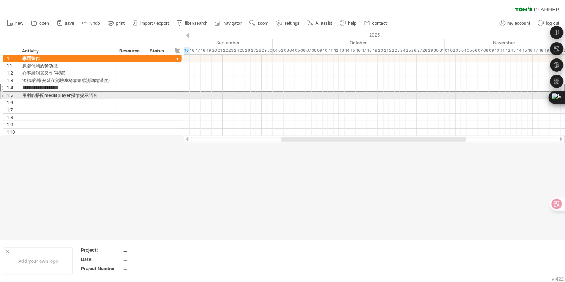
click at [37, 93] on div "用喇叭搭配mediaplayer撥放提示語音" at bounding box center [67, 95] width 90 height 7
click at [51, 95] on input "**********" at bounding box center [67, 95] width 90 height 7
click at [68, 95] on input "**********" at bounding box center [67, 95] width 90 height 7
click at [69, 95] on input "**********" at bounding box center [67, 95] width 90 height 7
click at [71, 93] on input "**********" at bounding box center [67, 95] width 90 height 7
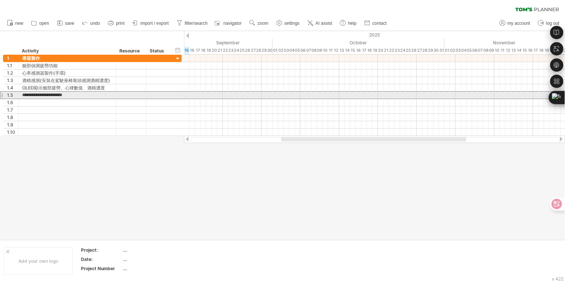
click at [77, 94] on input "**********" at bounding box center [67, 95] width 90 height 7
click at [82, 95] on input "**********" at bounding box center [67, 95] width 90 height 7
click at [88, 96] on input "**********" at bounding box center [67, 95] width 90 height 7
click at [96, 95] on input "**********" at bounding box center [67, 95] width 90 height 7
click at [87, 95] on input "**********" at bounding box center [67, 95] width 90 height 7
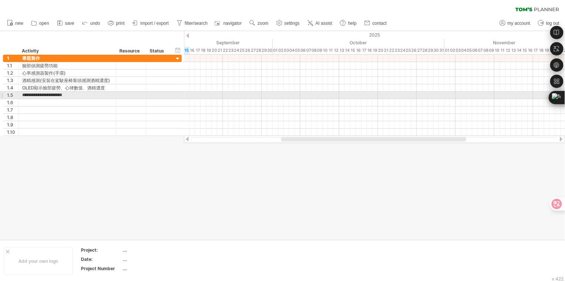
type input "**********"
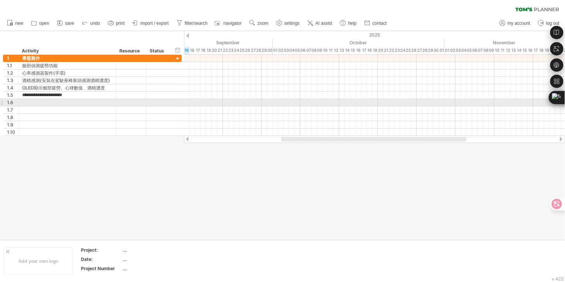
click at [89, 103] on div at bounding box center [67, 102] width 90 height 7
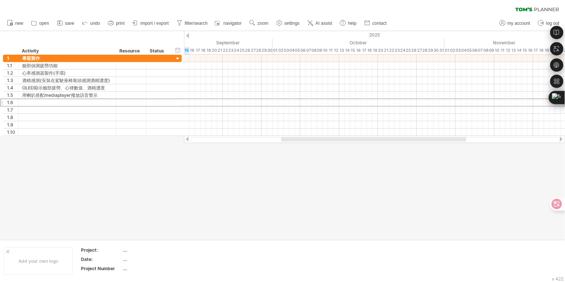
click at [81, 144] on div at bounding box center [282, 135] width 565 height 208
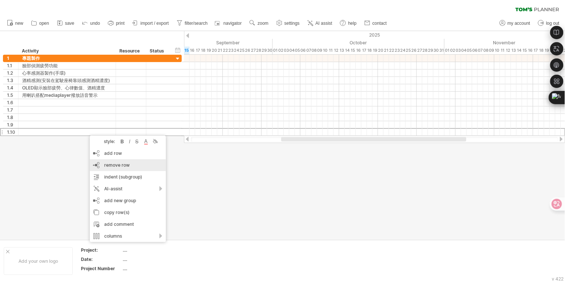
click at [112, 164] on span "remove row" at bounding box center [116, 165] width 25 height 6
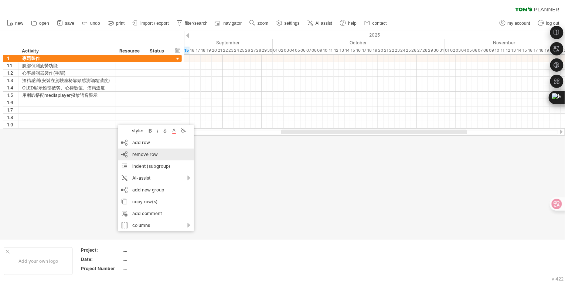
click at [127, 151] on div "remove row remove selected rows" at bounding box center [156, 154] width 76 height 12
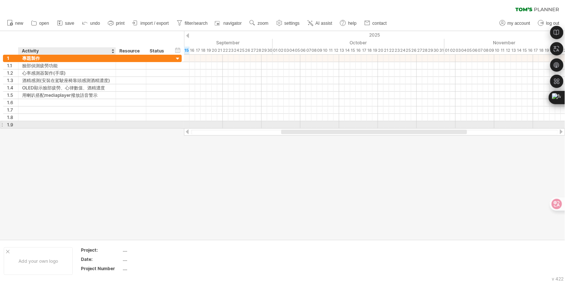
click at [118, 128] on div "**********" at bounding box center [92, 92] width 184 height 74
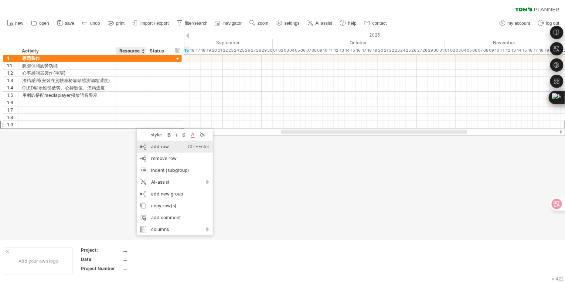
click at [154, 152] on div "add row Ctrl+Enter Cmd+Enter" at bounding box center [175, 147] width 76 height 12
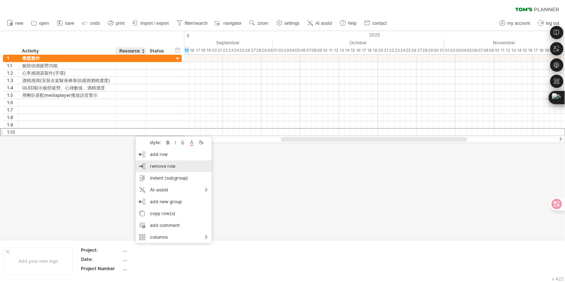
click at [150, 163] on div "remove row remove selected rows" at bounding box center [174, 166] width 76 height 12
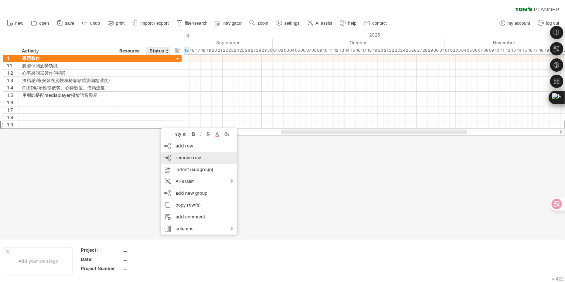
click at [167, 163] on div "remove row remove selected rows" at bounding box center [199, 158] width 76 height 12
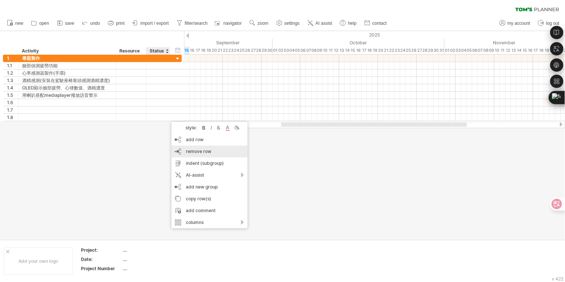
click at [177, 147] on div "remove row remove selected rows" at bounding box center [209, 152] width 76 height 12
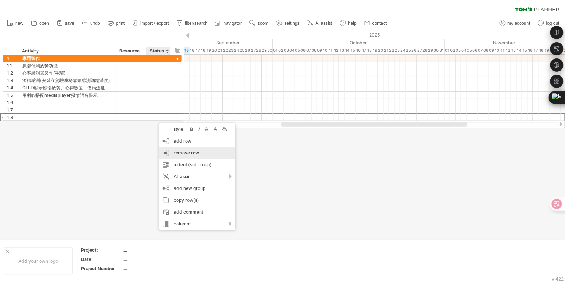
click at [171, 151] on div "remove row remove selected rows" at bounding box center [197, 153] width 76 height 12
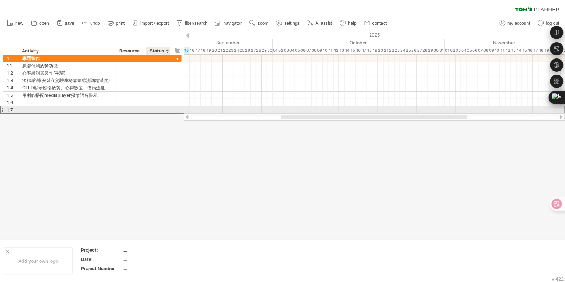
click at [164, 117] on div at bounding box center [282, 135] width 565 height 208
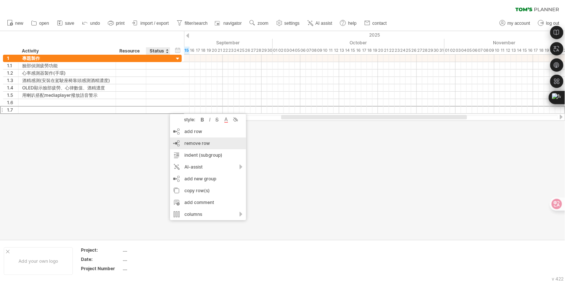
click at [191, 148] on div "remove row remove selected rows" at bounding box center [208, 143] width 76 height 12
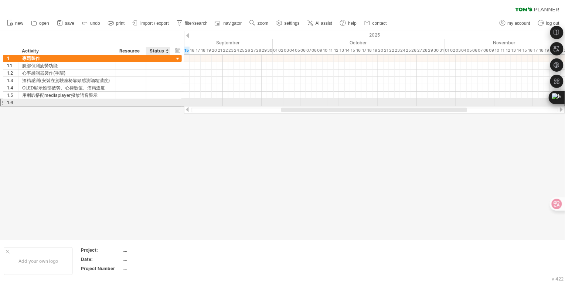
click at [168, 109] on div at bounding box center [282, 135] width 565 height 208
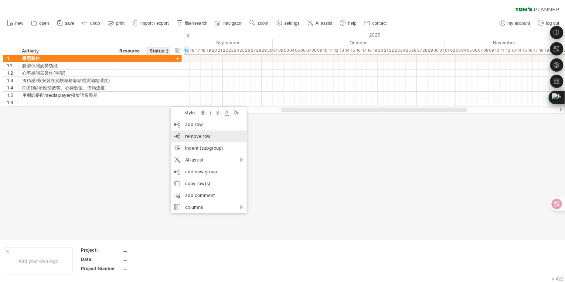
click at [181, 138] on div "remove row remove selected rows" at bounding box center [209, 136] width 76 height 12
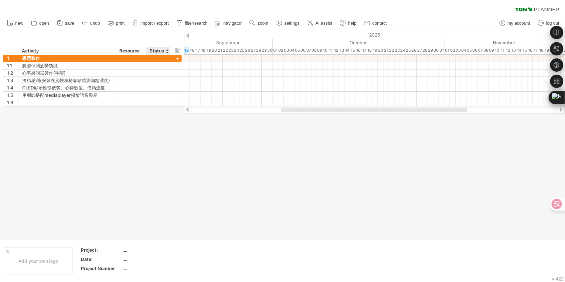
click at [158, 139] on div at bounding box center [282, 135] width 565 height 208
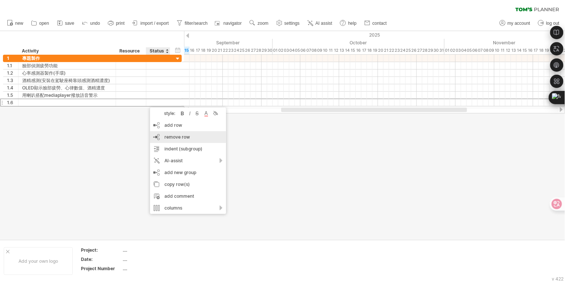
click at [162, 139] on div "remove row remove selected rows" at bounding box center [188, 137] width 76 height 12
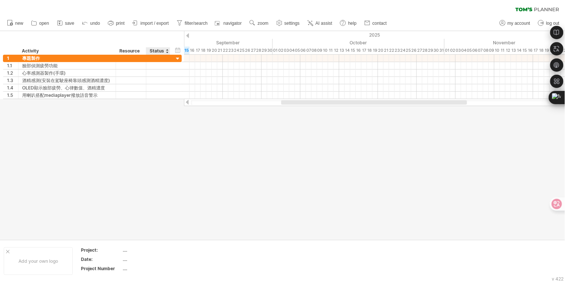
click at [162, 139] on div at bounding box center [282, 135] width 565 height 208
drag, startPoint x: 310, startPoint y: 103, endPoint x: 382, endPoint y: 106, distance: 72.5
click at [382, 106] on div "Trying to reach [DOMAIN_NAME] Connected again... 0% clear filter new 1" at bounding box center [282, 141] width 565 height 282
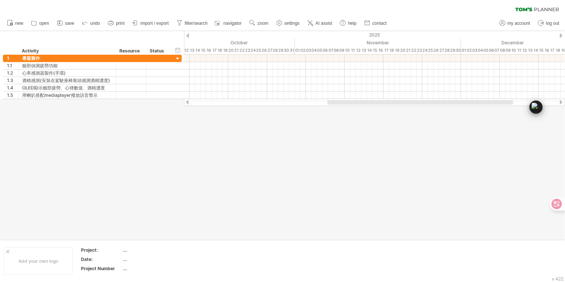
drag, startPoint x: 554, startPoint y: 95, endPoint x: 42, endPoint y: 243, distance: 532.5
click at [549, 114] on div "Ctrl+M" at bounding box center [566, 106] width 35 height 13
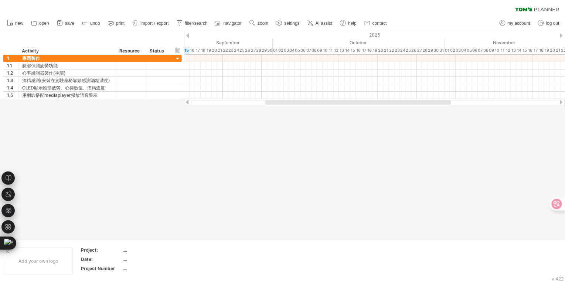
drag, startPoint x: 334, startPoint y: 100, endPoint x: 272, endPoint y: 122, distance: 65.8
click at [272, 122] on div "Trying to reach [DOMAIN_NAME] Connected again... 0% clear filter new 1" at bounding box center [282, 141] width 565 height 282
click at [237, 157] on div at bounding box center [282, 135] width 565 height 208
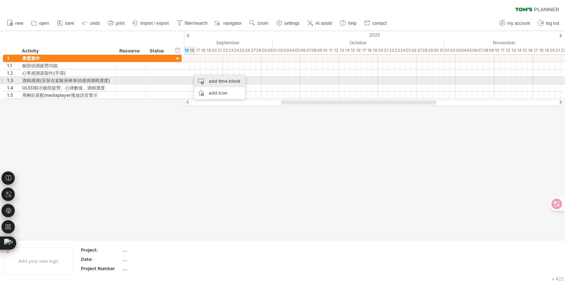
click at [197, 79] on div "add time block" at bounding box center [219, 81] width 51 height 12
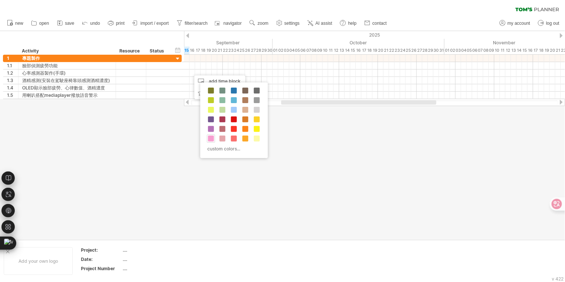
click at [211, 136] on span at bounding box center [211, 139] width 6 height 6
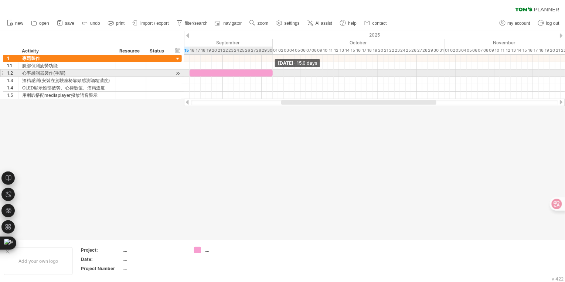
drag, startPoint x: 194, startPoint y: 74, endPoint x: 272, endPoint y: 73, distance: 77.9
click at [272, 73] on span at bounding box center [272, 72] width 3 height 7
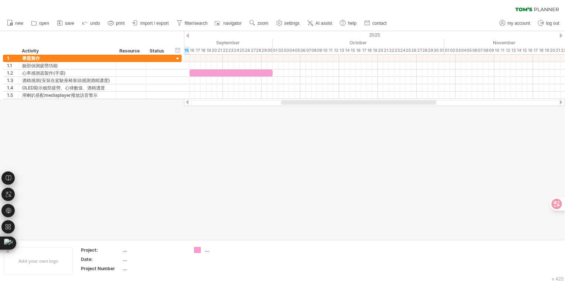
click at [286, 122] on div at bounding box center [282, 135] width 565 height 208
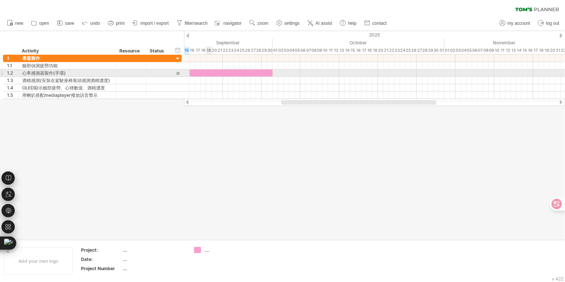
click at [208, 76] on div at bounding box center [374, 72] width 381 height 7
click at [207, 74] on div at bounding box center [231, 72] width 83 height 7
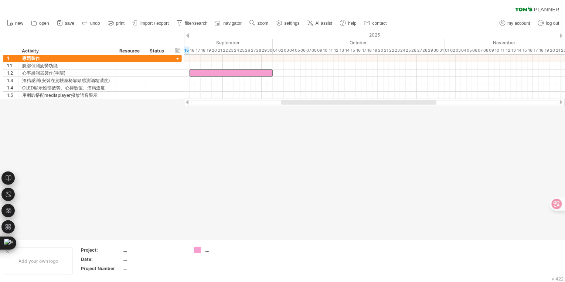
click at [251, 115] on div at bounding box center [282, 135] width 565 height 208
click at [385, 174] on div at bounding box center [282, 135] width 565 height 208
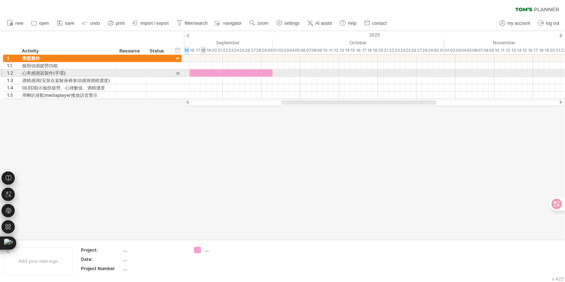
click at [205, 71] on div at bounding box center [231, 72] width 83 height 7
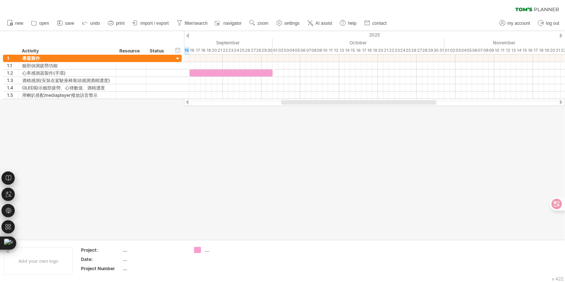
click at [257, 119] on div at bounding box center [282, 135] width 565 height 208
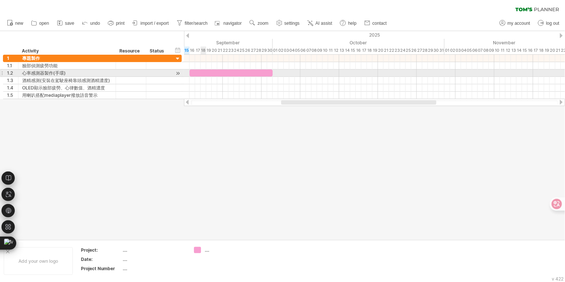
click at [202, 74] on div at bounding box center [231, 72] width 83 height 7
drag, startPoint x: 188, startPoint y: 70, endPoint x: 242, endPoint y: 71, distance: 53.2
click at [242, 71] on span at bounding box center [242, 72] width 3 height 7
click at [249, 73] on div at bounding box center [257, 72] width 31 height 7
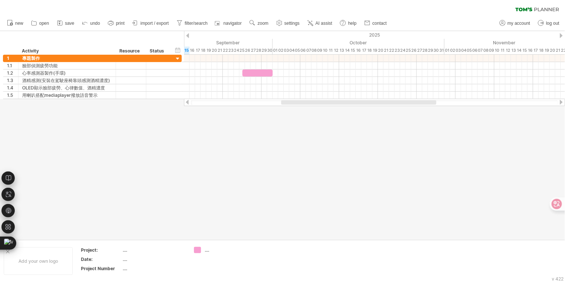
click at [256, 120] on div at bounding box center [282, 135] width 565 height 208
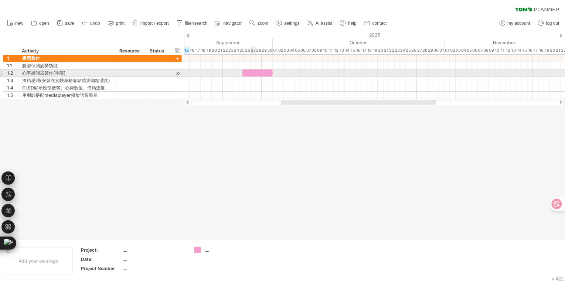
click at [253, 71] on div at bounding box center [257, 72] width 31 height 7
click at [260, 71] on div at bounding box center [257, 72] width 31 height 7
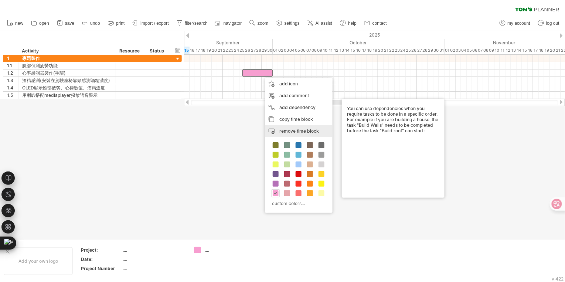
click at [287, 134] on span "remove time block" at bounding box center [299, 131] width 40 height 6
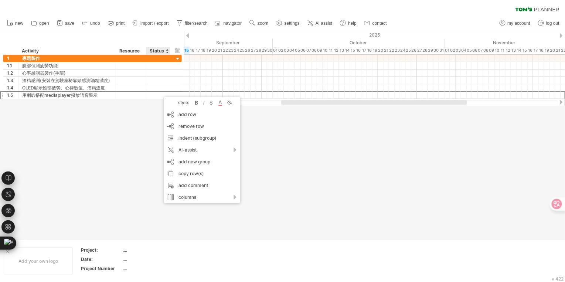
click at [156, 116] on div at bounding box center [282, 135] width 565 height 208
click at [175, 112] on div "add row Ctrl+Enter Cmd+Enter" at bounding box center [208, 115] width 76 height 12
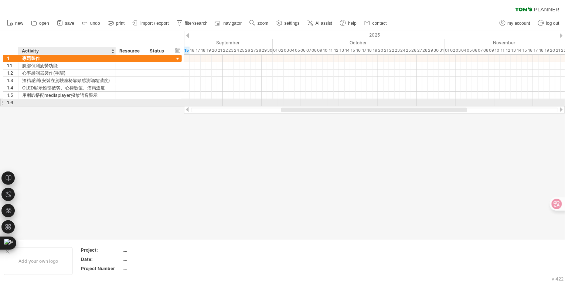
click at [92, 102] on div at bounding box center [67, 102] width 90 height 7
type input "*"
type input "***"
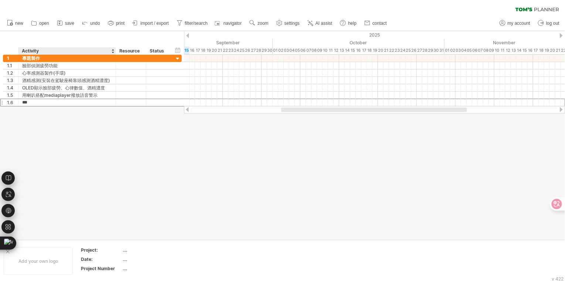
drag, startPoint x: 109, startPoint y: 119, endPoint x: 115, endPoint y: 115, distance: 6.7
click at [109, 119] on div at bounding box center [282, 135] width 565 height 208
click at [202, 108] on div "add time block" at bounding box center [219, 111] width 51 height 12
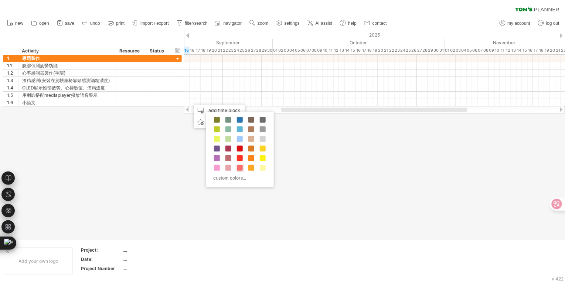
click at [239, 164] on div at bounding box center [240, 168] width 8 height 8
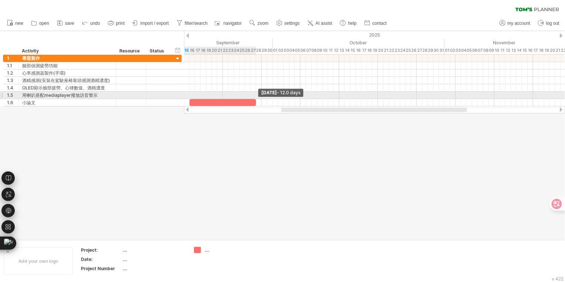
drag, startPoint x: 195, startPoint y: 100, endPoint x: 256, endPoint y: 95, distance: 61.1
click at [256, 95] on div "[DATE] - 12.0 days [DATE]" at bounding box center [374, 81] width 381 height 52
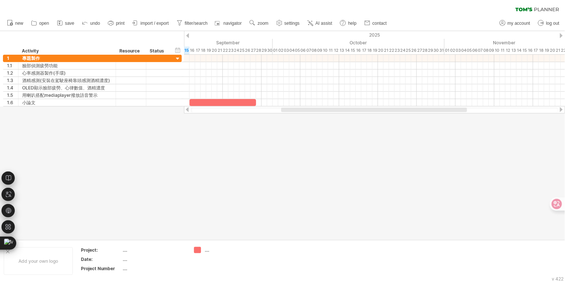
click at [385, 188] on div at bounding box center [282, 135] width 565 height 208
click at [278, 110] on div at bounding box center [374, 109] width 367 height 5
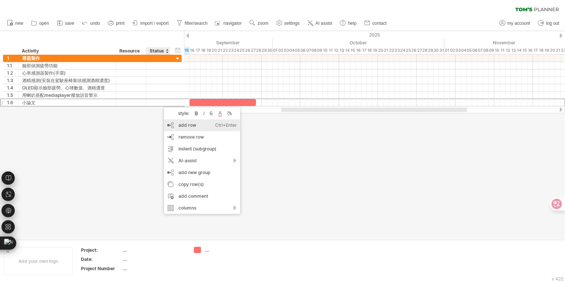
click at [177, 123] on div "add row Ctrl+Enter Cmd+Enter" at bounding box center [202, 125] width 76 height 12
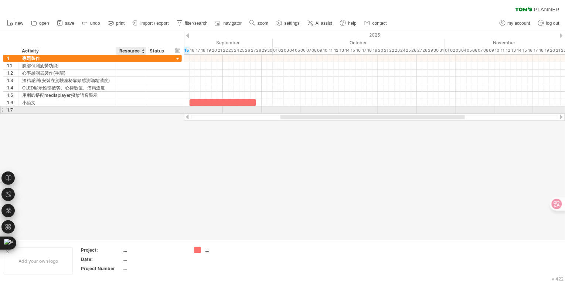
click at [107, 109] on div at bounding box center [67, 109] width 90 height 7
type input "******"
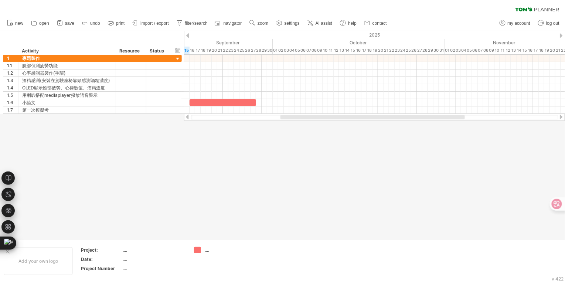
click at [208, 144] on div at bounding box center [282, 135] width 565 height 208
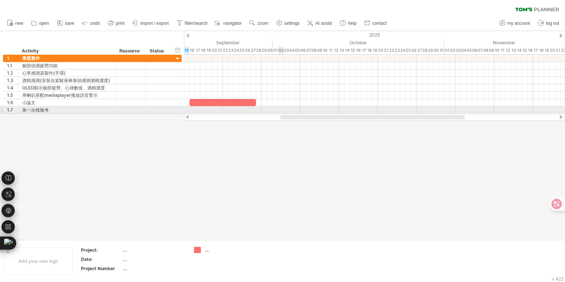
click at [283, 112] on div at bounding box center [374, 109] width 381 height 7
click at [295, 114] on div "add time block" at bounding box center [309, 117] width 51 height 12
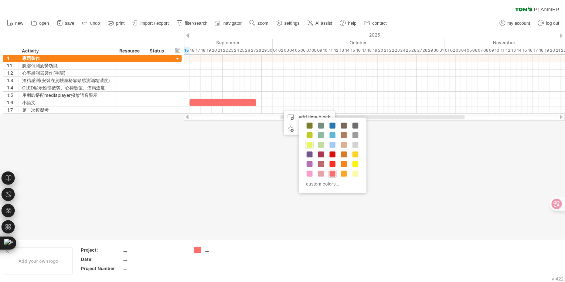
click at [311, 144] on span at bounding box center [310, 145] width 6 height 6
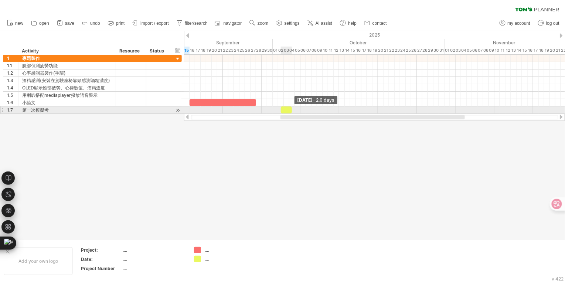
drag, startPoint x: 286, startPoint y: 109, endPoint x: 293, endPoint y: 109, distance: 6.7
click at [293, 109] on span at bounding box center [291, 109] width 3 height 7
click at [288, 110] on div at bounding box center [286, 109] width 11 height 7
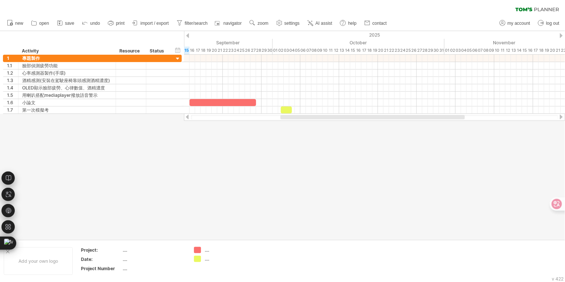
click at [298, 140] on div at bounding box center [282, 135] width 565 height 208
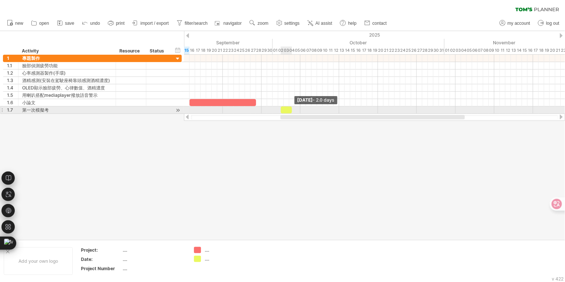
click at [292, 108] on span at bounding box center [291, 109] width 3 height 7
click at [290, 109] on span at bounding box center [291, 109] width 3 height 7
click at [287, 112] on div at bounding box center [286, 109] width 11 height 7
click at [291, 109] on span at bounding box center [291, 109] width 3 height 7
click at [288, 110] on span at bounding box center [289, 109] width 3 height 7
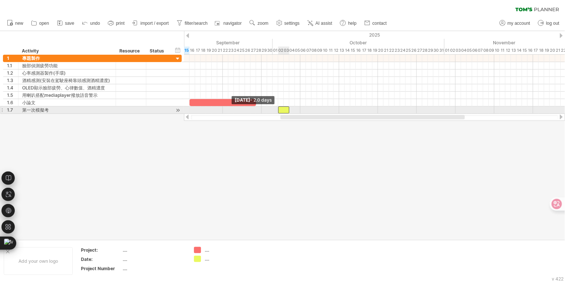
click at [280, 111] on div at bounding box center [283, 109] width 11 height 7
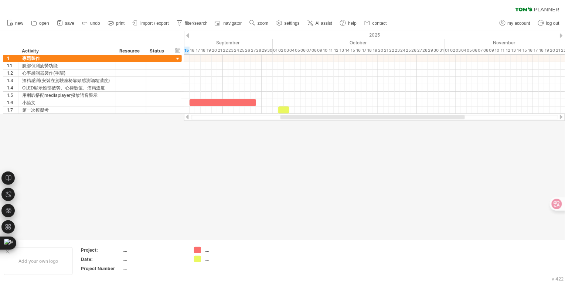
click at [283, 135] on div at bounding box center [282, 135] width 565 height 208
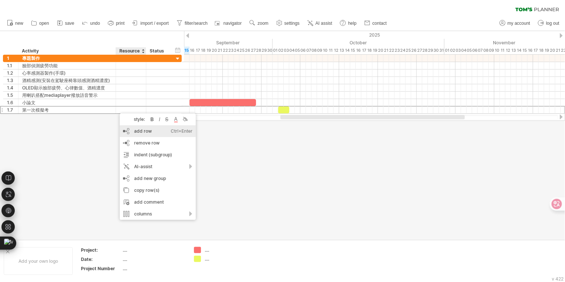
click at [137, 131] on div "add row Ctrl+Enter Cmd+Enter" at bounding box center [158, 131] width 76 height 12
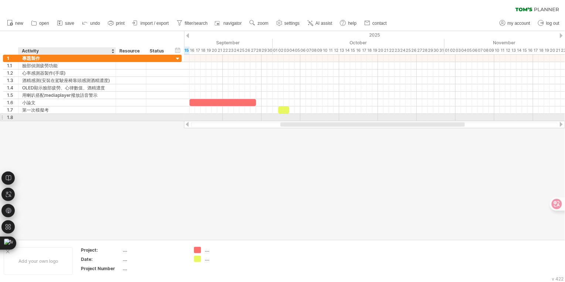
click at [98, 117] on div at bounding box center [67, 117] width 90 height 7
type input "*****"
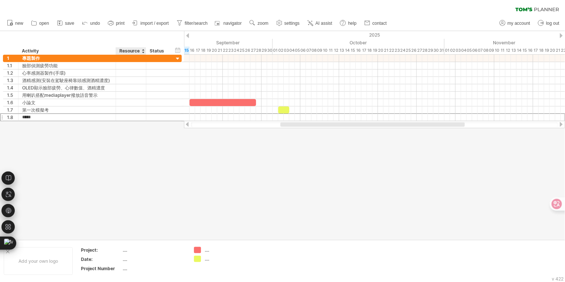
click at [149, 142] on div at bounding box center [282, 135] width 565 height 208
click at [286, 180] on div at bounding box center [282, 135] width 565 height 208
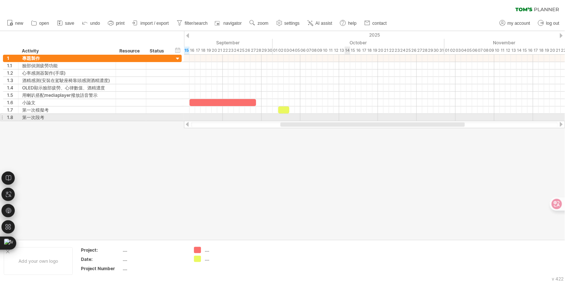
click at [348, 116] on div at bounding box center [374, 117] width 381 height 7
click at [355, 123] on div "add time block" at bounding box center [376, 126] width 51 height 12
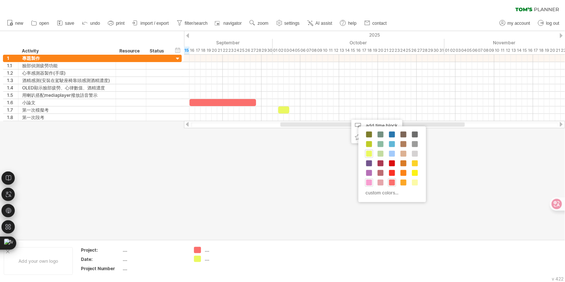
click at [371, 181] on span at bounding box center [369, 183] width 6 height 6
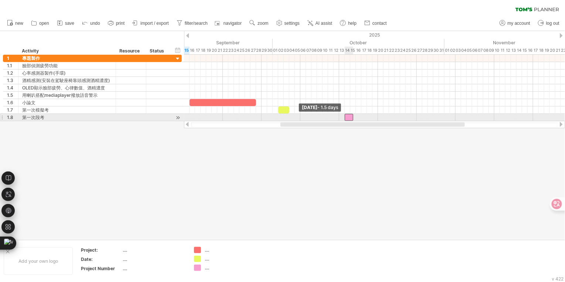
click at [346, 117] on span at bounding box center [344, 117] width 3 height 7
click at [355, 117] on span at bounding box center [355, 117] width 3 height 7
click at [360, 142] on div at bounding box center [282, 135] width 565 height 208
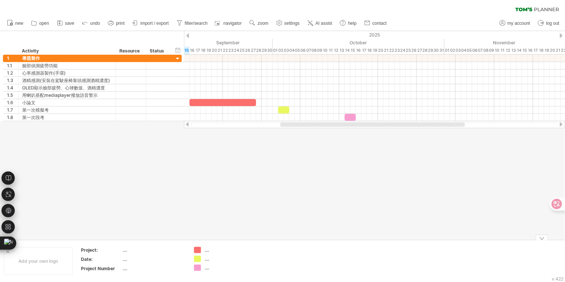
drag, startPoint x: 203, startPoint y: 247, endPoint x: 216, endPoint y: 249, distance: 13.4
click at [203, 247] on div "...." at bounding box center [219, 250] width 51 height 6
click at [207, 253] on div "...." at bounding box center [225, 250] width 40 height 6
click at [208, 250] on input "text" at bounding box center [223, 250] width 37 height 6
click at [237, 219] on div at bounding box center [282, 135] width 565 height 208
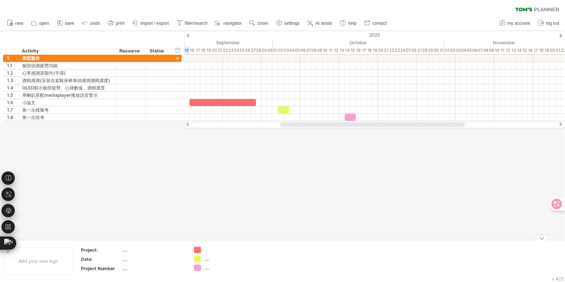
click at [207, 248] on div at bounding box center [225, 250] width 40 height 6
click at [251, 196] on div at bounding box center [282, 135] width 565 height 208
drag, startPoint x: 273, startPoint y: 232, endPoint x: 231, endPoint y: 239, distance: 42.8
click at [273, 232] on div at bounding box center [282, 135] width 565 height 208
click at [208, 257] on div "...." at bounding box center [225, 259] width 40 height 6
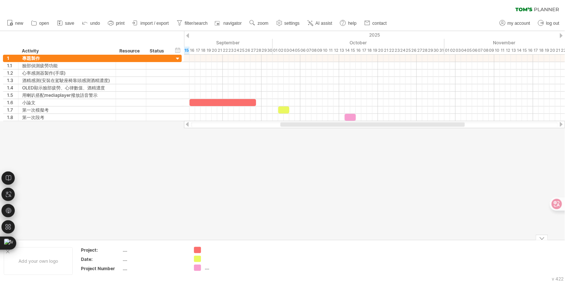
click at [237, 224] on div at bounding box center [282, 135] width 565 height 208
click at [206, 267] on div "...." at bounding box center [225, 267] width 40 height 6
click at [241, 219] on div at bounding box center [282, 135] width 565 height 208
click at [451, 135] on div at bounding box center [282, 135] width 565 height 208
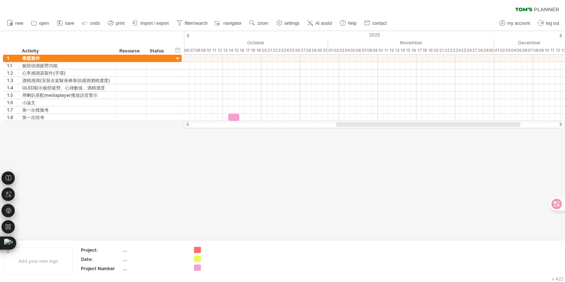
drag, startPoint x: 436, startPoint y: 125, endPoint x: 503, endPoint y: 124, distance: 67.2
click at [503, 124] on div at bounding box center [428, 124] width 184 height 4
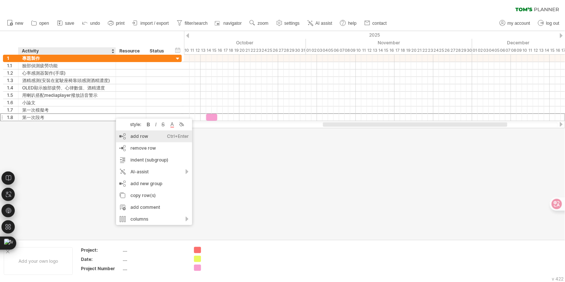
click at [129, 137] on div "add row Ctrl+Enter Cmd+Enter" at bounding box center [154, 136] width 76 height 12
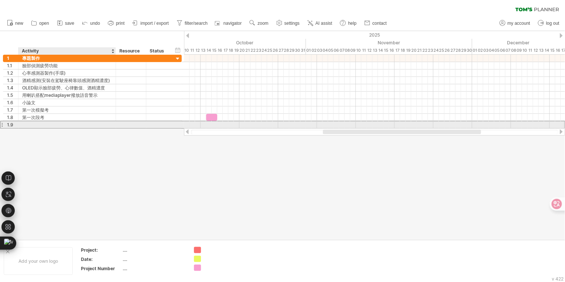
click at [49, 126] on div at bounding box center [67, 124] width 90 height 7
type input "******"
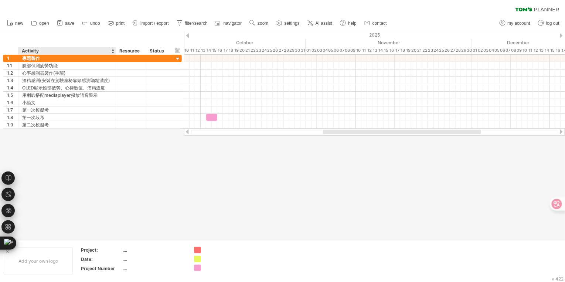
click at [66, 133] on div at bounding box center [282, 135] width 565 height 208
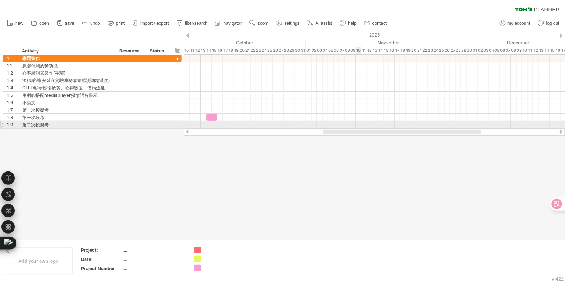
click at [356, 124] on div at bounding box center [374, 124] width 381 height 7
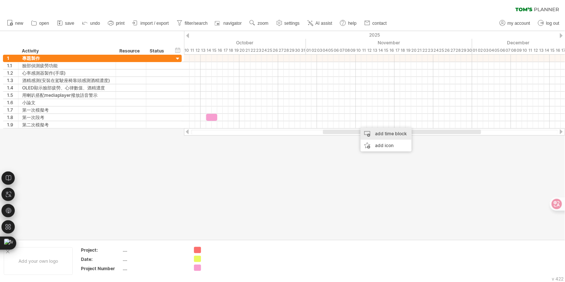
click at [363, 131] on div "add time block" at bounding box center [386, 134] width 51 height 12
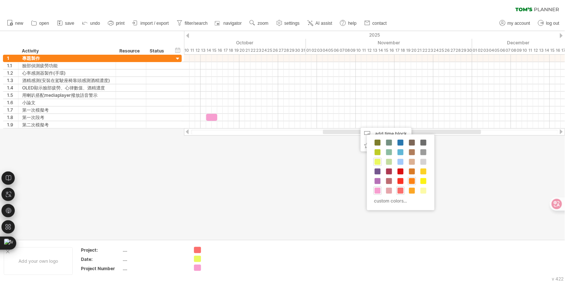
click at [411, 180] on span at bounding box center [412, 181] width 6 height 6
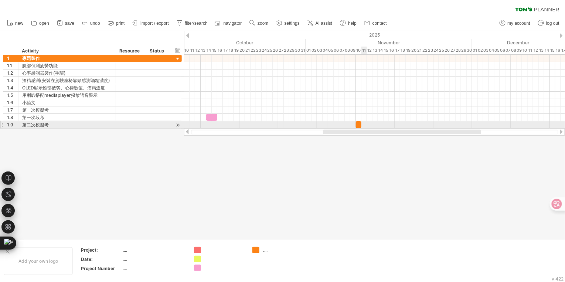
click at [362, 122] on span at bounding box center [361, 124] width 3 height 7
drag, startPoint x: 362, startPoint y: 123, endPoint x: 366, endPoint y: 124, distance: 4.9
click at [366, 124] on span at bounding box center [366, 124] width 3 height 7
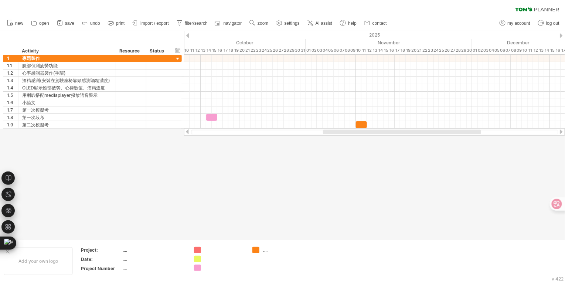
click at [367, 151] on div at bounding box center [282, 135] width 565 height 208
drag, startPoint x: 412, startPoint y: 167, endPoint x: 412, endPoint y: 162, distance: 4.8
click at [412, 167] on div at bounding box center [282, 135] width 565 height 208
click at [468, 132] on div at bounding box center [400, 132] width 158 height 4
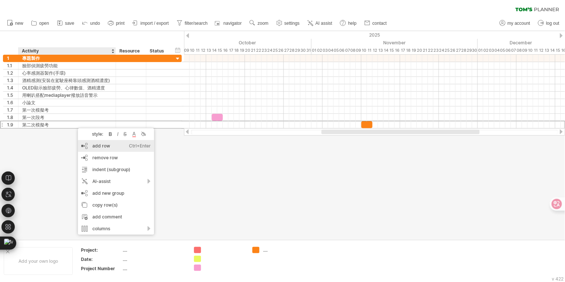
click at [103, 143] on div "add row Ctrl+Enter Cmd+Enter" at bounding box center [116, 146] width 76 height 12
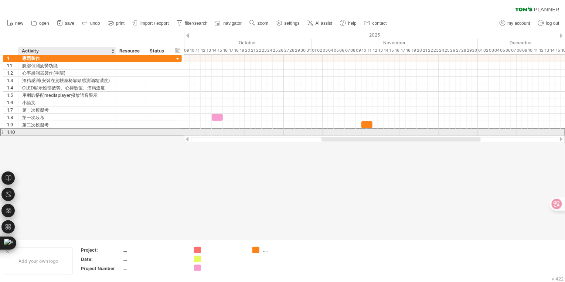
click at [74, 131] on div at bounding box center [67, 132] width 90 height 7
type input "*****"
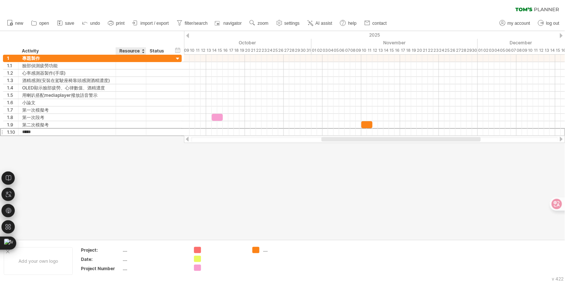
click at [150, 146] on div at bounding box center [282, 135] width 565 height 208
click at [352, 180] on div at bounding box center [282, 135] width 565 height 208
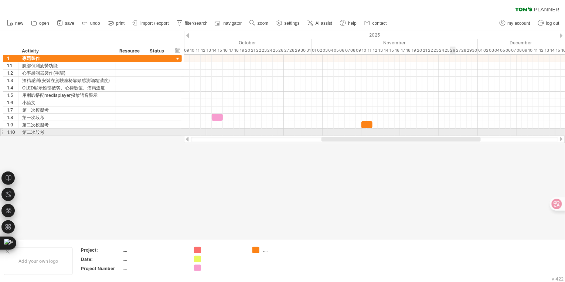
click at [450, 130] on div at bounding box center [374, 132] width 381 height 7
click at [462, 138] on div "add time block" at bounding box center [480, 139] width 51 height 12
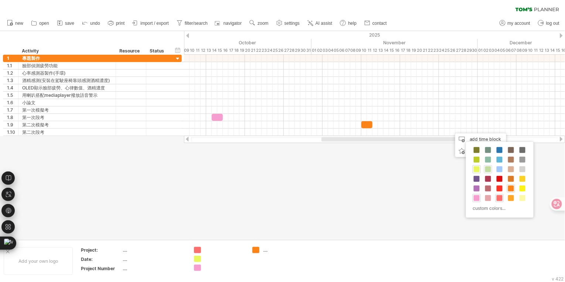
click at [488, 168] on span at bounding box center [488, 169] width 6 height 6
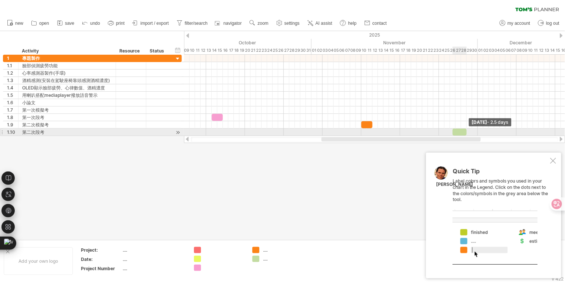
drag, startPoint x: 458, startPoint y: 131, endPoint x: 467, endPoint y: 131, distance: 9.2
click at [467, 131] on span at bounding box center [466, 132] width 3 height 7
click at [450, 132] on span at bounding box center [449, 132] width 3 height 7
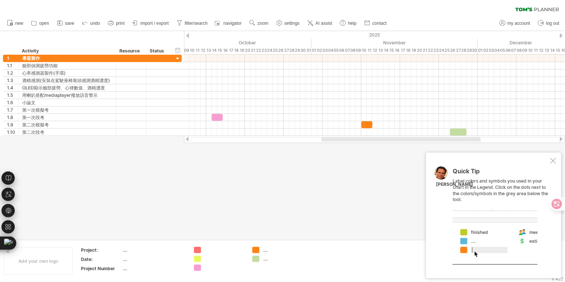
click at [398, 164] on div at bounding box center [282, 135] width 565 height 208
drag, startPoint x: 459, startPoint y: 180, endPoint x: 499, endPoint y: 180, distance: 39.9
click at [486, 180] on div "Quick Tip Label colors and symbols you used in your chart in the Legend. Click …" at bounding box center [501, 216] width 96 height 96
click at [554, 159] on div at bounding box center [553, 161] width 6 height 6
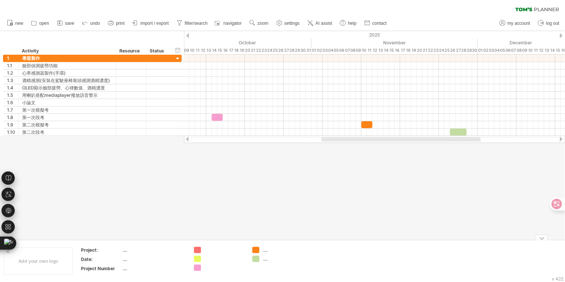
click at [266, 253] on td ".... ...." at bounding box center [278, 261] width 58 height 28
click at [267, 249] on div "...." at bounding box center [283, 250] width 40 height 6
click at [267, 249] on input "text" at bounding box center [281, 250] width 37 height 6
type input "*"
type input "***"
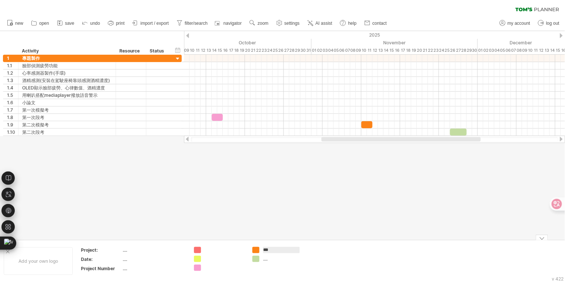
click at [310, 216] on div at bounding box center [282, 135] width 565 height 208
click at [270, 252] on div "gr'" at bounding box center [283, 250] width 40 height 6
click at [267, 251] on input "***" at bounding box center [281, 250] width 37 height 6
click at [270, 250] on input "***" at bounding box center [281, 250] width 37 height 6
type input "*"
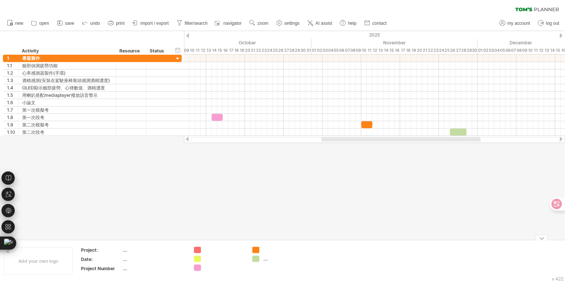
click at [281, 201] on div at bounding box center [282, 135] width 565 height 208
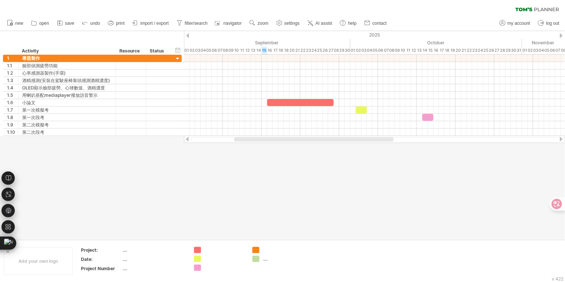
drag, startPoint x: 346, startPoint y: 140, endPoint x: 259, endPoint y: 155, distance: 88.5
click at [259, 155] on div "Trying to reach [DOMAIN_NAME] Connected again... 0% clear filter new 1" at bounding box center [282, 141] width 565 height 282
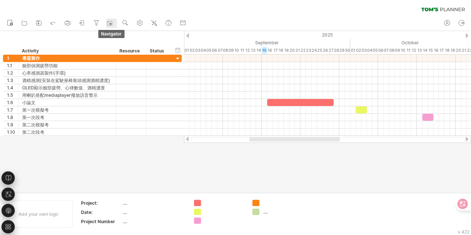
click at [109, 25] on rect at bounding box center [109, 23] width 7 height 7
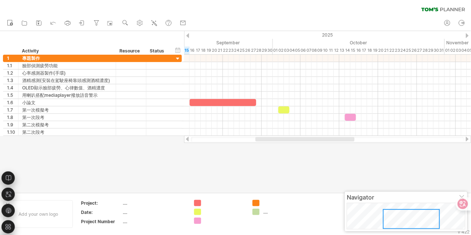
drag, startPoint x: 378, startPoint y: 218, endPoint x: 396, endPoint y: 219, distance: 18.5
click at [396, 219] on div at bounding box center [411, 219] width 57 height 20
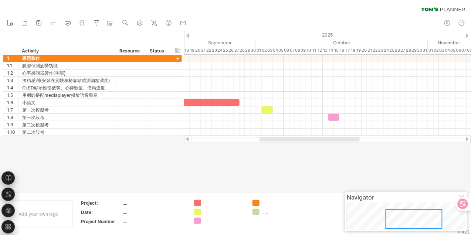
click at [265, 158] on div at bounding box center [235, 111] width 471 height 161
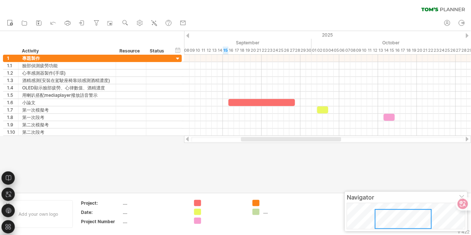
drag, startPoint x: 267, startPoint y: 138, endPoint x: 249, endPoint y: 140, distance: 17.5
click at [249, 140] on div at bounding box center [291, 139] width 100 height 4
click at [216, 158] on div at bounding box center [235, 111] width 471 height 161
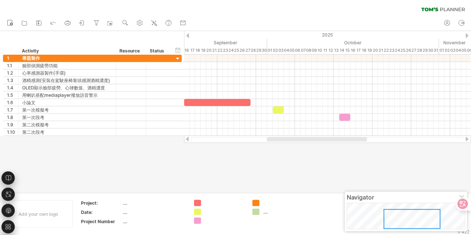
drag, startPoint x: 270, startPoint y: 137, endPoint x: 285, endPoint y: 137, distance: 14.8
click at [285, 137] on div at bounding box center [317, 139] width 100 height 4
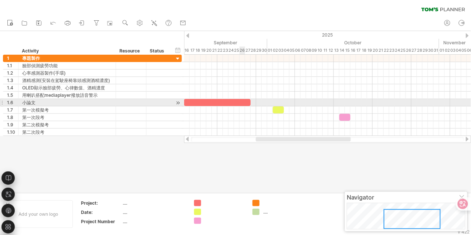
click at [241, 100] on div at bounding box center [217, 102] width 66 height 7
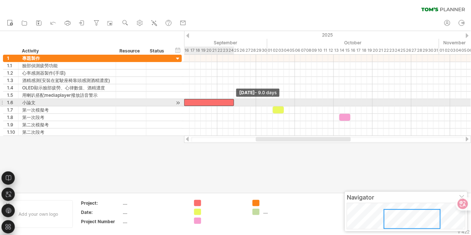
drag, startPoint x: 250, startPoint y: 103, endPoint x: 233, endPoint y: 104, distance: 17.1
click at [233, 104] on span at bounding box center [233, 102] width 3 height 7
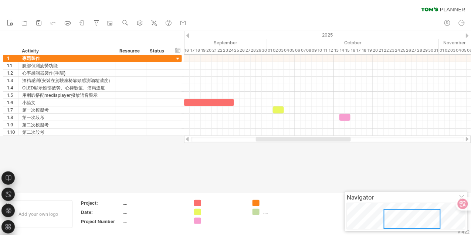
click at [257, 158] on div at bounding box center [235, 111] width 471 height 161
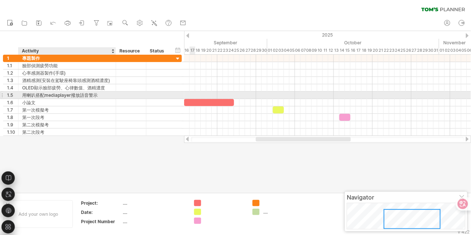
click at [99, 95] on div "用喇叭搭配mediaplayer撥放語音警示" at bounding box center [67, 95] width 90 height 7
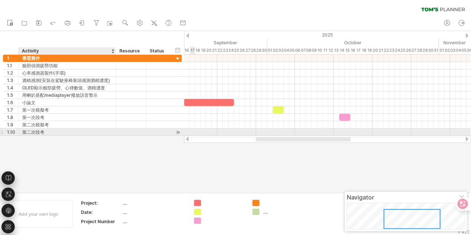
click at [103, 136] on div at bounding box center [235, 111] width 471 height 161
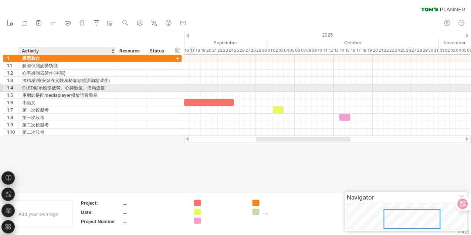
click at [106, 87] on div "OLED顯示臉部疲勞、心律數值、酒精濃度" at bounding box center [67, 87] width 90 height 7
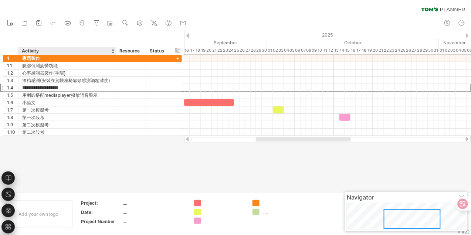
click at [95, 146] on div at bounding box center [235, 111] width 471 height 161
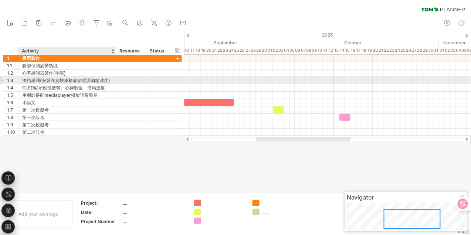
click at [109, 78] on div "酒精感測(安裝在駕駛座椅靠頭感測酒精濃度)" at bounding box center [67, 80] width 90 height 7
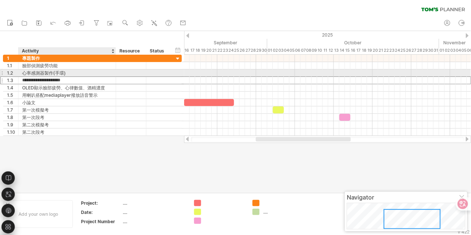
click at [93, 74] on div "心率感測器製作(手環)" at bounding box center [67, 72] width 90 height 7
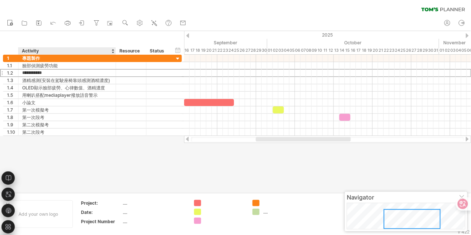
click at [119, 161] on div at bounding box center [235, 111] width 471 height 161
click at [218, 156] on div at bounding box center [235, 111] width 471 height 161
drag, startPoint x: 261, startPoint y: 137, endPoint x: 255, endPoint y: 140, distance: 6.3
click at [255, 140] on div at bounding box center [327, 139] width 287 height 7
drag, startPoint x: 257, startPoint y: 141, endPoint x: 243, endPoint y: 142, distance: 13.7
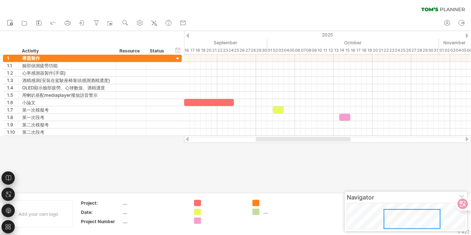
click at [243, 142] on div at bounding box center [327, 139] width 287 height 7
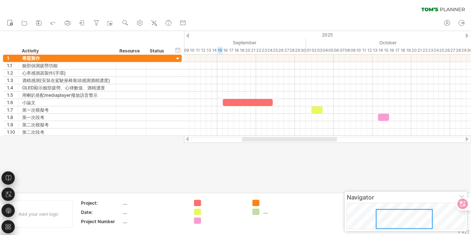
drag, startPoint x: 259, startPoint y: 140, endPoint x: 242, endPoint y: 143, distance: 16.8
click at [242, 143] on div "Trying to reach [DOMAIN_NAME] Connected again... 0% clear filter new 1" at bounding box center [235, 117] width 471 height 235
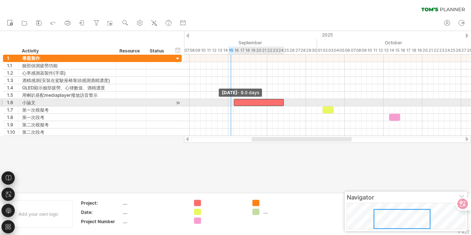
click at [234, 104] on span at bounding box center [233, 102] width 3 height 7
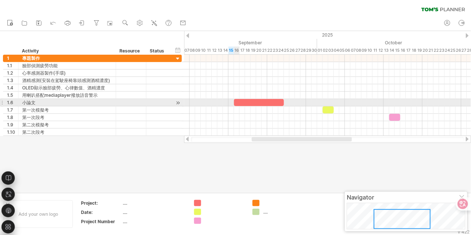
click at [236, 103] on div at bounding box center [259, 102] width 50 height 7
click at [232, 106] on span at bounding box center [231, 102] width 3 height 7
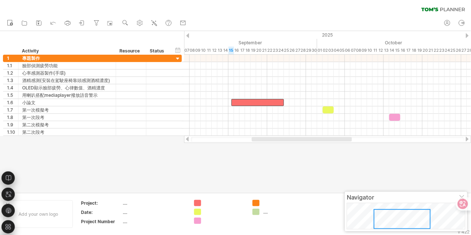
click at [266, 162] on div at bounding box center [235, 111] width 471 height 161
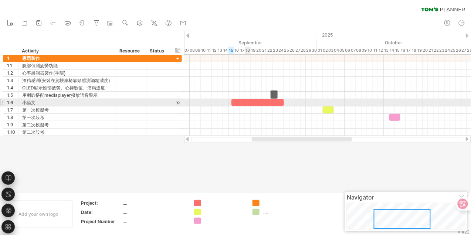
click at [245, 101] on div at bounding box center [257, 102] width 53 height 7
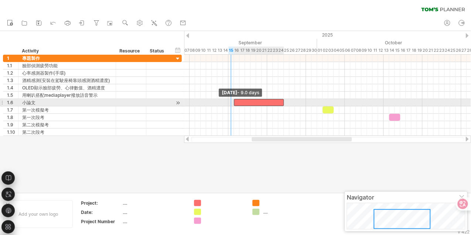
click at [233, 101] on span at bounding box center [233, 102] width 3 height 7
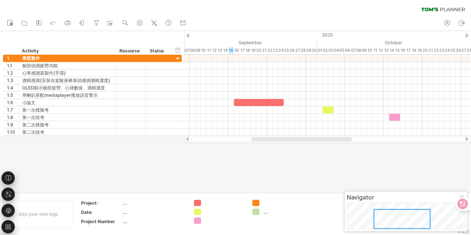
click at [243, 161] on div at bounding box center [235, 111] width 471 height 161
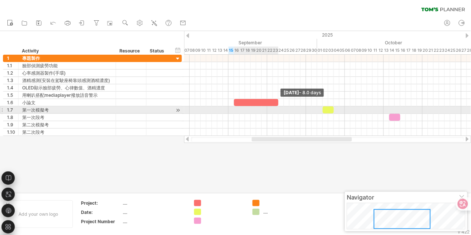
drag, startPoint x: 283, startPoint y: 105, endPoint x: 279, endPoint y: 107, distance: 5.1
click at [279, 107] on div "[DATE] - 8.0 days [DATE] - 9.0 days" at bounding box center [327, 95] width 287 height 81
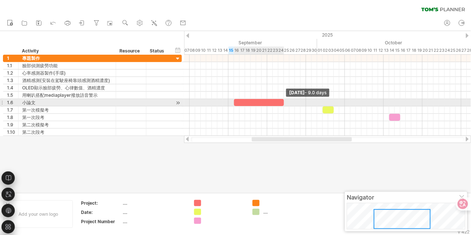
drag, startPoint x: 278, startPoint y: 103, endPoint x: 282, endPoint y: 101, distance: 4.5
click at [282, 101] on span at bounding box center [283, 102] width 3 height 7
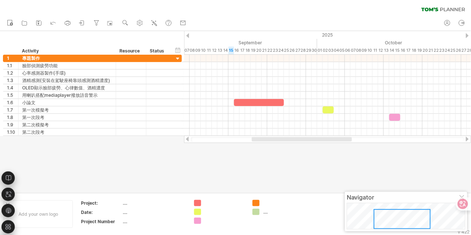
click at [268, 153] on div at bounding box center [235, 111] width 471 height 161
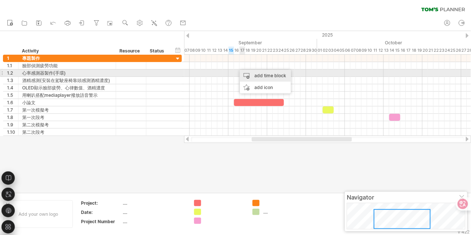
click at [245, 74] on div "add time block" at bounding box center [265, 76] width 51 height 12
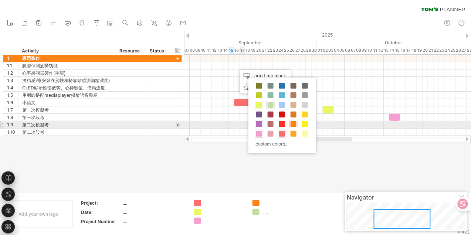
click at [259, 124] on span at bounding box center [259, 124] width 6 height 6
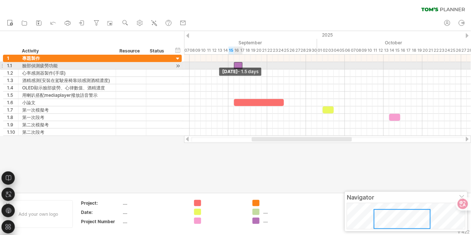
drag, startPoint x: 237, startPoint y: 65, endPoint x: 234, endPoint y: 66, distance: 3.8
click at [234, 66] on span at bounding box center [233, 65] width 3 height 7
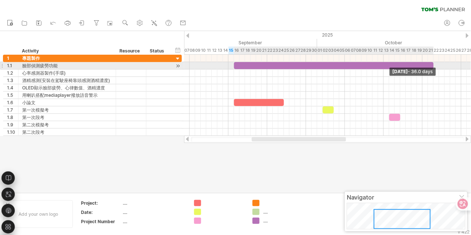
drag, startPoint x: 242, startPoint y: 66, endPoint x: 434, endPoint y: 64, distance: 191.4
click at [434, 64] on span at bounding box center [433, 65] width 3 height 7
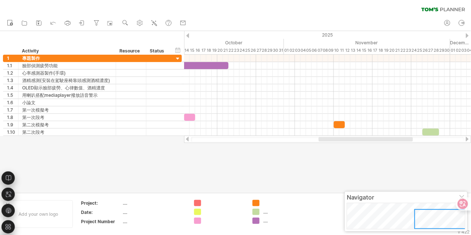
drag, startPoint x: 313, startPoint y: 140, endPoint x: 379, endPoint y: 139, distance: 66.9
click at [379, 139] on div at bounding box center [365, 139] width 94 height 4
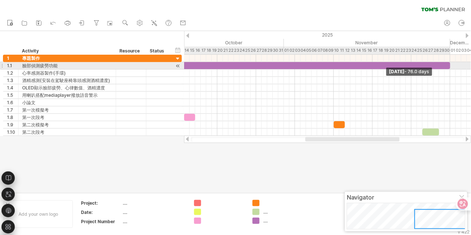
drag, startPoint x: 228, startPoint y: 66, endPoint x: 450, endPoint y: 66, distance: 222.0
click at [450, 66] on span at bounding box center [449, 65] width 3 height 7
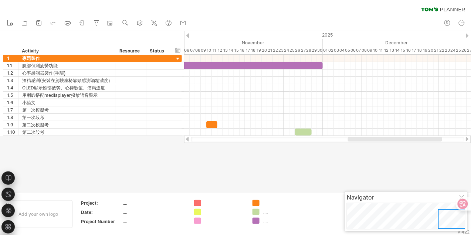
drag, startPoint x: 349, startPoint y: 139, endPoint x: 391, endPoint y: 141, distance: 42.5
click at [391, 141] on div at bounding box center [395, 139] width 94 height 4
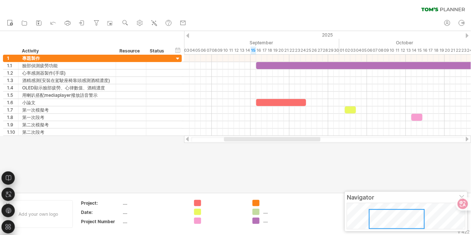
drag, startPoint x: 378, startPoint y: 140, endPoint x: 276, endPoint y: 148, distance: 103.0
click at [276, 148] on div "Trying to reach [DOMAIN_NAME] Connected again... 0% clear filter new 1" at bounding box center [235, 117] width 471 height 235
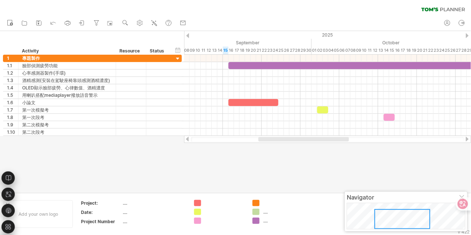
drag, startPoint x: 271, startPoint y: 139, endPoint x: 280, endPoint y: 137, distance: 9.1
click at [280, 137] on div at bounding box center [327, 139] width 287 height 7
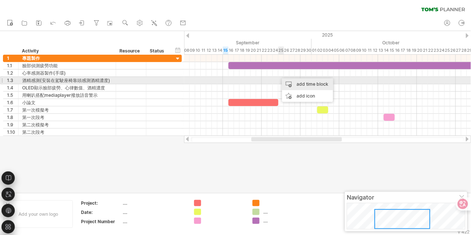
click at [284, 80] on div "add time block" at bounding box center [307, 84] width 51 height 12
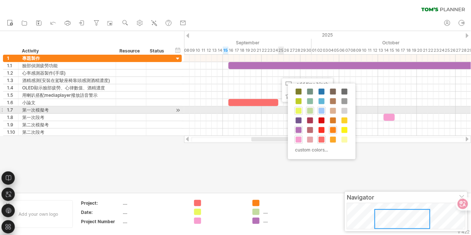
click at [321, 109] on span at bounding box center [321, 111] width 6 height 6
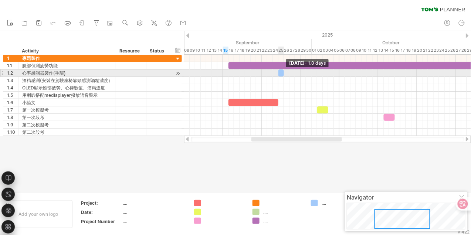
click at [283, 72] on span at bounding box center [283, 72] width 3 height 7
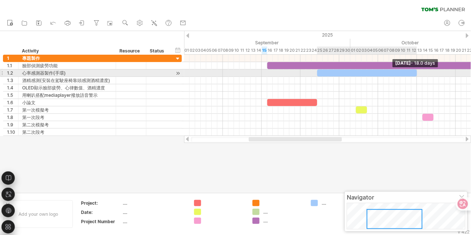
drag, startPoint x: 283, startPoint y: 72, endPoint x: 417, endPoint y: 71, distance: 134.1
click at [417, 71] on span at bounding box center [416, 72] width 3 height 7
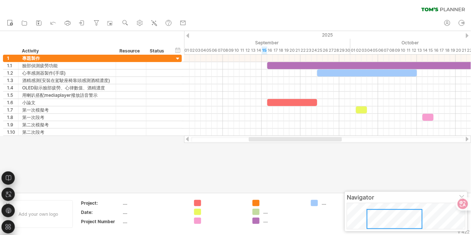
click at [408, 140] on div at bounding box center [327, 139] width 273 height 5
click at [313, 161] on div at bounding box center [235, 111] width 471 height 161
click at [303, 169] on div at bounding box center [235, 111] width 471 height 161
drag, startPoint x: 330, startPoint y: 159, endPoint x: 321, endPoint y: 159, distance: 8.1
click at [321, 159] on div at bounding box center [235, 111] width 471 height 161
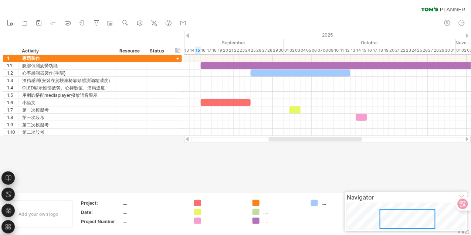
drag, startPoint x: 333, startPoint y: 140, endPoint x: 353, endPoint y: 143, distance: 20.3
click at [353, 143] on div "Trying to reach [DOMAIN_NAME] Connected again... 0% clear filter new 1" at bounding box center [235, 117] width 471 height 235
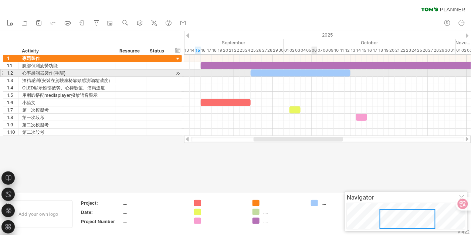
click at [315, 72] on div at bounding box center [300, 72] width 100 height 7
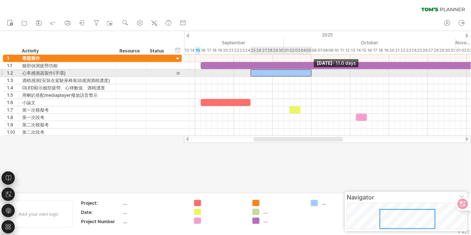
drag, startPoint x: 350, startPoint y: 71, endPoint x: 311, endPoint y: 76, distance: 38.8
click at [311, 76] on span at bounding box center [311, 72] width 3 height 7
drag, startPoint x: 310, startPoint y: 73, endPoint x: 315, endPoint y: 72, distance: 4.9
click at [315, 72] on div at bounding box center [283, 72] width 66 height 7
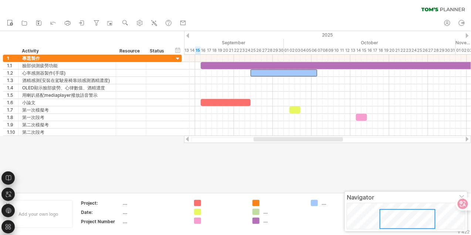
click at [285, 162] on div at bounding box center [235, 111] width 471 height 161
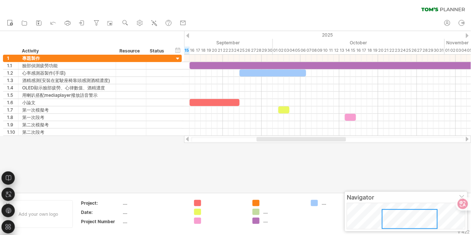
click at [292, 139] on div at bounding box center [300, 139] width 89 height 4
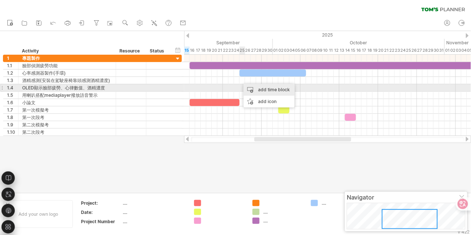
click at [244, 86] on div "add time block" at bounding box center [268, 90] width 51 height 12
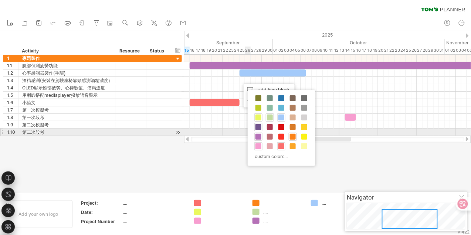
click at [259, 129] on span at bounding box center [258, 127] width 6 height 6
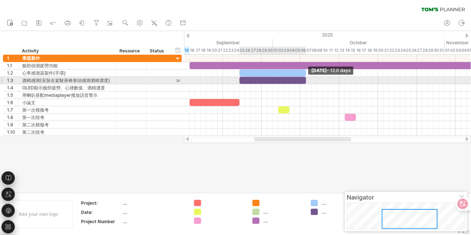
drag, startPoint x: 245, startPoint y: 81, endPoint x: 305, endPoint y: 81, distance: 61.0
click at [305, 81] on span at bounding box center [305, 80] width 3 height 7
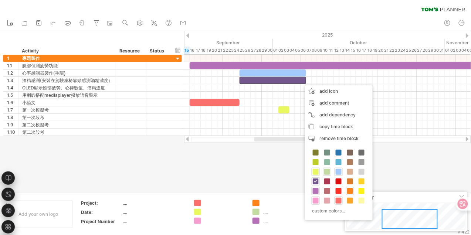
click at [333, 190] on div "custom colors..." at bounding box center [339, 182] width 68 height 76
click at [336, 189] on span at bounding box center [338, 191] width 6 height 6
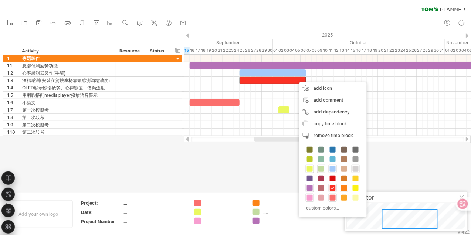
click at [354, 168] on span at bounding box center [355, 169] width 6 height 6
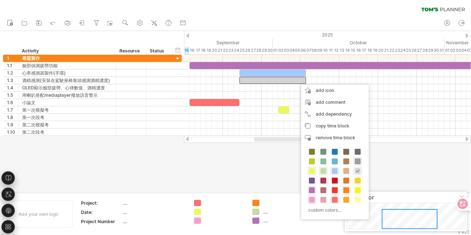
click at [359, 163] on span at bounding box center [358, 161] width 6 height 6
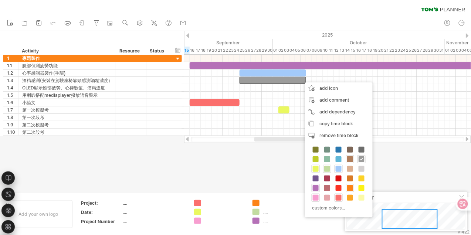
click at [350, 159] on span at bounding box center [350, 159] width 6 height 6
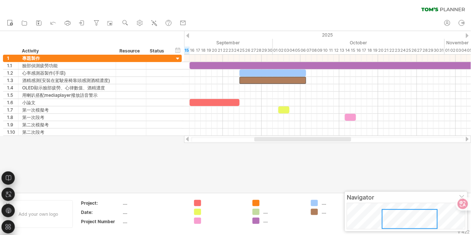
click at [306, 159] on div at bounding box center [235, 111] width 471 height 161
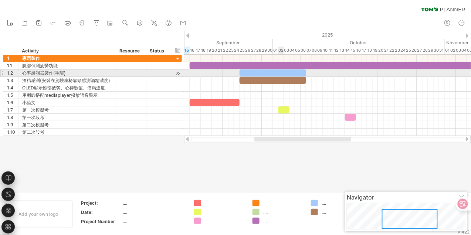
click at [283, 76] on div at bounding box center [272, 72] width 66 height 7
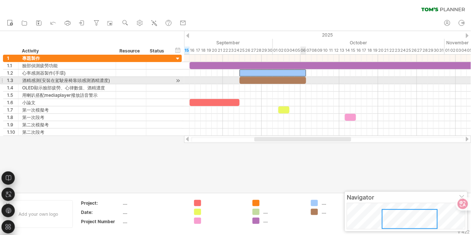
click at [302, 80] on div at bounding box center [272, 80] width 66 height 7
click at [307, 79] on div at bounding box center [327, 80] width 287 height 7
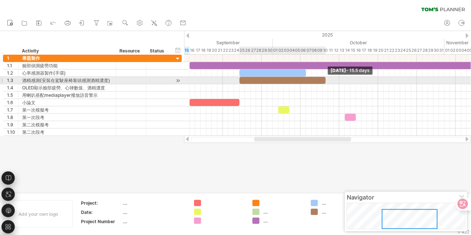
drag, startPoint x: 305, startPoint y: 80, endPoint x: 326, endPoint y: 82, distance: 20.8
click at [326, 82] on span at bounding box center [325, 80] width 3 height 7
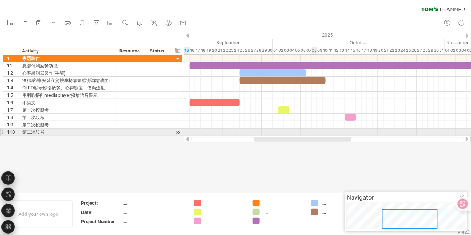
click at [313, 134] on div at bounding box center [327, 132] width 287 height 7
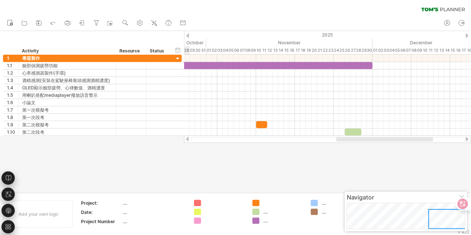
drag, startPoint x: 305, startPoint y: 140, endPoint x: 402, endPoint y: 147, distance: 97.0
click at [402, 147] on div "Trying to reach [DOMAIN_NAME] Connected again... 0% clear filter new 1" at bounding box center [235, 117] width 471 height 235
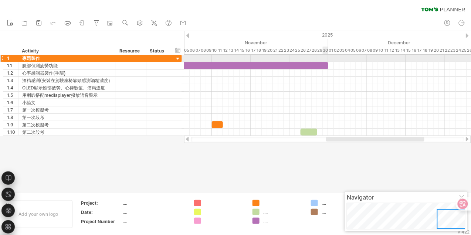
click at [321, 63] on div at bounding box center [117, 65] width 421 height 7
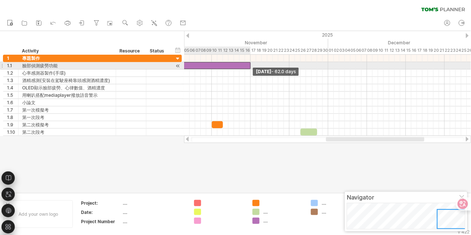
drag, startPoint x: 327, startPoint y: 66, endPoint x: 249, endPoint y: 66, distance: 78.3
click at [249, 66] on span at bounding box center [250, 65] width 3 height 7
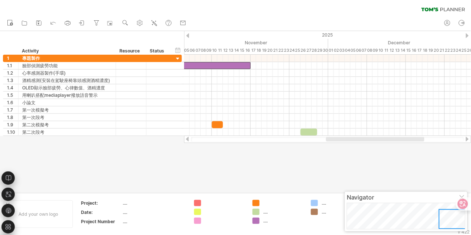
click at [338, 141] on div at bounding box center [375, 139] width 98 height 4
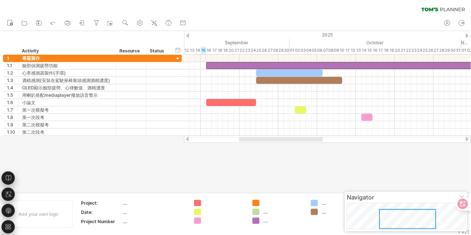
drag, startPoint x: 338, startPoint y: 139, endPoint x: 252, endPoint y: 143, distance: 86.9
click at [252, 143] on div "Trying to reach [DOMAIN_NAME] Connected again... 0% clear filter new 1" at bounding box center [235, 117] width 471 height 235
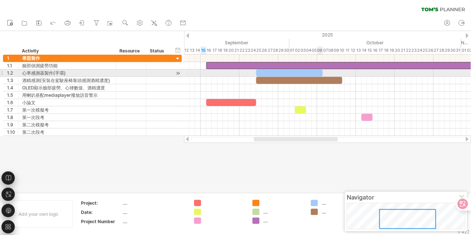
click at [317, 73] on div at bounding box center [289, 72] width 66 height 7
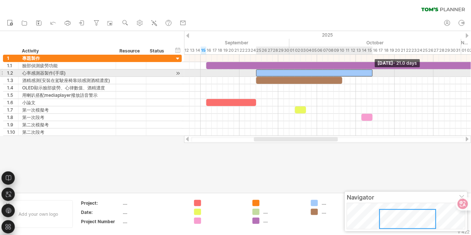
drag, startPoint x: 322, startPoint y: 73, endPoint x: 372, endPoint y: 74, distance: 49.5
click at [372, 74] on span at bounding box center [372, 72] width 3 height 7
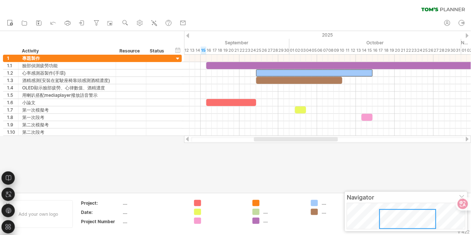
click at [354, 142] on div at bounding box center [327, 139] width 287 height 7
click at [348, 146] on div at bounding box center [235, 111] width 471 height 161
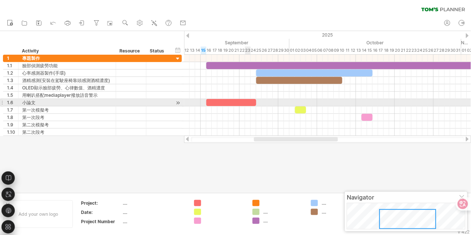
click at [246, 103] on div at bounding box center [231, 102] width 50 height 7
click at [254, 105] on div at bounding box center [231, 102] width 50 height 7
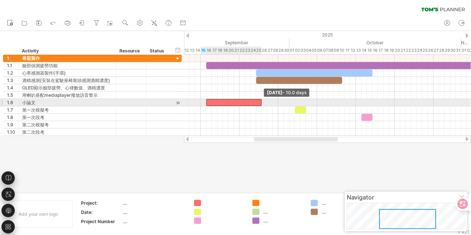
drag, startPoint x: 257, startPoint y: 101, endPoint x: 262, endPoint y: 100, distance: 4.9
click at [262, 100] on span at bounding box center [261, 102] width 3 height 7
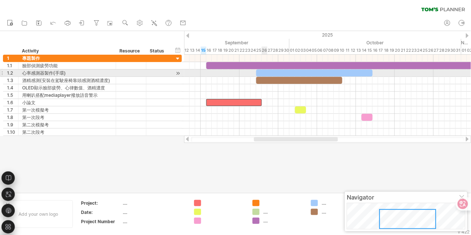
click at [262, 77] on div at bounding box center [299, 80] width 86 height 7
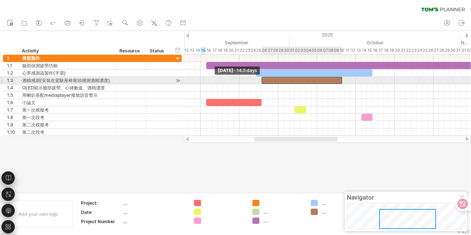
drag, startPoint x: 256, startPoint y: 80, endPoint x: 262, endPoint y: 80, distance: 5.5
click at [262, 80] on span at bounding box center [261, 80] width 3 height 7
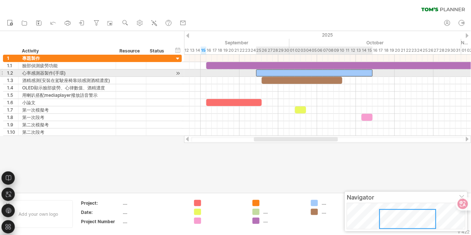
click at [261, 72] on div at bounding box center [314, 72] width 116 height 7
drag, startPoint x: 256, startPoint y: 72, endPoint x: 261, endPoint y: 73, distance: 4.8
click at [261, 73] on span at bounding box center [261, 72] width 3 height 7
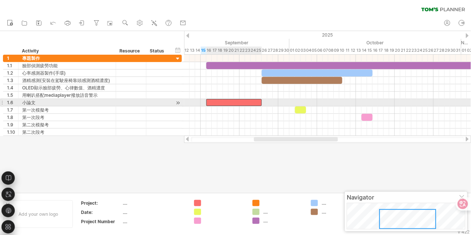
click at [234, 102] on div at bounding box center [233, 102] width 55 height 7
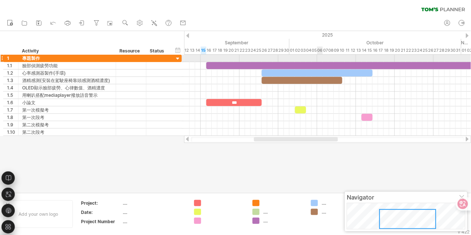
click at [318, 62] on div at bounding box center [327, 58] width 287 height 7
click at [318, 63] on div at bounding box center [378, 65] width 344 height 7
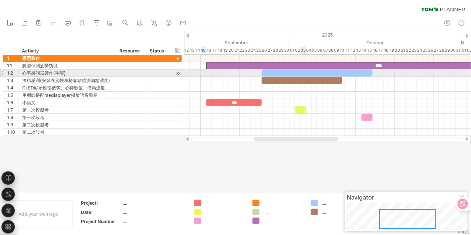
click at [302, 72] on div at bounding box center [317, 72] width 111 height 7
click at [294, 77] on div at bounding box center [302, 80] width 81 height 7
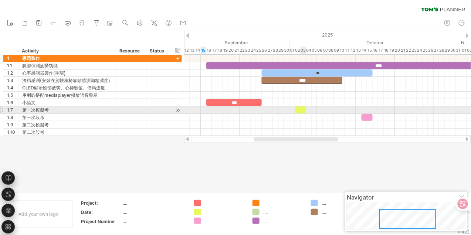
click at [299, 110] on div at bounding box center [300, 109] width 11 height 7
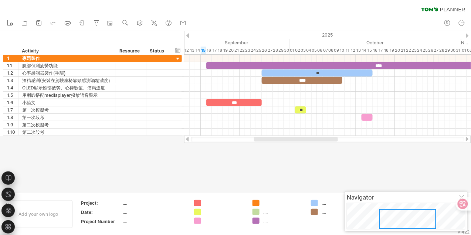
click at [318, 163] on div at bounding box center [235, 111] width 471 height 161
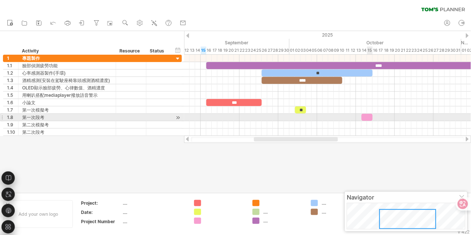
click at [368, 116] on div at bounding box center [366, 117] width 11 height 7
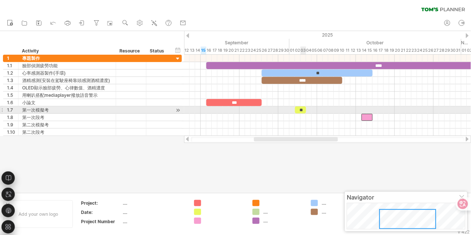
click at [301, 108] on div "**" at bounding box center [300, 109] width 11 height 7
click at [301, 110] on div "**" at bounding box center [300, 109] width 11 height 7
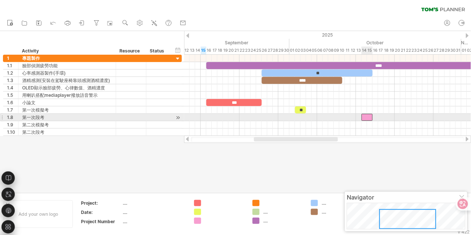
click at [369, 116] on div at bounding box center [366, 117] width 11 height 7
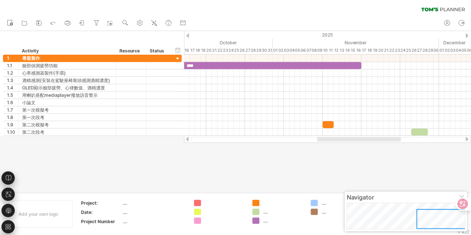
drag, startPoint x: 326, startPoint y: 140, endPoint x: 389, endPoint y: 140, distance: 62.8
click at [389, 140] on div at bounding box center [359, 139] width 84 height 4
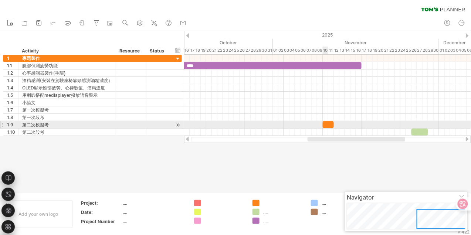
click at [327, 124] on div at bounding box center [327, 124] width 11 height 7
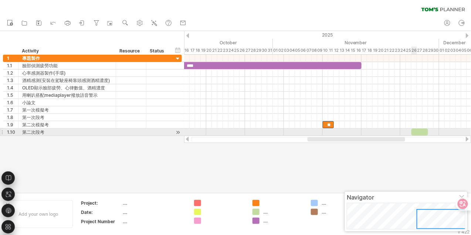
click at [415, 129] on div at bounding box center [419, 132] width 17 height 7
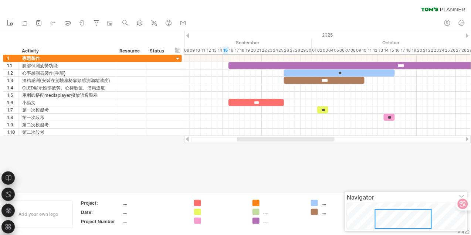
drag, startPoint x: 361, startPoint y: 139, endPoint x: 291, endPoint y: 141, distance: 70.6
click at [291, 141] on div at bounding box center [327, 139] width 273 height 5
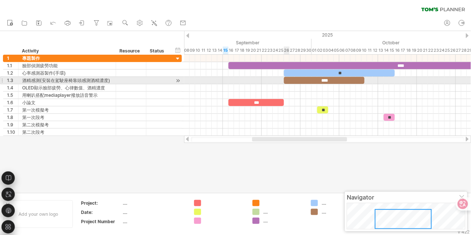
click at [285, 81] on div "****" at bounding box center [324, 80] width 81 height 7
drag, startPoint x: 284, startPoint y: 81, endPoint x: 293, endPoint y: 80, distance: 8.1
click at [293, 80] on span at bounding box center [292, 80] width 3 height 7
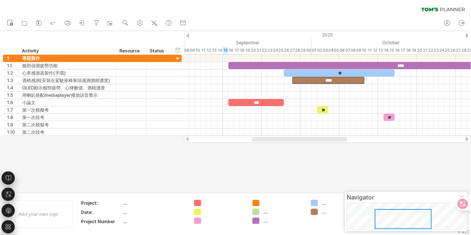
click at [376, 144] on div at bounding box center [235, 111] width 471 height 161
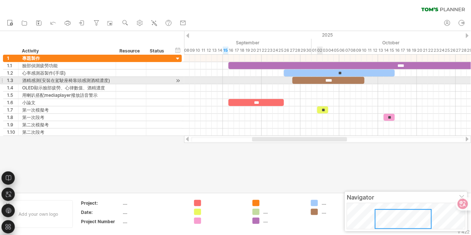
click at [320, 78] on div "****" at bounding box center [328, 80] width 72 height 7
drag, startPoint x: 292, startPoint y: 79, endPoint x: 284, endPoint y: 81, distance: 8.2
click at [284, 81] on span at bounding box center [283, 80] width 3 height 7
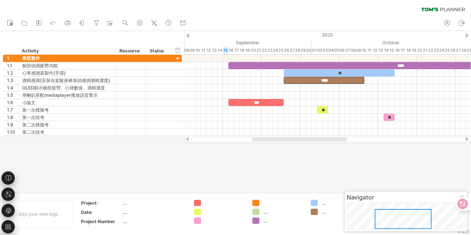
click at [334, 150] on div at bounding box center [235, 111] width 471 height 161
click at [262, 209] on div "...." at bounding box center [277, 212] width 51 height 6
click at [265, 211] on div "...." at bounding box center [283, 212] width 40 height 6
click at [284, 175] on div at bounding box center [235, 111] width 471 height 161
click at [266, 222] on div "...." at bounding box center [283, 221] width 40 height 6
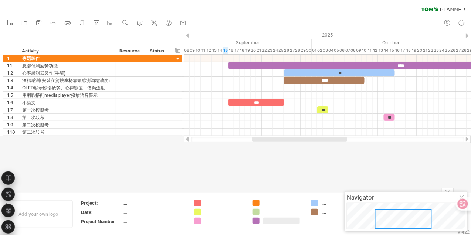
click at [307, 177] on div at bounding box center [235, 111] width 471 height 161
click at [324, 203] on div "...." at bounding box center [341, 203] width 40 height 6
click at [328, 182] on div at bounding box center [235, 111] width 471 height 161
click at [324, 212] on div "...." at bounding box center [341, 212] width 40 height 6
click at [339, 172] on div at bounding box center [235, 111] width 471 height 161
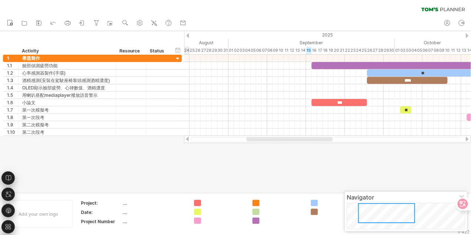
drag, startPoint x: 412, startPoint y: 213, endPoint x: 395, endPoint y: 205, distance: 18.2
click at [395, 205] on div at bounding box center [386, 213] width 57 height 20
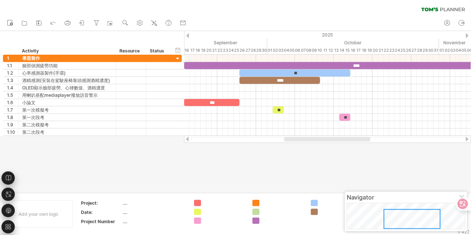
drag, startPoint x: 283, startPoint y: 140, endPoint x: 321, endPoint y: 122, distance: 41.3
click at [323, 136] on div at bounding box center [327, 139] width 287 height 7
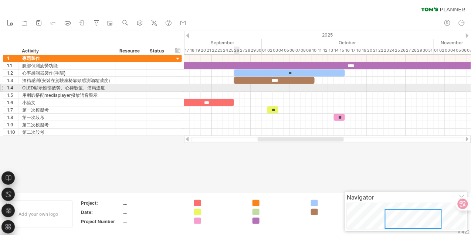
click at [239, 88] on div at bounding box center [327, 87] width 287 height 7
click at [236, 90] on div at bounding box center [327, 87] width 287 height 7
click at [243, 91] on div "add time block" at bounding box center [264, 96] width 51 height 12
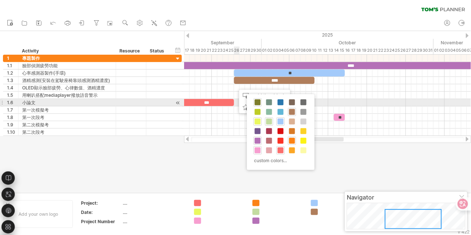
click at [257, 101] on span at bounding box center [258, 102] width 6 height 6
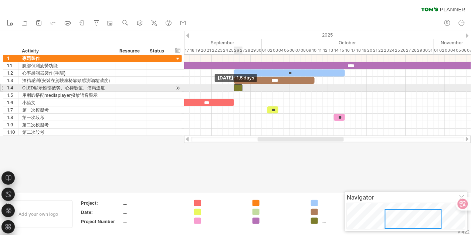
click at [235, 89] on div at bounding box center [238, 87] width 8 height 7
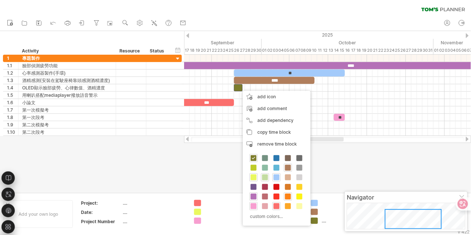
click at [247, 166] on div "custom colors..." at bounding box center [277, 188] width 68 height 76
click at [250, 165] on div at bounding box center [253, 168] width 8 height 8
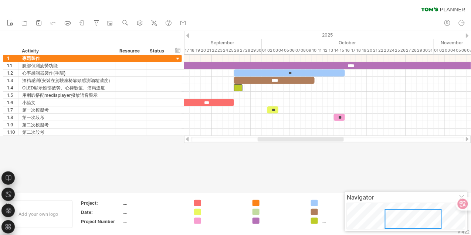
drag, startPoint x: 243, startPoint y: 168, endPoint x: 241, endPoint y: 112, distance: 56.5
click at [243, 169] on div at bounding box center [235, 111] width 471 height 161
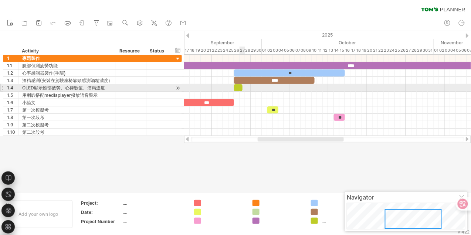
click at [241, 86] on span at bounding box center [242, 87] width 3 height 7
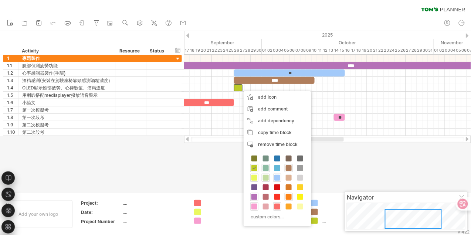
click at [267, 168] on span at bounding box center [266, 168] width 6 height 6
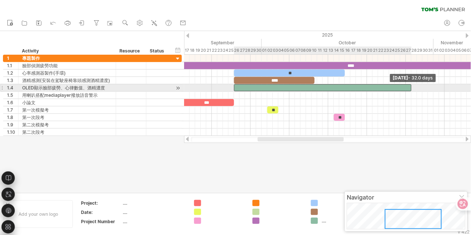
drag, startPoint x: 242, startPoint y: 86, endPoint x: 411, endPoint y: 84, distance: 169.2
click at [411, 84] on span at bounding box center [411, 87] width 3 height 7
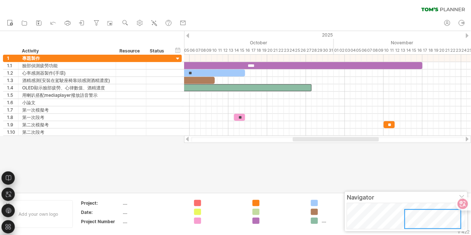
drag, startPoint x: 330, startPoint y: 137, endPoint x: 374, endPoint y: 122, distance: 47.1
click at [373, 135] on div "Trying to reach [DOMAIN_NAME] Connected again... 0% clear filter new 1" at bounding box center [235, 117] width 471 height 235
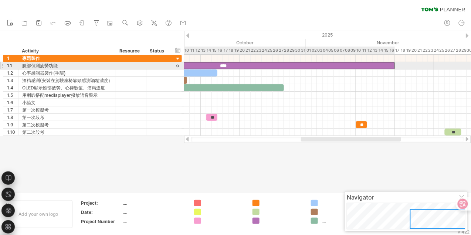
click at [374, 69] on div "****" at bounding box center [223, 65] width 344 height 7
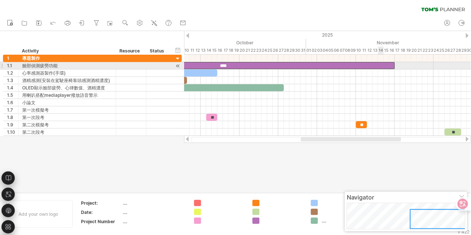
click at [378, 65] on div "****" at bounding box center [223, 65] width 344 height 7
click at [393, 66] on div "****" at bounding box center [223, 65] width 344 height 7
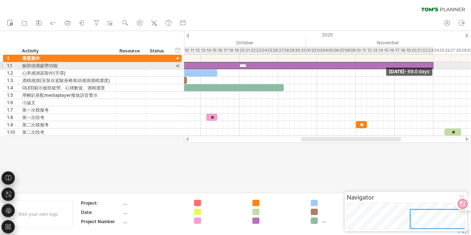
drag, startPoint x: 395, startPoint y: 65, endPoint x: 434, endPoint y: 66, distance: 39.2
click at [434, 66] on span at bounding box center [433, 65] width 3 height 7
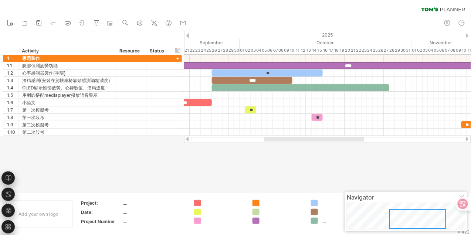
drag, startPoint x: 363, startPoint y: 139, endPoint x: 324, endPoint y: 142, distance: 39.6
click at [324, 142] on div at bounding box center [327, 139] width 287 height 7
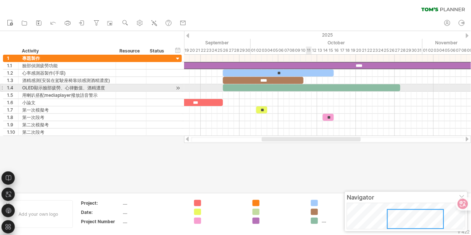
click at [307, 87] on div at bounding box center [311, 87] width 177 height 7
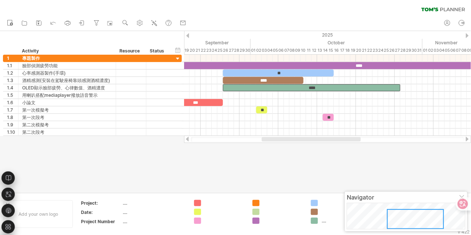
click at [269, 156] on div at bounding box center [235, 111] width 471 height 161
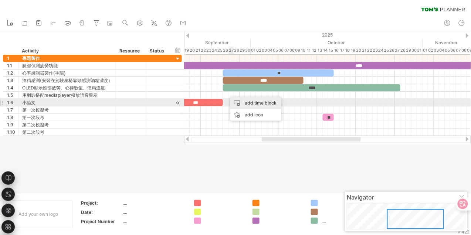
click at [239, 100] on div "add time block" at bounding box center [255, 103] width 51 height 12
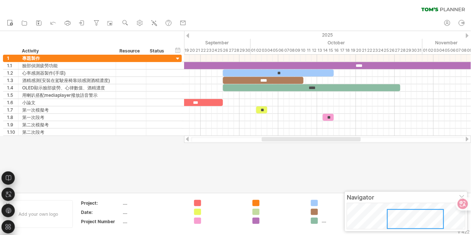
click at [227, 156] on div at bounding box center [235, 111] width 471 height 161
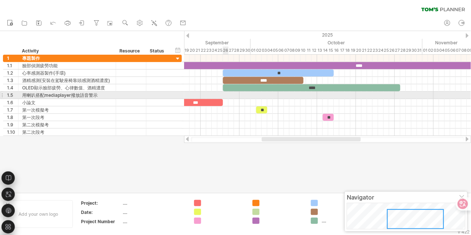
click at [226, 94] on div at bounding box center [327, 95] width 287 height 7
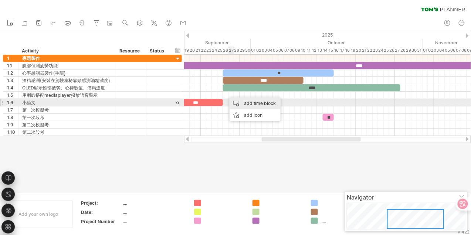
click at [233, 104] on div "add time block" at bounding box center [254, 104] width 51 height 12
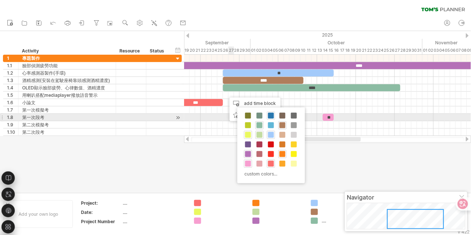
click at [271, 118] on span at bounding box center [271, 116] width 6 height 6
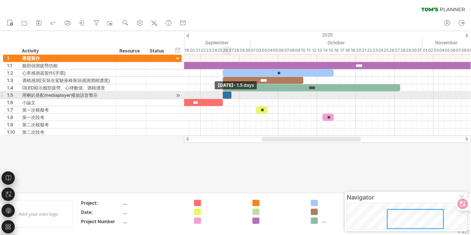
click at [224, 98] on span at bounding box center [222, 95] width 3 height 7
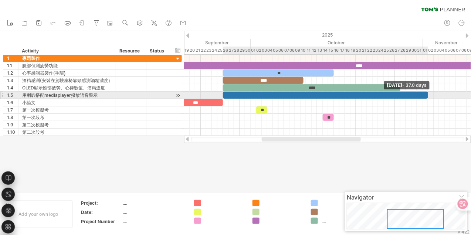
drag, startPoint x: 231, startPoint y: 94, endPoint x: 427, endPoint y: 95, distance: 196.2
click at [427, 95] on span at bounding box center [427, 95] width 3 height 7
click at [410, 95] on div at bounding box center [325, 95] width 205 height 7
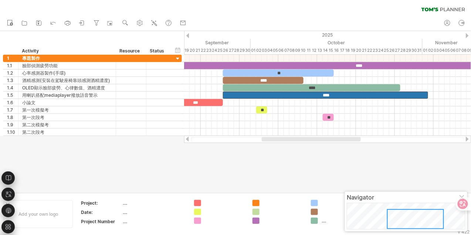
drag, startPoint x: 464, startPoint y: 163, endPoint x: 471, endPoint y: 140, distance: 23.5
click at [464, 163] on div at bounding box center [235, 111] width 471 height 161
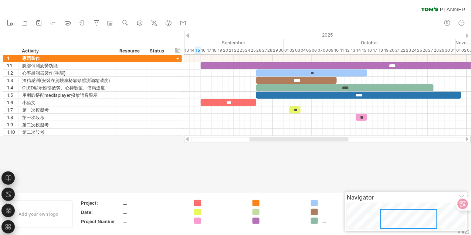
drag, startPoint x: 277, startPoint y: 140, endPoint x: 265, endPoint y: 143, distance: 12.7
click at [265, 143] on div "Trying to reach [DOMAIN_NAME] Connected again... 0% clear filter new 1" at bounding box center [235, 117] width 471 height 235
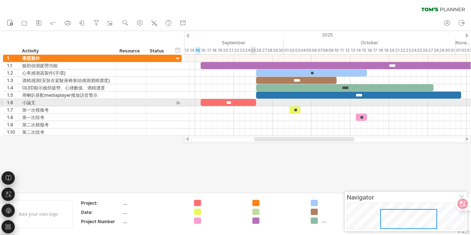
click at [253, 103] on div "***" at bounding box center [228, 102] width 55 height 7
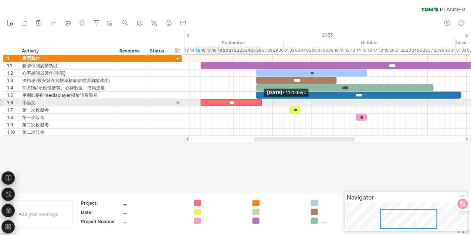
drag, startPoint x: 256, startPoint y: 102, endPoint x: 260, endPoint y: 103, distance: 4.5
click at [260, 103] on span at bounding box center [261, 102] width 3 height 7
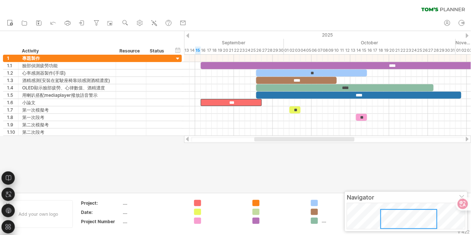
click at [264, 149] on div at bounding box center [235, 111] width 471 height 161
click at [262, 95] on div "****" at bounding box center [358, 95] width 205 height 7
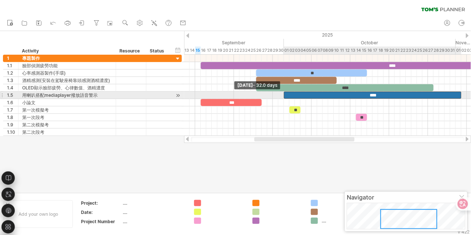
drag, startPoint x: 255, startPoint y: 95, endPoint x: 283, endPoint y: 96, distance: 28.1
click at [283, 96] on span at bounding box center [283, 95] width 3 height 7
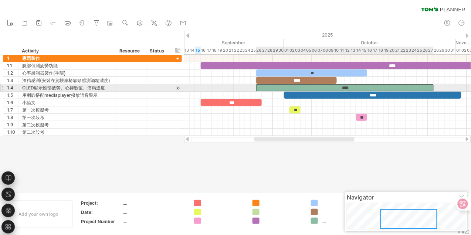
click at [283, 88] on div "****" at bounding box center [344, 87] width 177 height 7
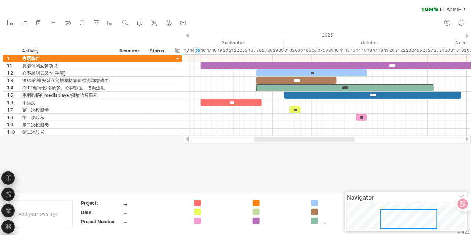
click at [314, 161] on div at bounding box center [235, 111] width 471 height 161
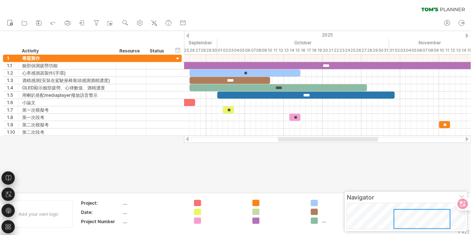
drag, startPoint x: 307, startPoint y: 139, endPoint x: 331, endPoint y: 138, distance: 24.0
click at [331, 138] on div at bounding box center [328, 139] width 100 height 4
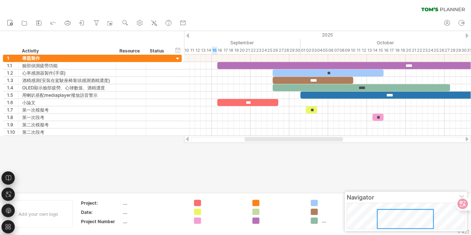
drag, startPoint x: 299, startPoint y: 140, endPoint x: 269, endPoint y: 151, distance: 32.3
click at [269, 151] on div "Trying to reach [DOMAIN_NAME] Connected again... 0% clear filter new 1" at bounding box center [235, 117] width 471 height 235
click at [310, 93] on div "****" at bounding box center [388, 95] width 177 height 7
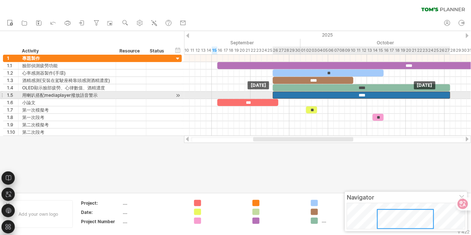
drag, startPoint x: 311, startPoint y: 94, endPoint x: 283, endPoint y: 95, distance: 28.1
click at [283, 95] on div "****" at bounding box center [361, 95] width 177 height 7
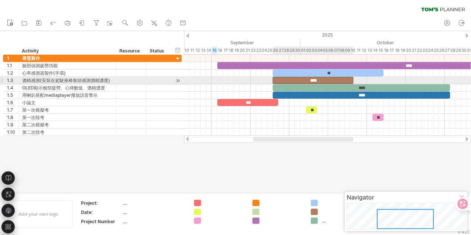
click at [344, 80] on div "****" at bounding box center [313, 80] width 81 height 7
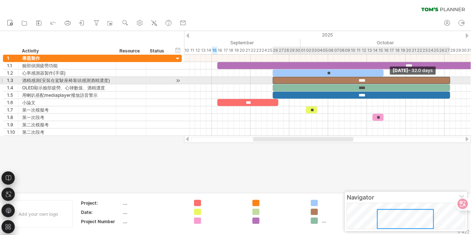
drag, startPoint x: 354, startPoint y: 81, endPoint x: 451, endPoint y: 82, distance: 97.5
click at [451, 82] on span at bounding box center [449, 80] width 3 height 7
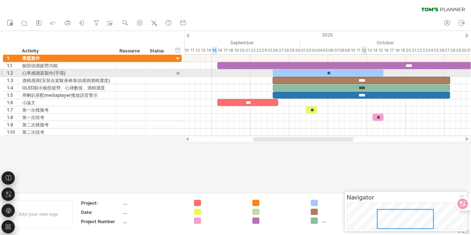
click at [366, 70] on div "**" at bounding box center [328, 72] width 111 height 7
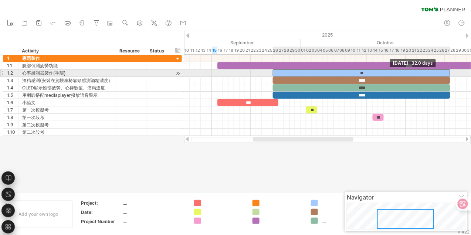
drag, startPoint x: 385, startPoint y: 71, endPoint x: 451, endPoint y: 72, distance: 66.5
click at [451, 72] on span at bounding box center [449, 72] width 3 height 7
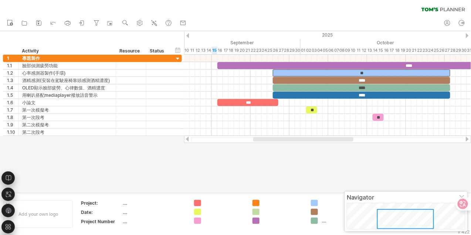
click at [365, 159] on div at bounding box center [235, 111] width 471 height 161
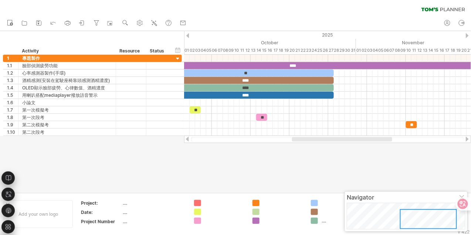
drag, startPoint x: 339, startPoint y: 139, endPoint x: 375, endPoint y: 136, distance: 36.3
click at [375, 136] on div at bounding box center [327, 139] width 287 height 7
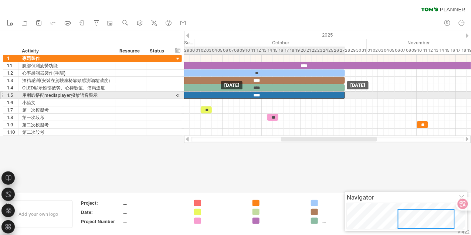
click at [318, 95] on div "****" at bounding box center [255, 95] width 177 height 7
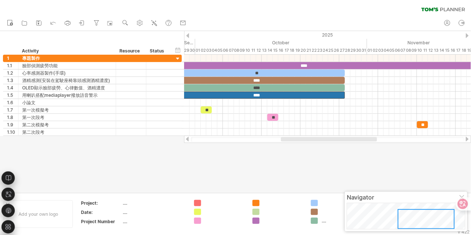
click at [356, 162] on div at bounding box center [235, 111] width 471 height 161
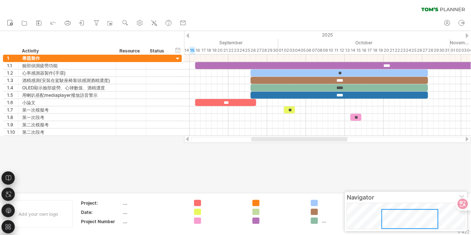
drag, startPoint x: 301, startPoint y: 139, endPoint x: 272, endPoint y: 141, distance: 30.0
click at [272, 141] on div at bounding box center [327, 139] width 273 height 5
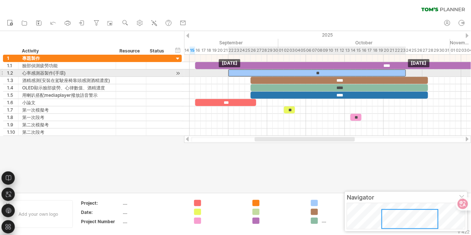
drag, startPoint x: 293, startPoint y: 71, endPoint x: 270, endPoint y: 72, distance: 22.9
click at [270, 72] on div "**" at bounding box center [316, 72] width 177 height 7
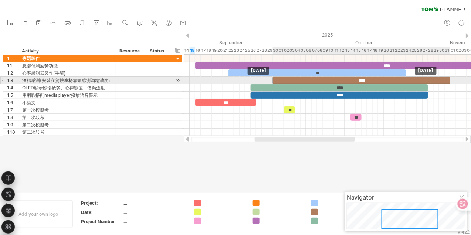
drag, startPoint x: 274, startPoint y: 81, endPoint x: 297, endPoint y: 81, distance: 22.9
click at [297, 81] on div "****" at bounding box center [361, 80] width 177 height 7
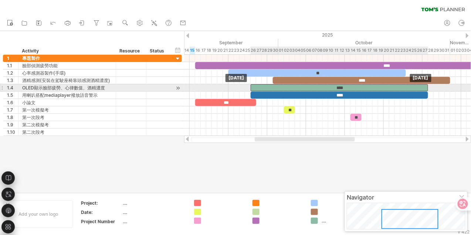
click at [294, 89] on div "****" at bounding box center [338, 87] width 177 height 7
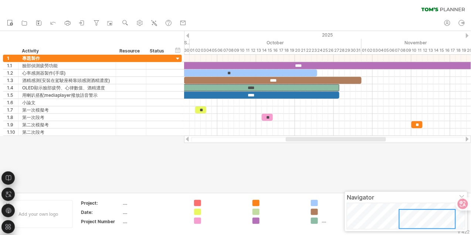
drag, startPoint x: 273, startPoint y: 141, endPoint x: 305, endPoint y: 138, distance: 31.9
click at [305, 138] on div at bounding box center [336, 139] width 100 height 4
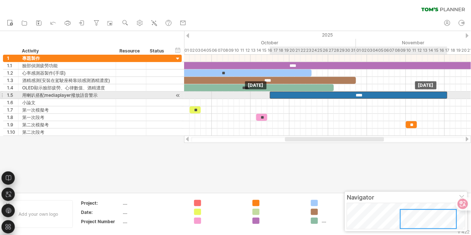
drag, startPoint x: 300, startPoint y: 96, endPoint x: 413, endPoint y: 95, distance: 113.0
click at [413, 95] on div "****" at bounding box center [358, 95] width 177 height 7
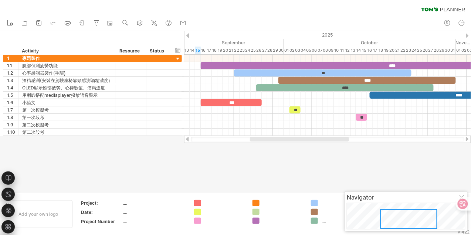
drag, startPoint x: 348, startPoint y: 138, endPoint x: 313, endPoint y: 152, distance: 37.8
click at [313, 152] on div "Trying to reach [DOMAIN_NAME] Connected again... 0% clear filter new 1" at bounding box center [235, 117] width 471 height 235
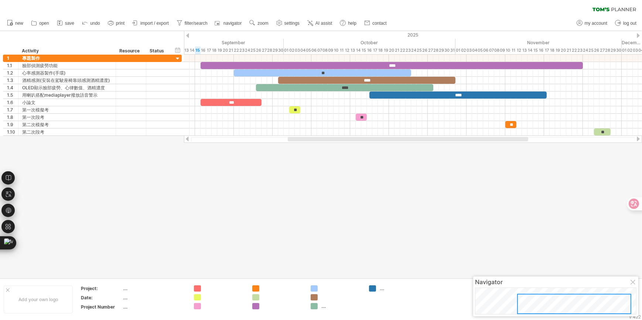
click at [216, 170] on div at bounding box center [321, 154] width 642 height 247
click at [637, 36] on div at bounding box center [638, 35] width 3 height 5
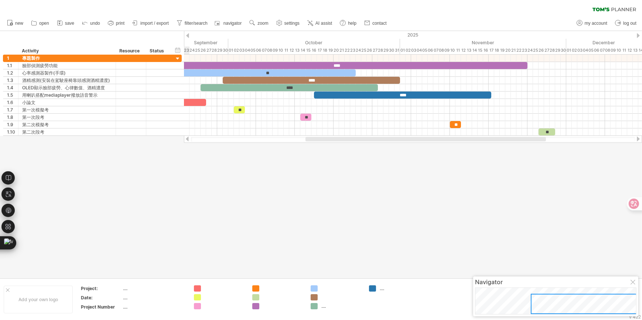
click at [187, 37] on div at bounding box center [187, 35] width 3 height 5
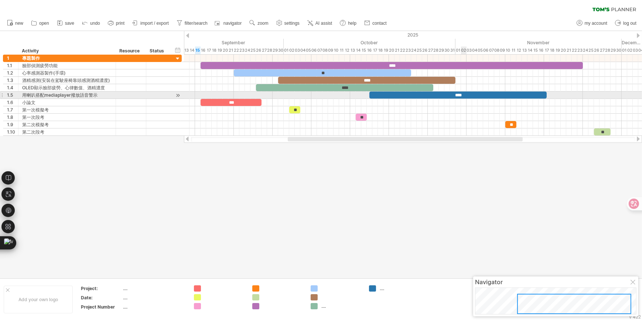
click at [461, 96] on div "****" at bounding box center [457, 95] width 177 height 7
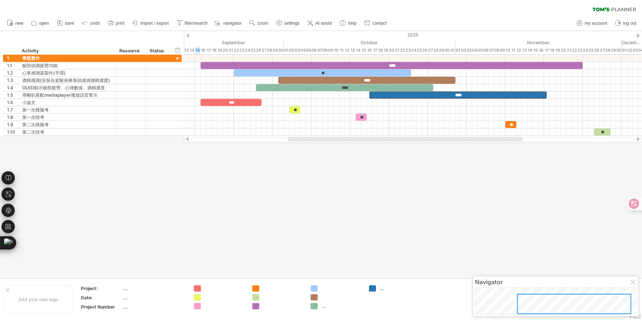
click at [452, 154] on div at bounding box center [321, 154] width 642 height 247
click at [65, 37] on div "hide start/end/duration show start/end/duration ******** Activity ******** Reso…" at bounding box center [92, 43] width 184 height 24
click at [591, 23] on span "my account" at bounding box center [596, 23] width 23 height 5
click at [591, 23] on div "Trying to reach [DOMAIN_NAME] Connected again... 0% clear filter new 1" at bounding box center [321, 160] width 642 height 320
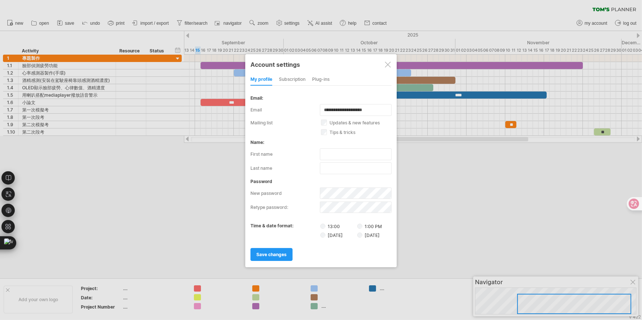
click at [290, 78] on div "subscription" at bounding box center [292, 80] width 27 height 12
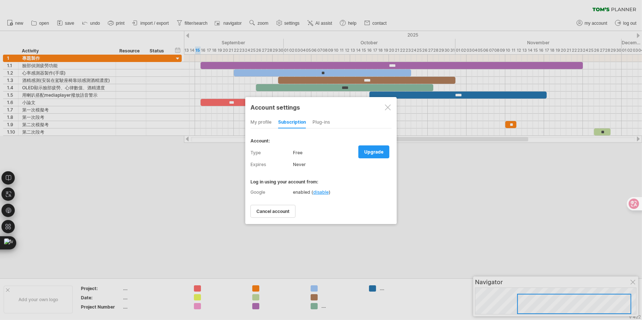
click at [313, 123] on div "Plug-ins" at bounding box center [321, 123] width 17 height 12
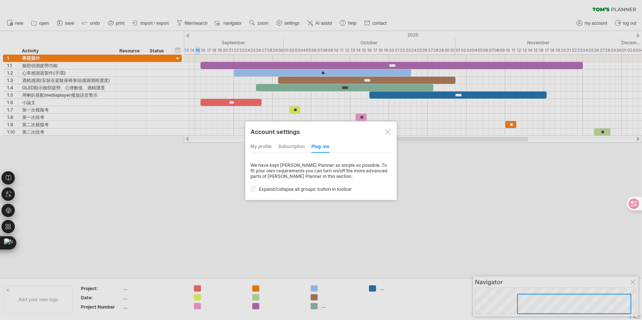
click at [263, 146] on div "my profile" at bounding box center [260, 147] width 21 height 12
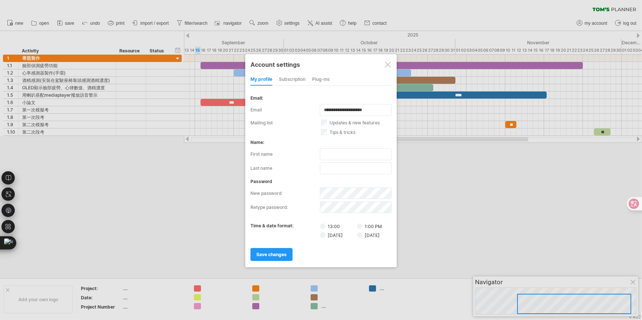
click at [447, 172] on div at bounding box center [321, 160] width 642 height 320
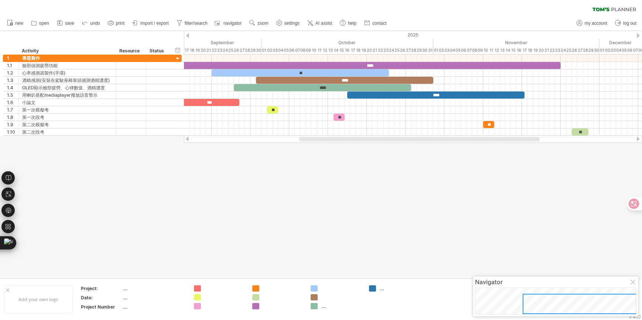
drag, startPoint x: 356, startPoint y: 138, endPoint x: 368, endPoint y: 138, distance: 11.5
click at [368, 138] on div at bounding box center [419, 139] width 240 height 4
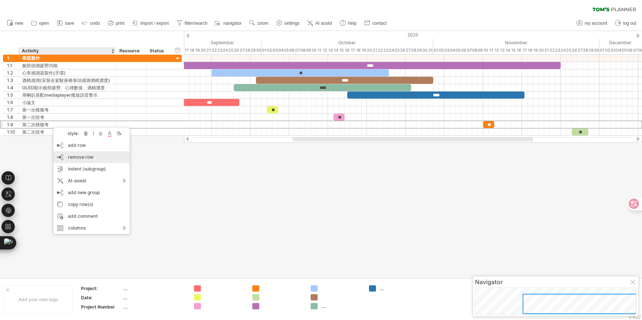
click at [79, 154] on span "remove row" at bounding box center [80, 157] width 25 height 6
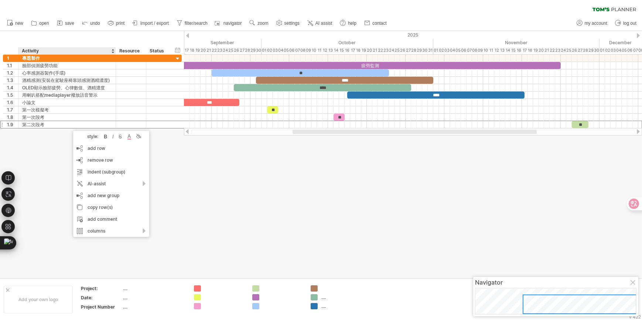
click at [220, 152] on div at bounding box center [321, 154] width 642 height 247
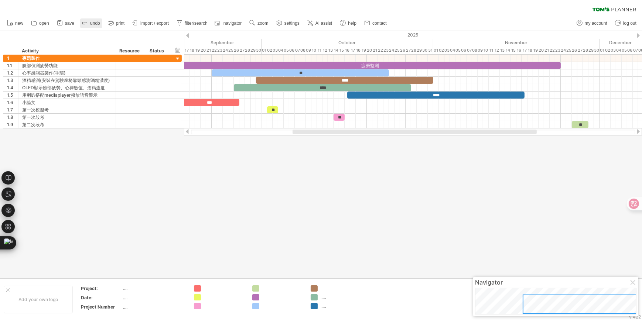
click at [96, 24] on span "undo" at bounding box center [95, 23] width 10 height 5
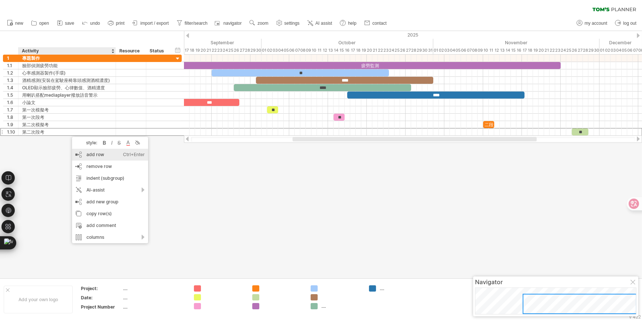
click at [104, 153] on div "add row Ctrl+Enter Cmd+Enter" at bounding box center [110, 155] width 76 height 12
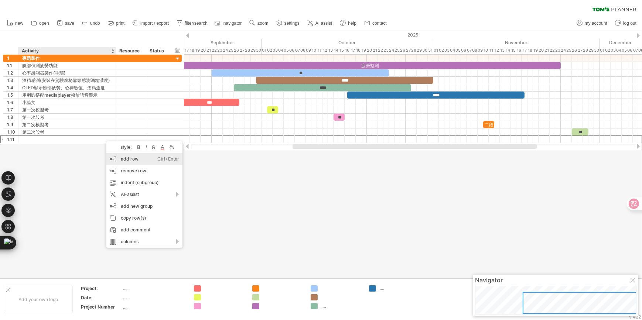
click at [113, 155] on div "add row Ctrl+Enter Cmd+Enter" at bounding box center [144, 159] width 76 height 12
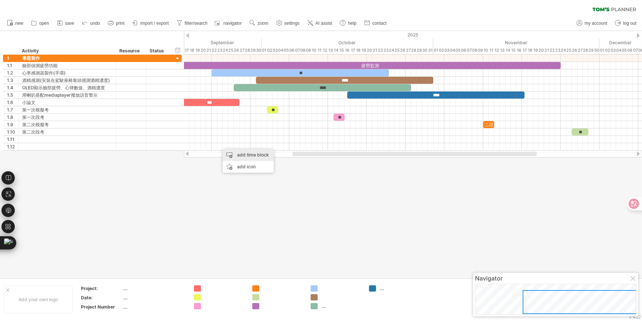
click at [247, 156] on div "add time block" at bounding box center [248, 155] width 51 height 12
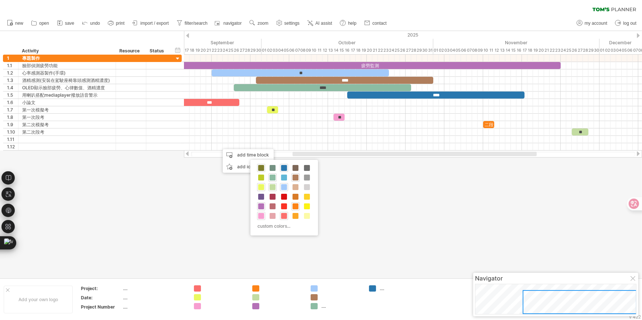
click at [262, 168] on span at bounding box center [261, 168] width 6 height 6
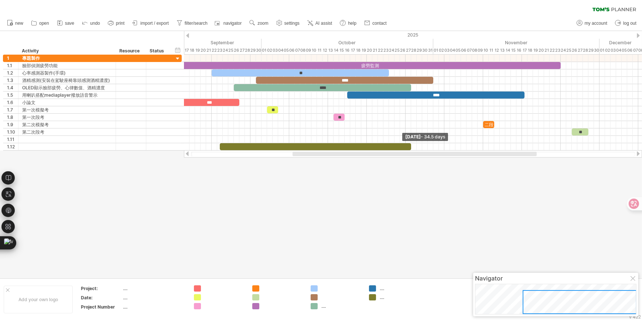
drag, startPoint x: 224, startPoint y: 147, endPoint x: 414, endPoint y: 153, distance: 190.7
click at [414, 153] on div "Trying to reach [DOMAIN_NAME] Connected again... 0% clear filter new 1" at bounding box center [321, 160] width 642 height 320
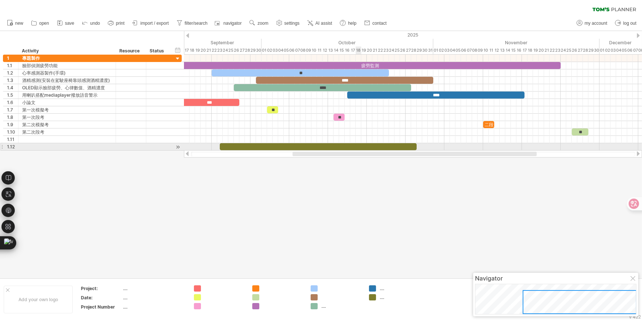
click at [358, 148] on div at bounding box center [318, 146] width 197 height 7
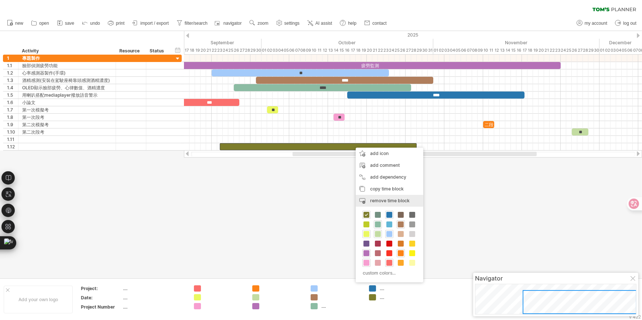
click at [380, 199] on span "remove time block" at bounding box center [390, 201] width 40 height 6
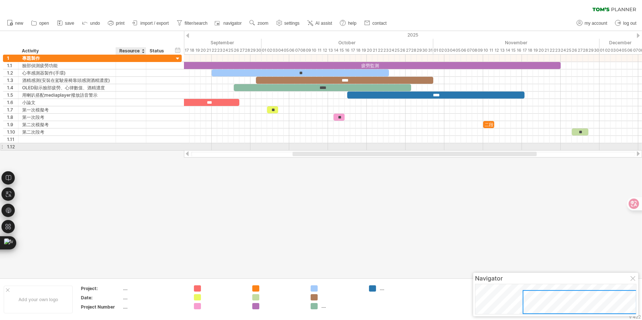
click at [147, 148] on div at bounding box center [158, 146] width 24 height 7
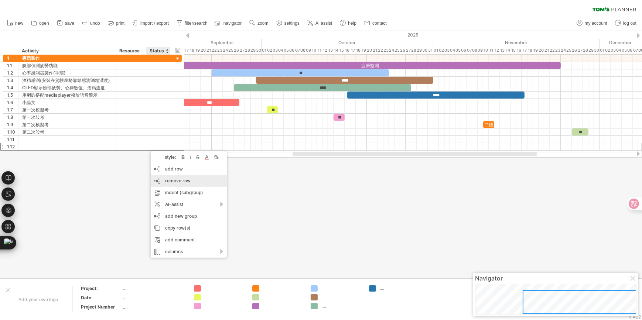
click at [184, 181] on span "remove row" at bounding box center [177, 181] width 25 height 6
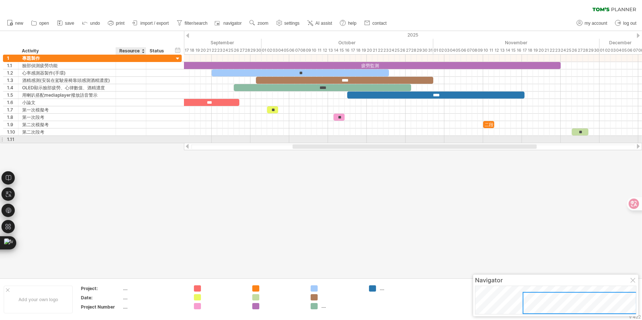
click at [144, 137] on div at bounding box center [145, 139] width 4 height 7
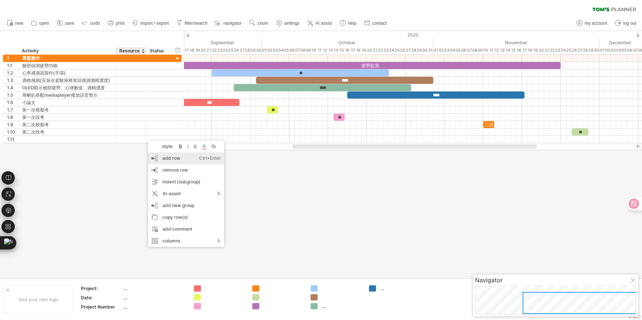
click at [156, 164] on div "add row Ctrl+Enter Cmd+Enter" at bounding box center [186, 159] width 76 height 12
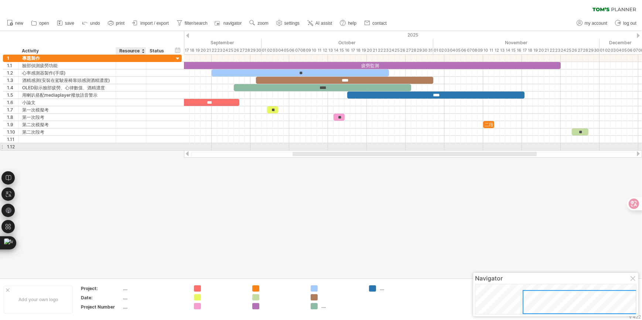
click at [148, 148] on div at bounding box center [158, 146] width 24 height 7
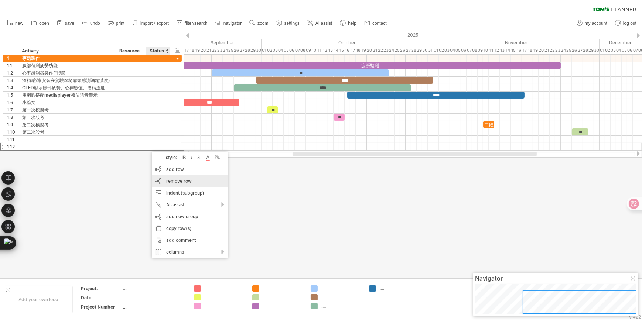
click at [167, 177] on div "remove row remove selected rows" at bounding box center [190, 181] width 76 height 12
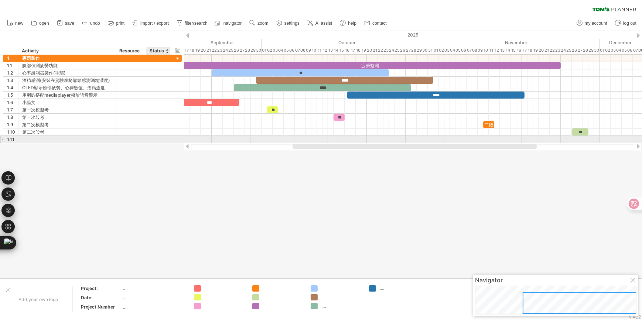
click at [154, 137] on div at bounding box center [158, 139] width 16 height 7
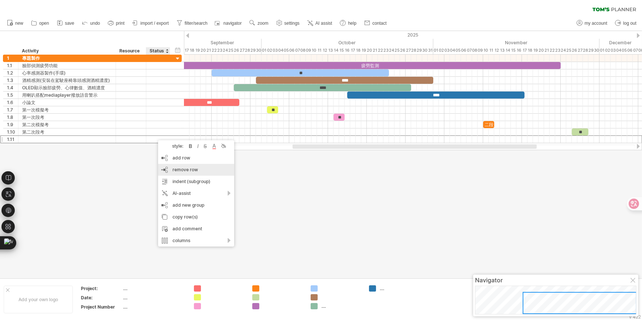
click at [178, 173] on div "remove row remove selected rows" at bounding box center [196, 170] width 76 height 12
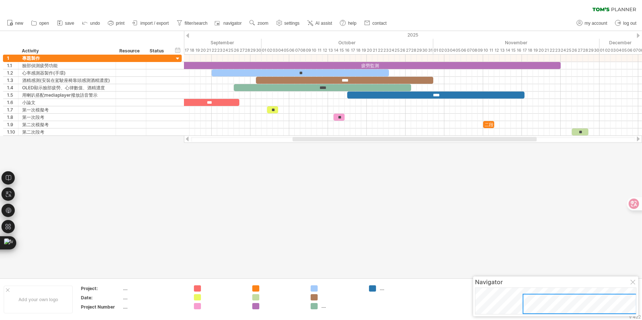
click at [204, 172] on div at bounding box center [321, 154] width 642 height 247
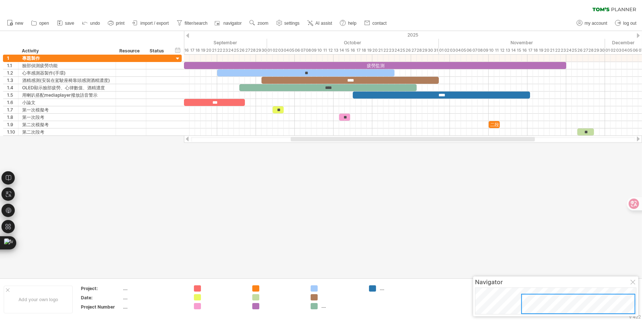
drag, startPoint x: 297, startPoint y: 140, endPoint x: 294, endPoint y: 139, distance: 4.1
click at [294, 139] on div at bounding box center [413, 139] width 244 height 4
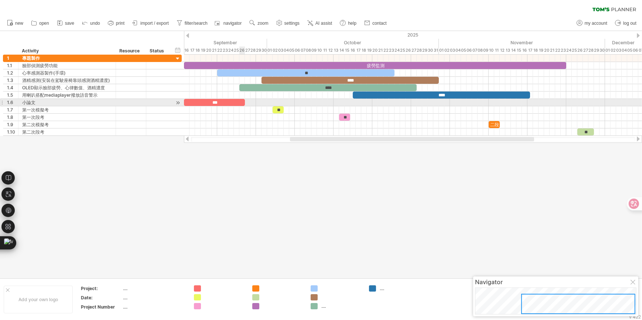
click at [242, 101] on div "***" at bounding box center [214, 102] width 61 height 7
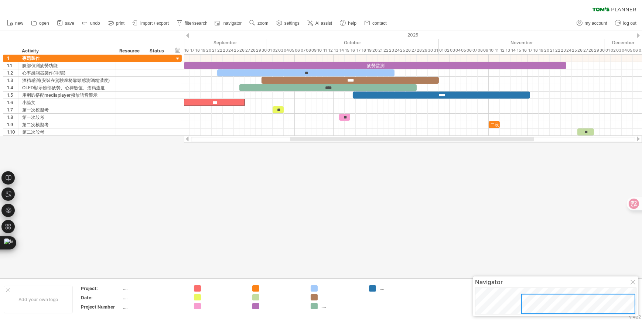
click at [292, 157] on div at bounding box center [321, 154] width 642 height 247
click at [379, 288] on div "...." at bounding box center [394, 289] width 51 height 6
click at [381, 290] on div "...." at bounding box center [400, 289] width 40 height 6
click at [379, 266] on div at bounding box center [321, 154] width 642 height 247
click at [325, 308] on div "...." at bounding box center [341, 306] width 40 height 6
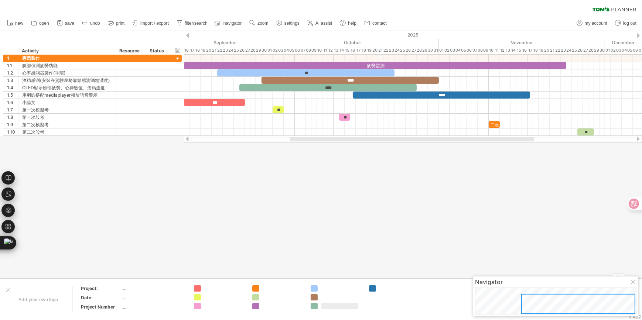
click at [344, 263] on div at bounding box center [321, 154] width 642 height 247
click at [301, 162] on div at bounding box center [321, 154] width 642 height 247
drag, startPoint x: 547, startPoint y: 302, endPoint x: 571, endPoint y: 305, distance: 24.2
click at [571, 305] on div at bounding box center [579, 304] width 114 height 20
click at [307, 139] on div at bounding box center [413, 139] width 245 height 4
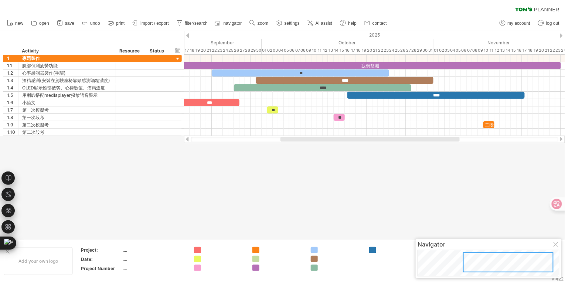
drag, startPoint x: 467, startPoint y: 266, endPoint x: 468, endPoint y: 262, distance: 4.0
click at [468, 262] on div at bounding box center [508, 262] width 91 height 20
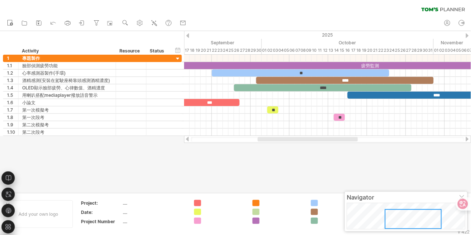
click at [396, 215] on div at bounding box center [413, 219] width 57 height 20
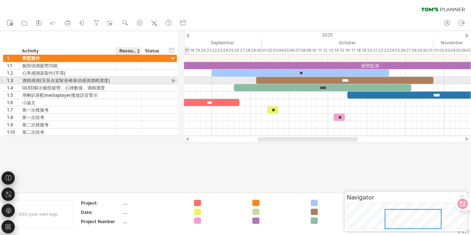
drag, startPoint x: 145, startPoint y: 80, endPoint x: 140, endPoint y: 81, distance: 4.8
click at [140, 81] on div at bounding box center [141, 80] width 4 height 7
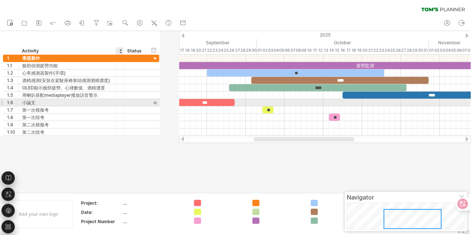
drag, startPoint x: 141, startPoint y: 102, endPoint x: 121, endPoint y: 103, distance: 20.0
click at [121, 103] on div at bounding box center [123, 102] width 4 height 7
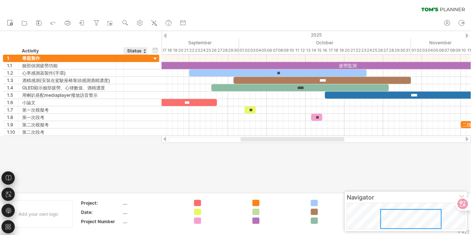
click at [134, 49] on div "Status" at bounding box center [135, 50] width 16 height 7
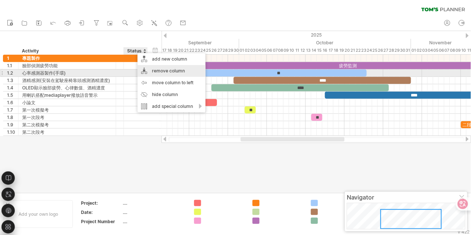
click at [154, 72] on div "remove column" at bounding box center [171, 71] width 68 height 12
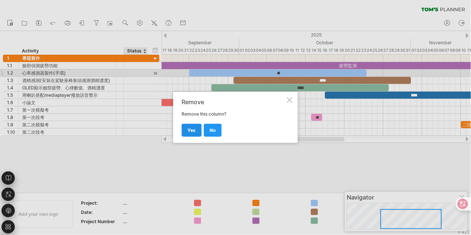
click at [191, 130] on span "yes" at bounding box center [192, 130] width 8 height 6
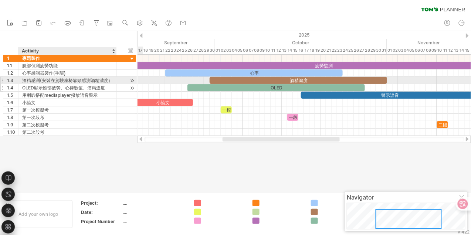
drag, startPoint x: 115, startPoint y: 80, endPoint x: 116, endPoint y: 86, distance: 6.3
click at [116, 86] on div "**********" at bounding box center [69, 95] width 133 height 81
click at [74, 79] on div "酒精感測(安裝在駕駛座椅靠頭感測酒精濃度)" at bounding box center [67, 80] width 91 height 7
drag, startPoint x: 112, startPoint y: 79, endPoint x: 103, endPoint y: 74, distance: 10.7
click at [113, 79] on div "**********" at bounding box center [67, 80] width 98 height 7
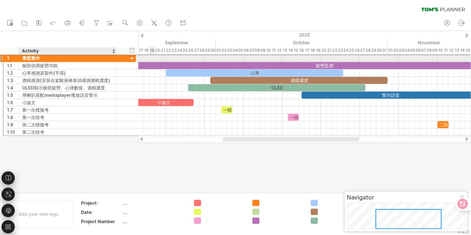
click at [81, 55] on div "專題製作" at bounding box center [67, 58] width 91 height 7
click at [25, 58] on input "****" at bounding box center [67, 58] width 91 height 7
click at [23, 59] on input "****" at bounding box center [67, 58] width 91 height 7
type input "********"
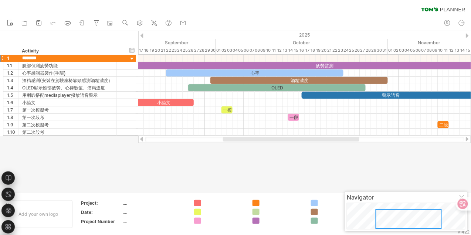
click at [140, 171] on div at bounding box center [235, 111] width 471 height 161
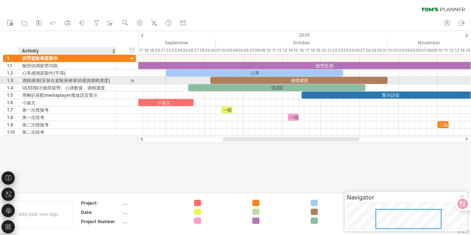
click at [48, 80] on div "酒精感測(安裝在駕駛座椅靠頭感測酒精濃度)" at bounding box center [67, 80] width 91 height 7
click at [111, 81] on div "**********" at bounding box center [67, 80] width 98 height 7
click at [119, 79] on div at bounding box center [121, 80] width 8 height 7
drag, startPoint x: 116, startPoint y: 78, endPoint x: 123, endPoint y: 78, distance: 6.7
click at [123, 78] on div at bounding box center [122, 80] width 4 height 7
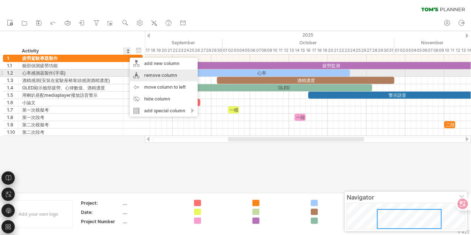
click at [139, 72] on div "remove column" at bounding box center [164, 75] width 68 height 12
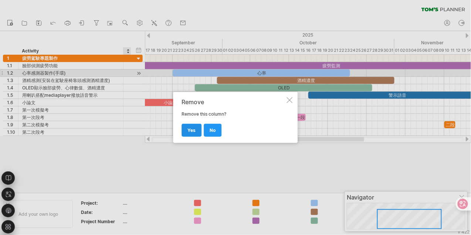
click at [192, 128] on span "yes" at bounding box center [192, 130] width 8 height 6
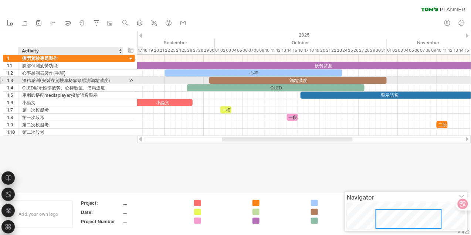
click at [116, 79] on div "酒精感測(安裝在駕駛座椅靠頭感測酒精濃度)" at bounding box center [70, 80] width 97 height 7
type input "**********"
click at [106, 143] on div at bounding box center [235, 111] width 471 height 161
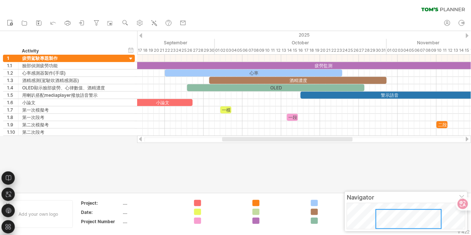
click at [155, 148] on div at bounding box center [235, 111] width 471 height 161
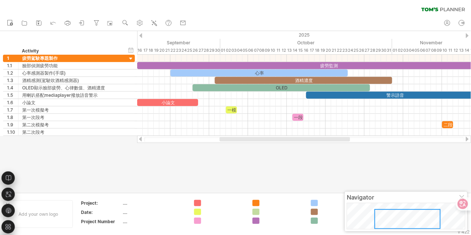
drag, startPoint x: 253, startPoint y: 140, endPoint x: 250, endPoint y: 153, distance: 12.5
click at [250, 153] on div "Trying to reach [DOMAIN_NAME] Connected again... 0% clear filter new 1" at bounding box center [235, 117] width 471 height 235
click at [243, 163] on div at bounding box center [235, 111] width 471 height 161
click at [253, 141] on div at bounding box center [287, 139] width 137 height 4
click at [246, 150] on div at bounding box center [235, 111] width 471 height 161
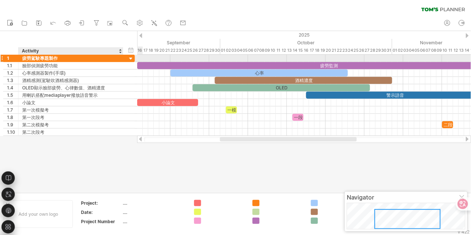
click at [129, 59] on div at bounding box center [130, 58] width 7 height 7
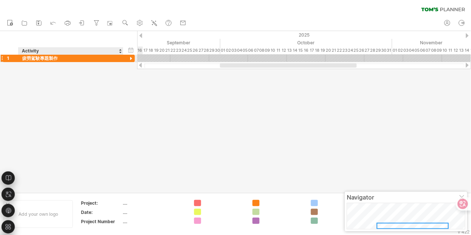
click at [131, 58] on div at bounding box center [130, 58] width 7 height 7
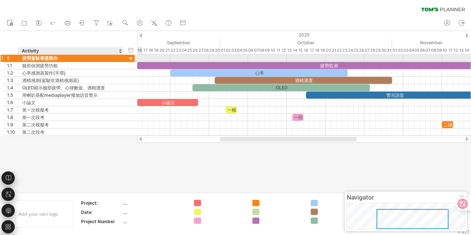
click at [131, 58] on div at bounding box center [130, 58] width 7 height 7
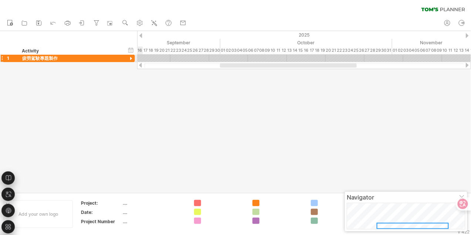
click at [133, 59] on div at bounding box center [130, 58] width 7 height 7
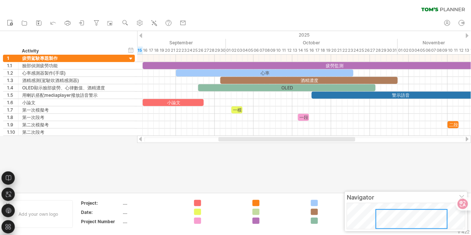
click at [223, 140] on div at bounding box center [286, 139] width 137 height 4
click at [230, 151] on div at bounding box center [235, 111] width 471 height 161
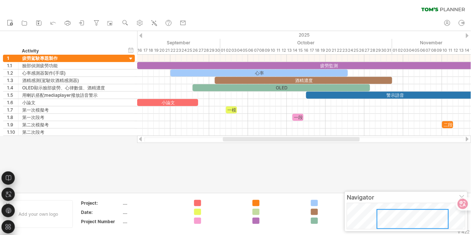
drag, startPoint x: 240, startPoint y: 140, endPoint x: 243, endPoint y: 147, distance: 8.1
click at [243, 147] on div "Trying to reach [DOMAIN_NAME] Connected again... 0% clear filter new 1" at bounding box center [235, 117] width 471 height 235
click at [247, 163] on div at bounding box center [235, 111] width 471 height 161
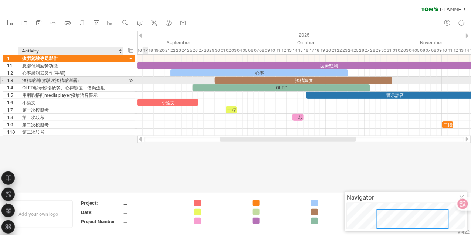
click at [105, 78] on div "酒精感測(駕駛吹酒精感測器)" at bounding box center [70, 80] width 97 height 7
click at [105, 78] on input "**********" at bounding box center [70, 80] width 97 height 7
click at [99, 82] on input "**********" at bounding box center [70, 80] width 97 height 7
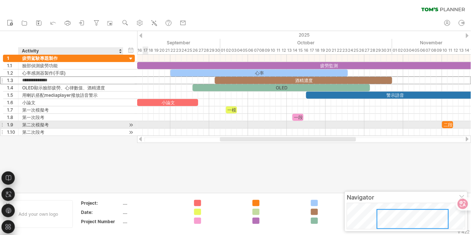
click at [97, 133] on div "第二次段考" at bounding box center [70, 132] width 97 height 7
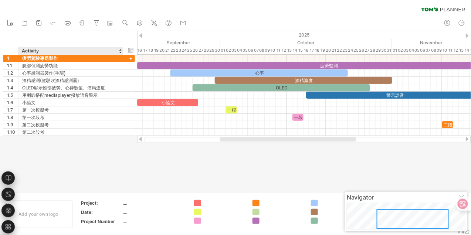
click at [81, 139] on div at bounding box center [235, 111] width 471 height 161
click at [50, 80] on div "酒精感測(駕駛吹酒精感測器)" at bounding box center [70, 80] width 97 height 7
click at [97, 145] on div at bounding box center [235, 111] width 471 height 161
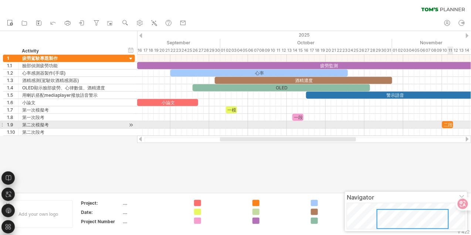
click at [449, 123] on div "二段" at bounding box center [447, 124] width 11 height 7
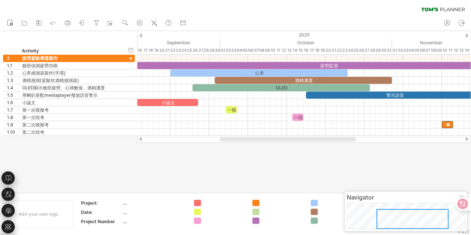
click at [425, 175] on div at bounding box center [235, 111] width 471 height 161
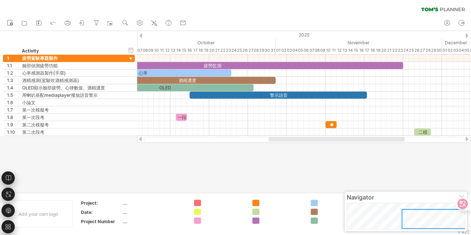
drag, startPoint x: 346, startPoint y: 141, endPoint x: 395, endPoint y: 140, distance: 48.8
click at [395, 140] on div at bounding box center [337, 139] width 136 height 4
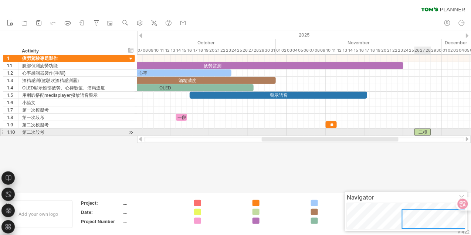
click at [427, 134] on div "二模" at bounding box center [422, 132] width 17 height 7
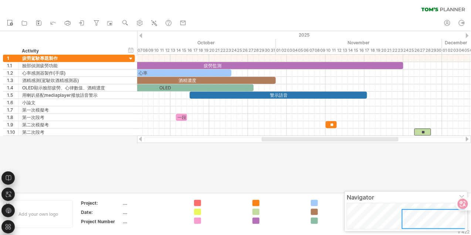
click at [424, 163] on div at bounding box center [235, 111] width 471 height 161
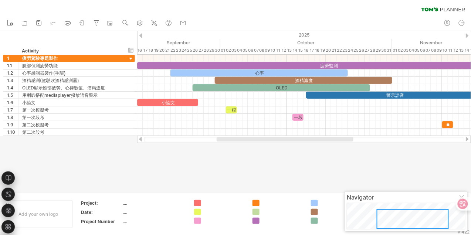
drag, startPoint x: 387, startPoint y: 138, endPoint x: 342, endPoint y: 154, distance: 47.7
click at [342, 154] on div "Trying to reach [DOMAIN_NAME] Connected again... 0% clear filter new 1" at bounding box center [235, 117] width 471 height 235
click at [341, 165] on div at bounding box center [235, 111] width 471 height 161
click at [321, 178] on div at bounding box center [235, 111] width 471 height 161
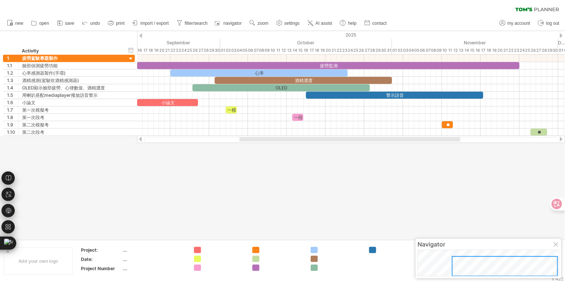
click at [348, 179] on div at bounding box center [282, 135] width 565 height 208
